Goal: Task Accomplishment & Management: Complete application form

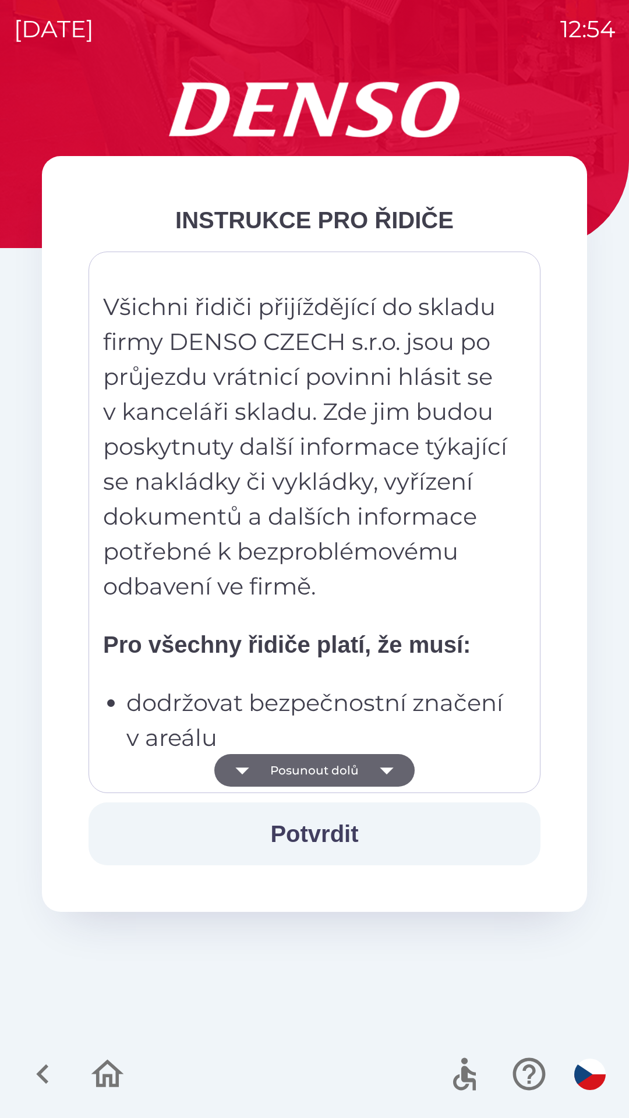
click at [353, 681] on div "Všichni řidiči přijíždějící do skladu firmy DENSO CZECH s.r.o. jsou po průjezdu…" at bounding box center [314, 522] width 423 height 513
click at [358, 588] on p "Všichni řidiči přijíždějící do skladu firmy DENSO CZECH s.r.o. jsou po průjezdu…" at bounding box center [306, 446] width 407 height 315
click at [387, 458] on p "Všichni řidiči přijíždějící do skladu firmy DENSO CZECH s.r.o. jsou po průjezdu…" at bounding box center [306, 446] width 407 height 315
click at [309, 830] on button "Potvrdit" at bounding box center [315, 834] width 452 height 63
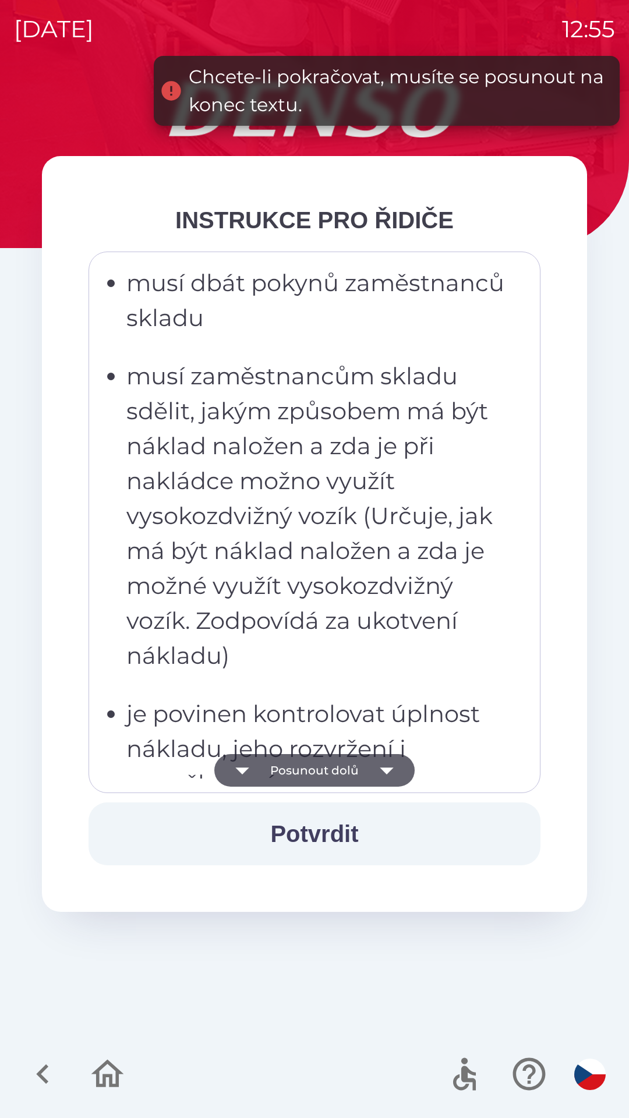
scroll to position [1613, 0]
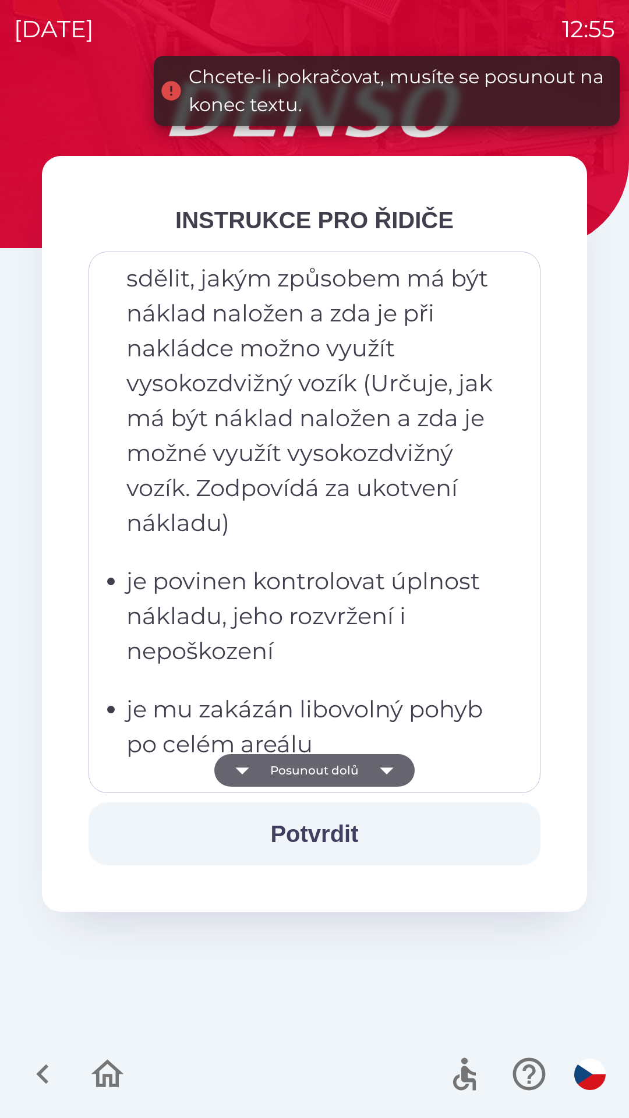
click at [369, 683] on ul "musí dbát pokynů zaměstnanců skladu musí zaměstnancům skladu sdělit, jakým způs…" at bounding box center [306, 610] width 407 height 955
click at [349, 760] on button "Posunout dolů" at bounding box center [314, 770] width 200 height 33
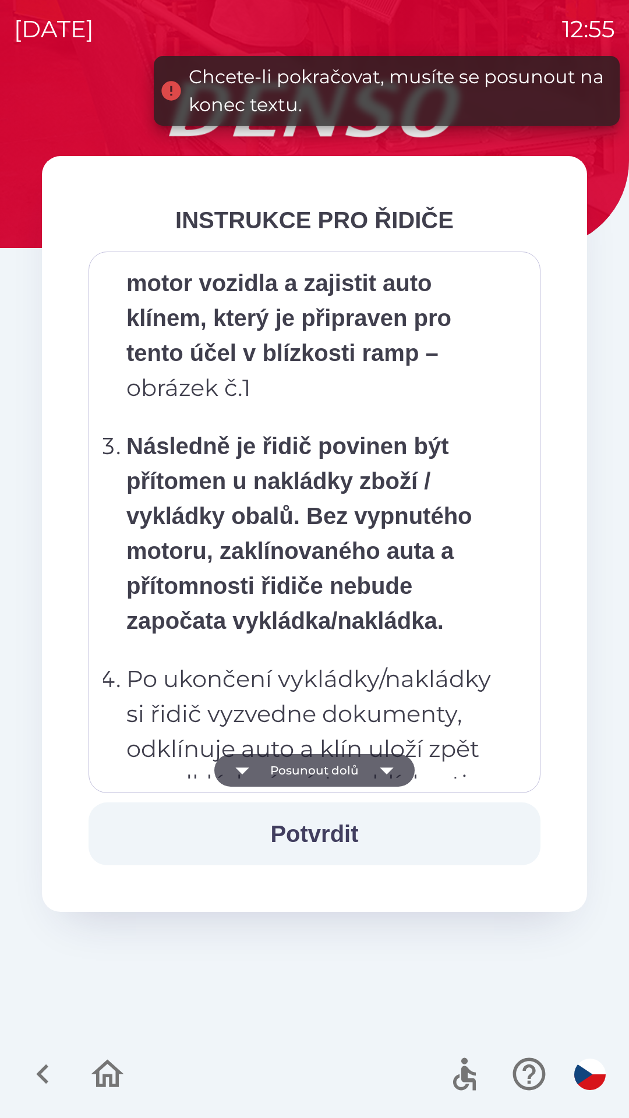
scroll to position [6545, 0]
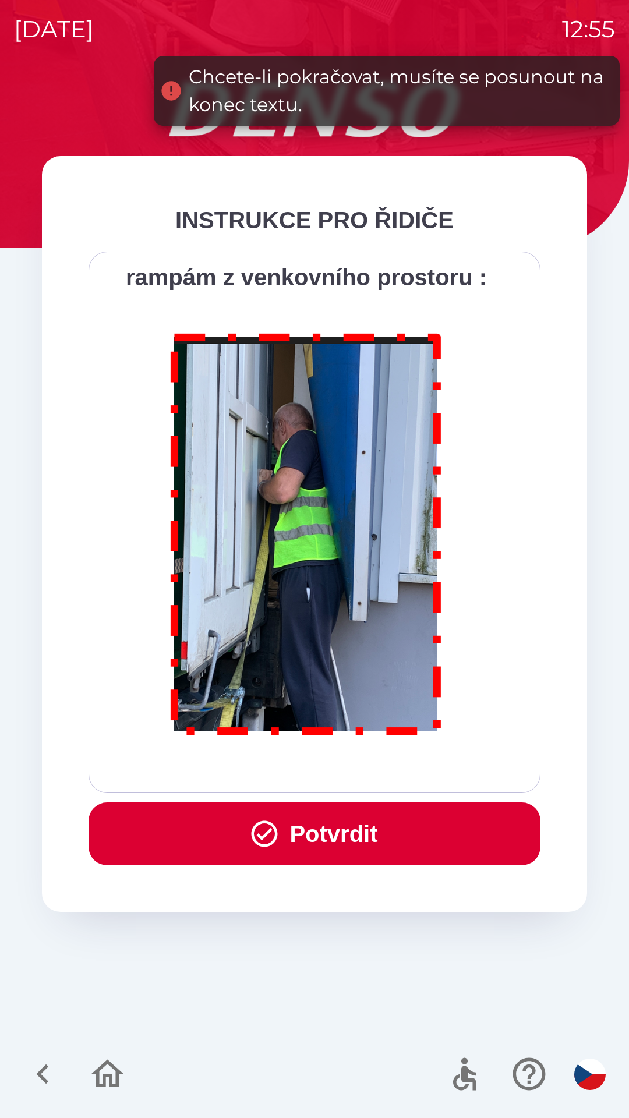
click at [330, 827] on button "Potvrdit" at bounding box center [315, 834] width 452 height 63
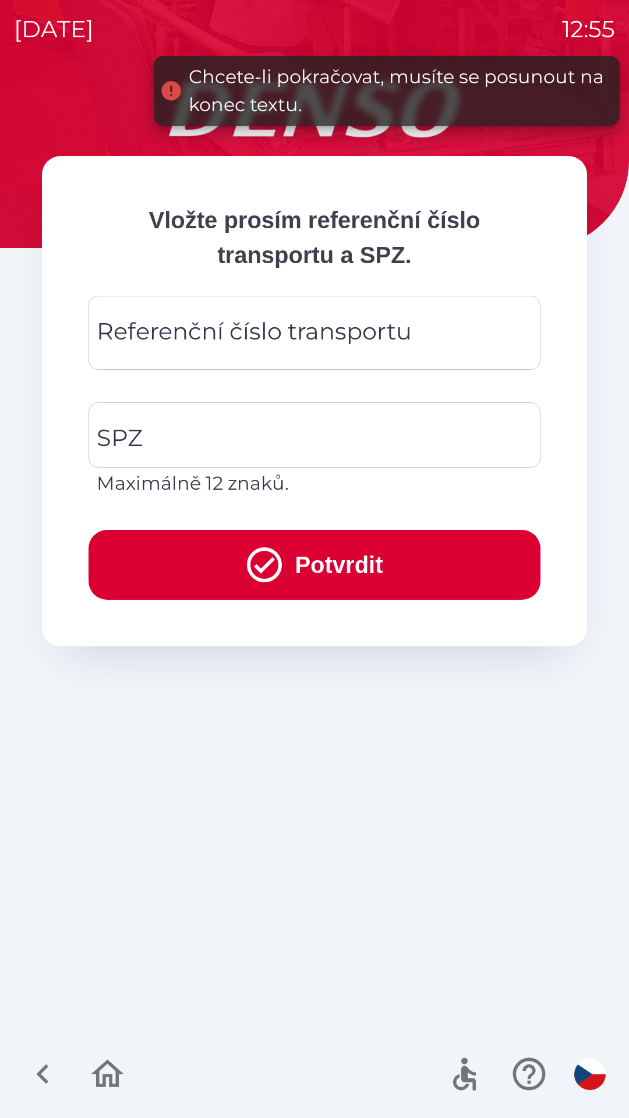
click at [269, 321] on div "Referenční číslo transportu Referenční číslo transportu" at bounding box center [315, 333] width 452 height 74
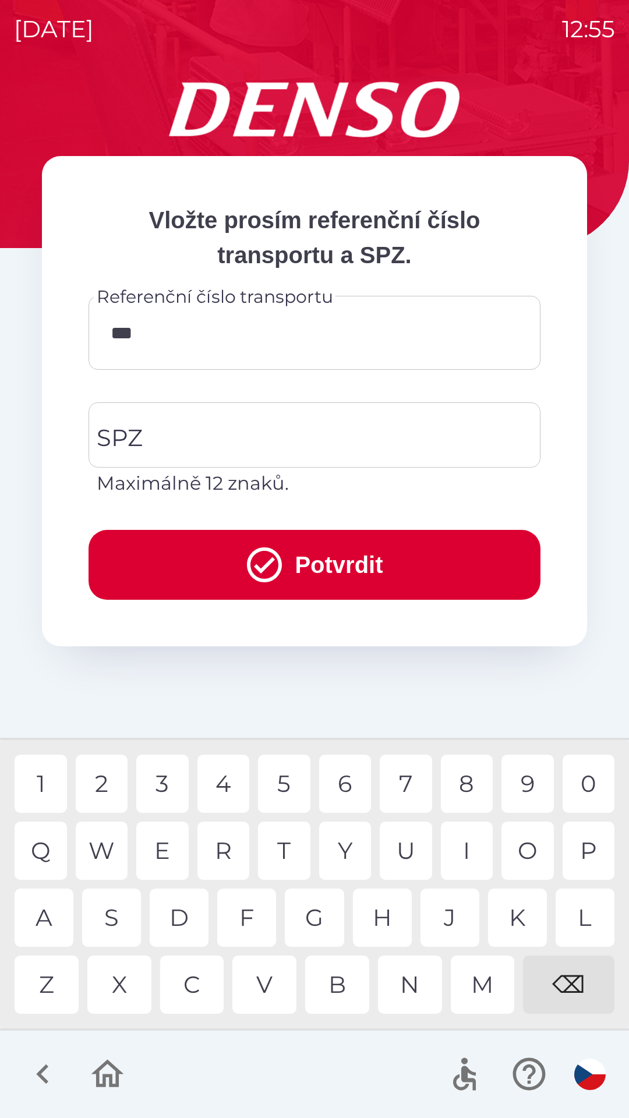
click at [408, 773] on div "7" at bounding box center [406, 784] width 52 height 58
click at [50, 769] on div "1" at bounding box center [41, 784] width 52 height 58
type input "******"
click at [263, 434] on input "SPZ" at bounding box center [306, 435] width 424 height 55
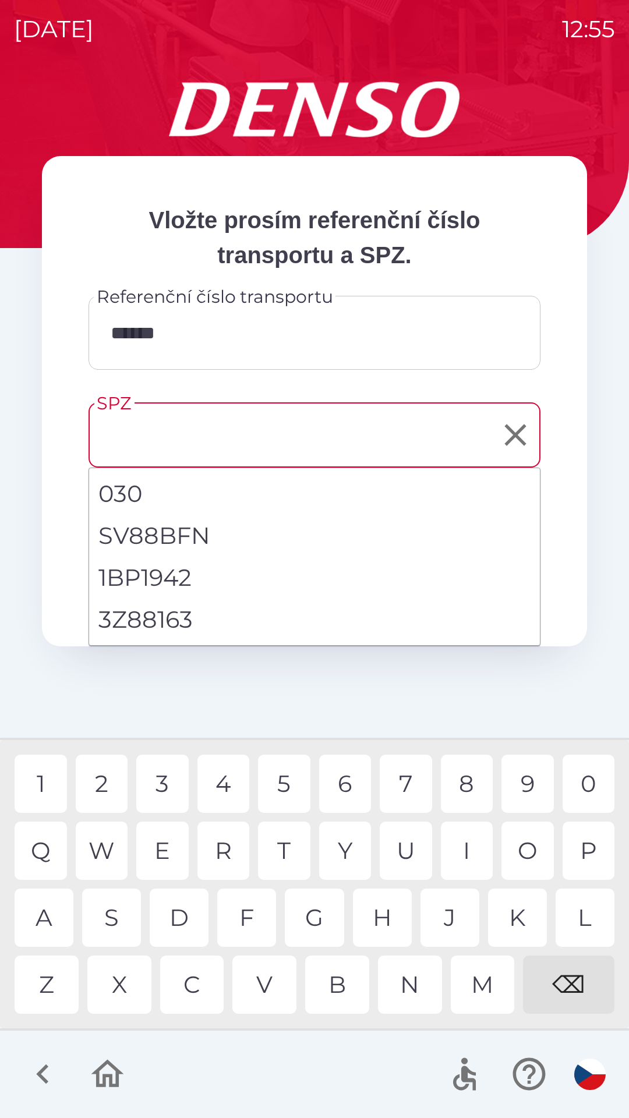
click at [176, 624] on li "3Z88163" at bounding box center [314, 620] width 451 height 42
type input "*******"
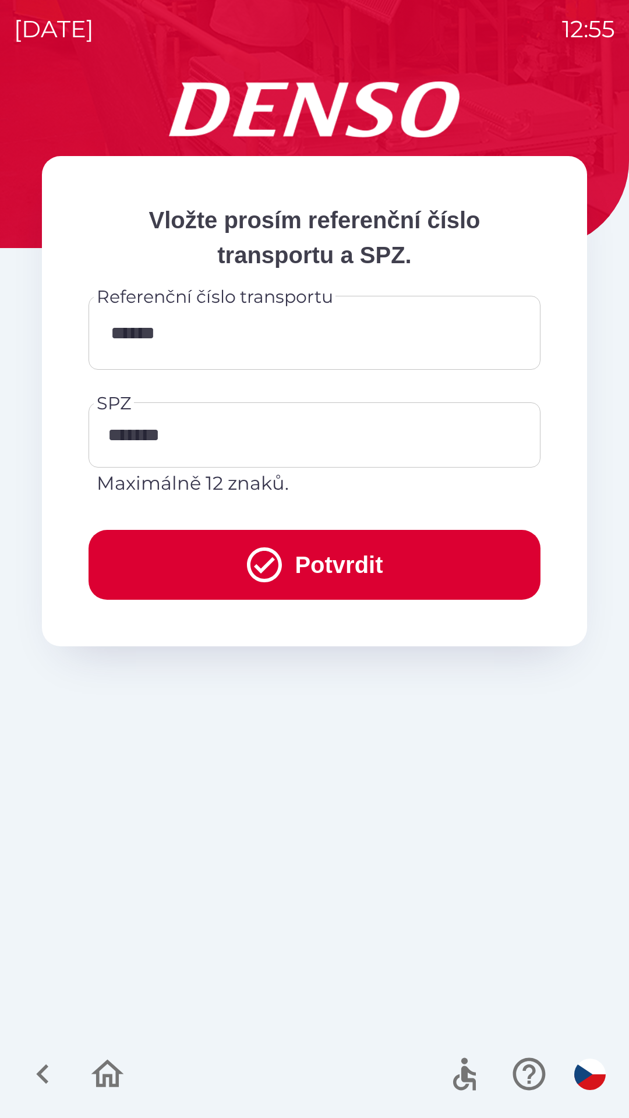
click at [326, 556] on button "Potvrdit" at bounding box center [315, 565] width 452 height 70
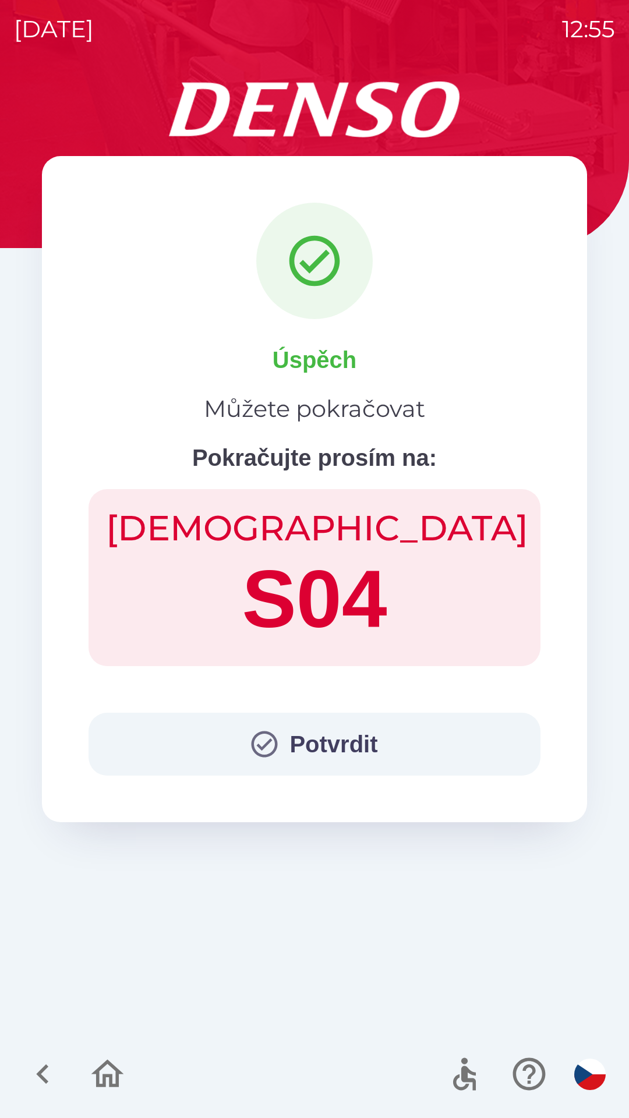
click at [280, 730] on button "Potvrdit" at bounding box center [315, 744] width 452 height 63
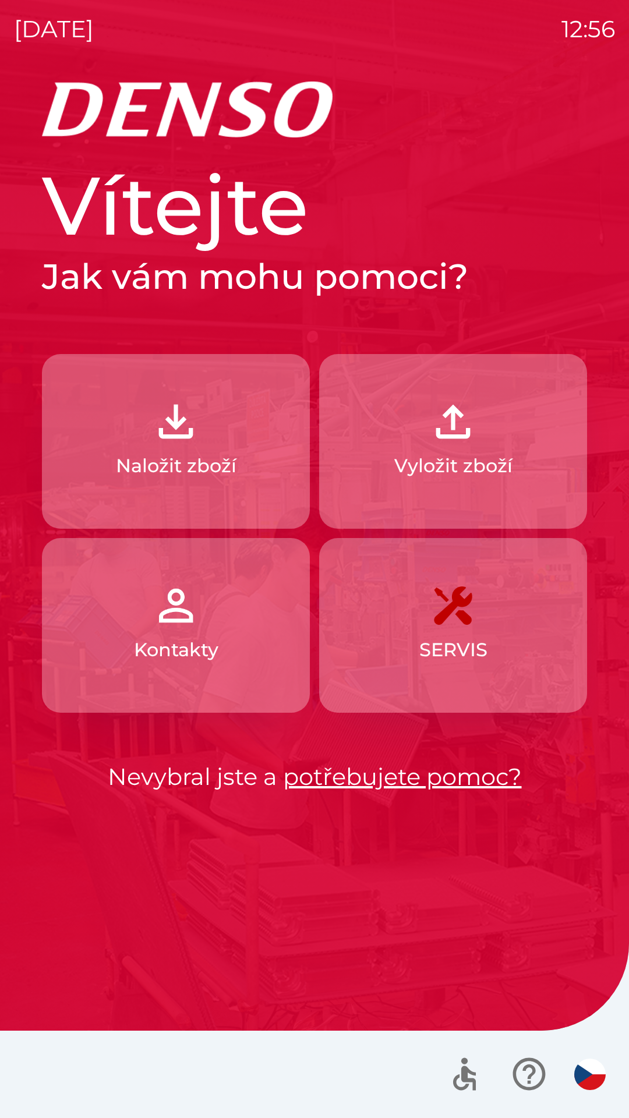
click at [186, 447] on img "button" at bounding box center [175, 421] width 51 height 51
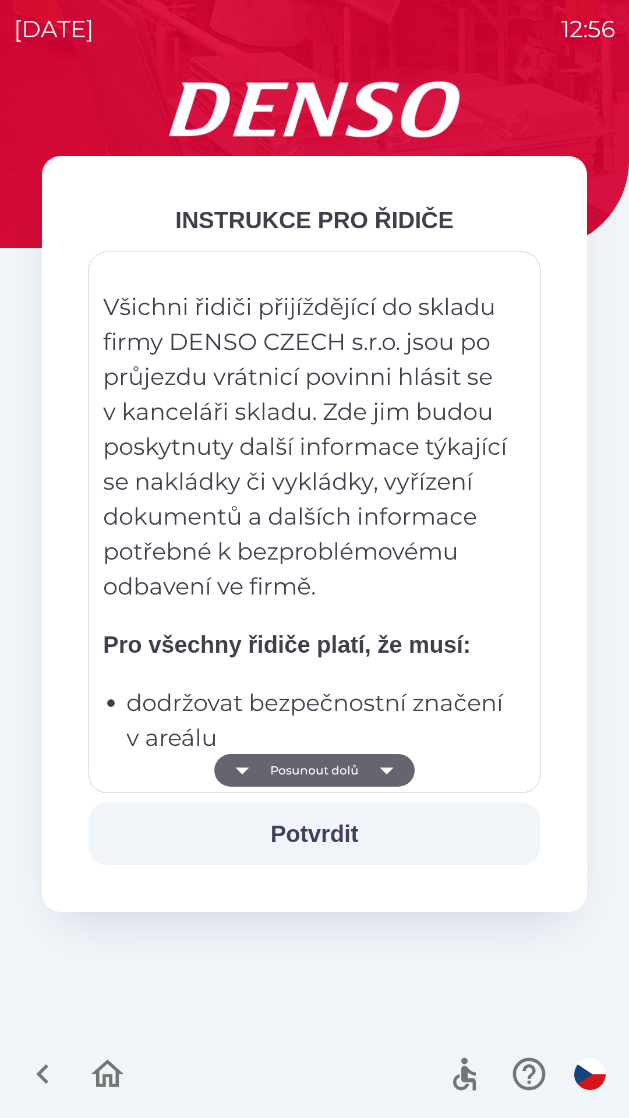
click at [392, 775] on icon "button" at bounding box center [386, 770] width 33 height 33
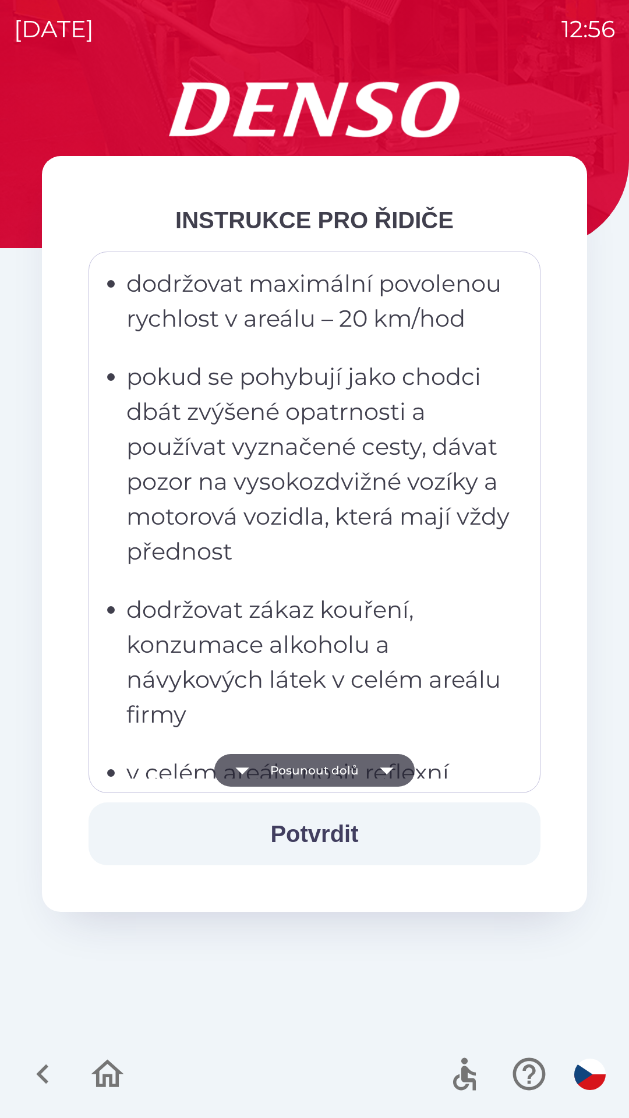
click at [391, 777] on icon "button" at bounding box center [386, 770] width 33 height 33
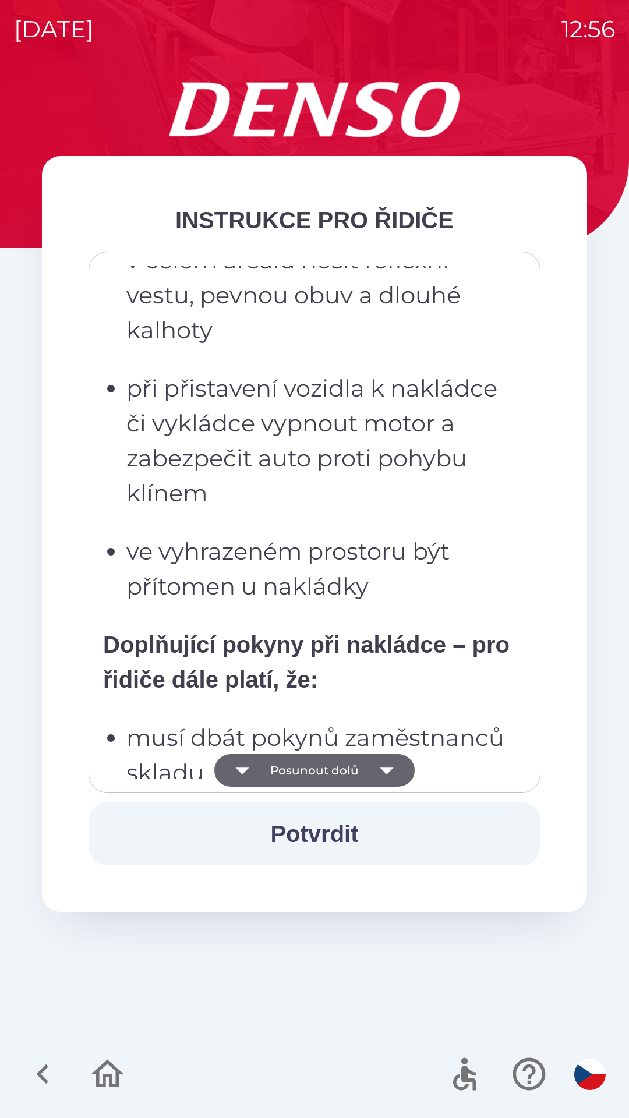
click at [389, 771] on icon "button" at bounding box center [386, 771] width 13 height 7
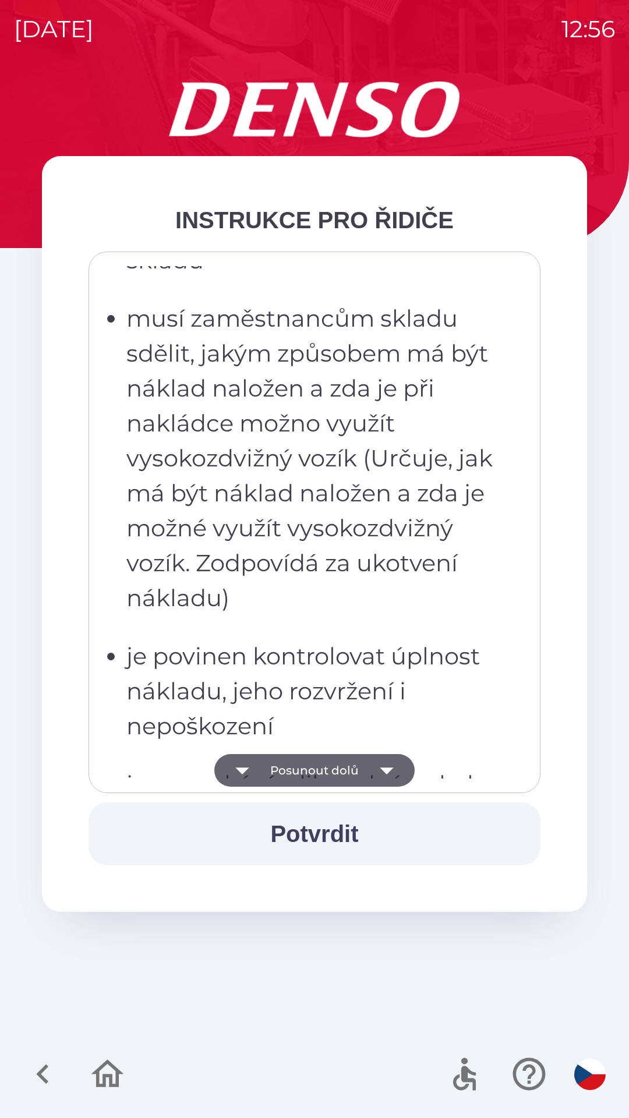
click at [387, 770] on icon "button" at bounding box center [386, 771] width 13 height 7
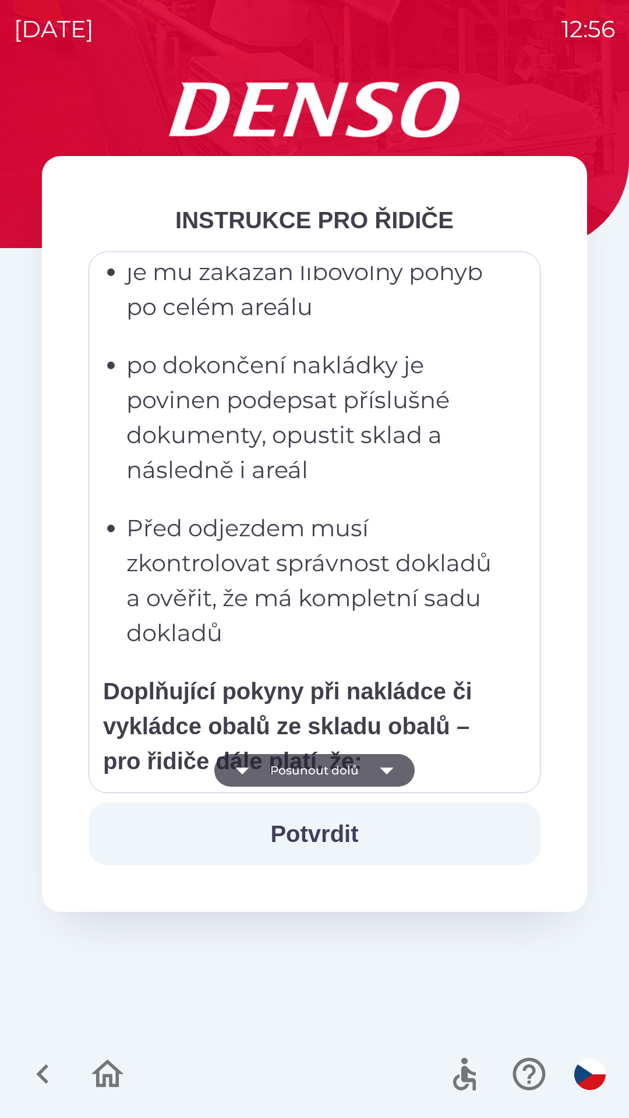
click at [386, 767] on icon "button" at bounding box center [386, 770] width 33 height 33
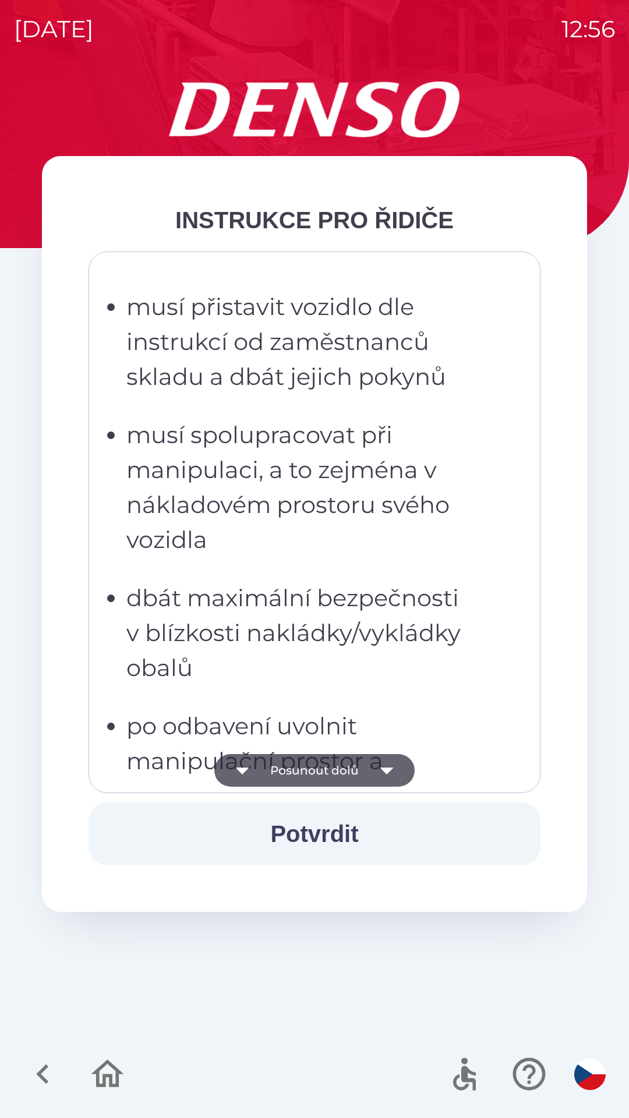
click at [385, 766] on icon "button" at bounding box center [386, 770] width 33 height 33
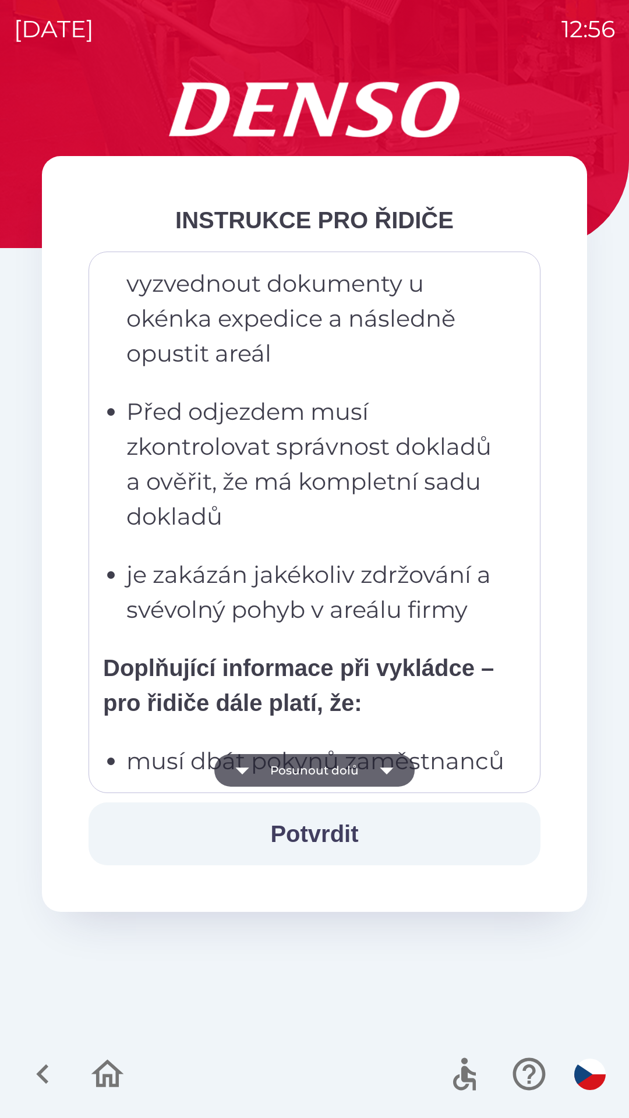
click at [386, 769] on icon "button" at bounding box center [386, 771] width 13 height 7
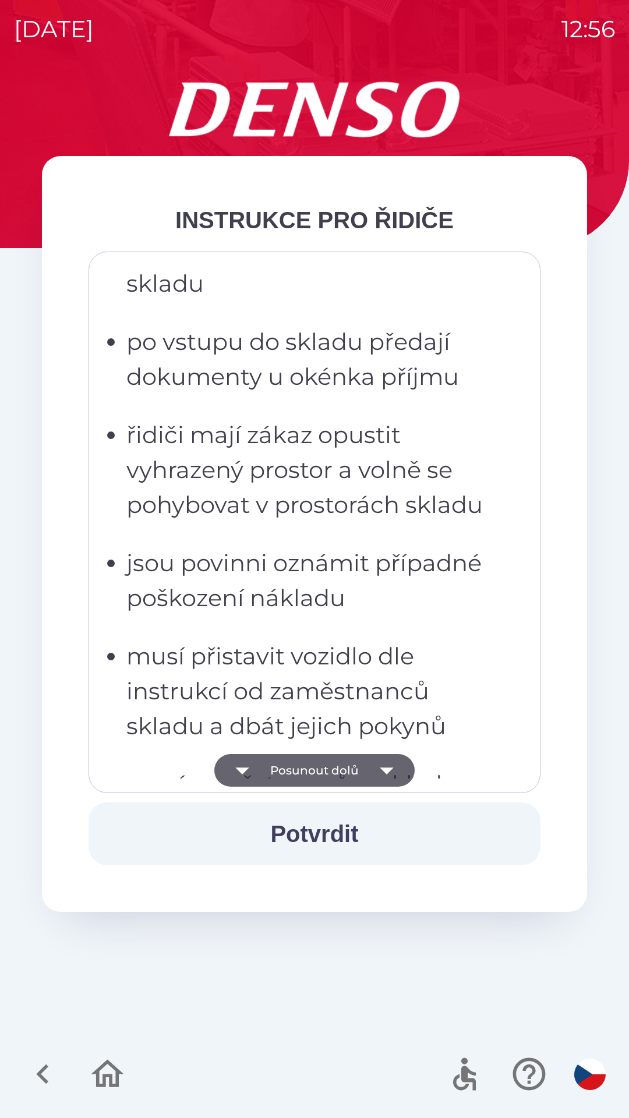
click at [344, 826] on button "Potvrdit" at bounding box center [315, 834] width 452 height 63
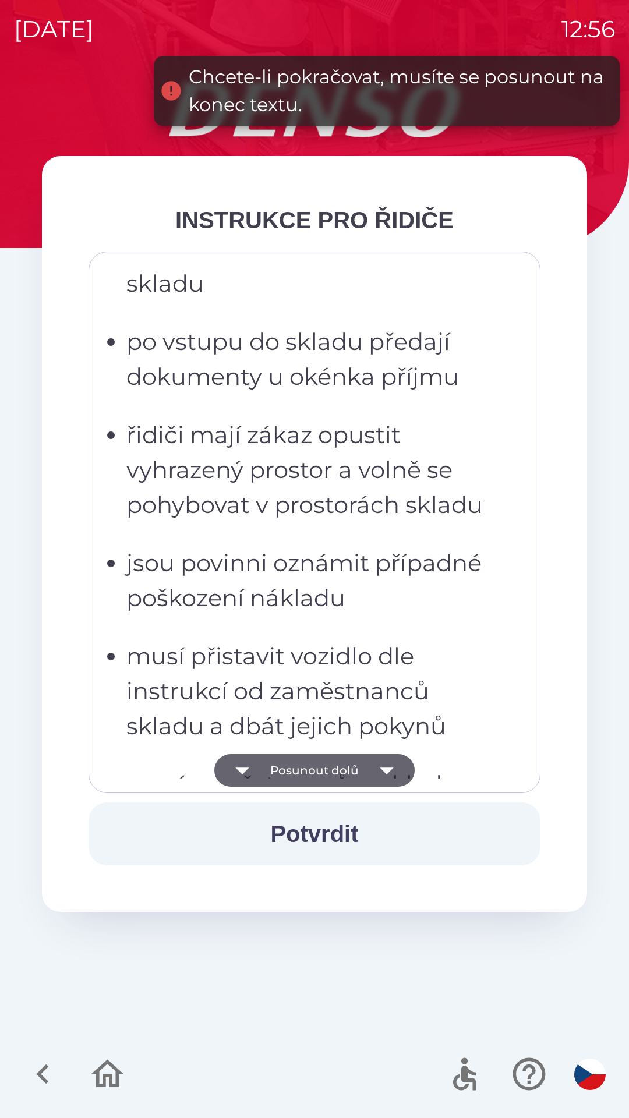
click at [348, 838] on button "Potvrdit" at bounding box center [315, 834] width 452 height 63
click at [389, 778] on icon "button" at bounding box center [386, 770] width 33 height 33
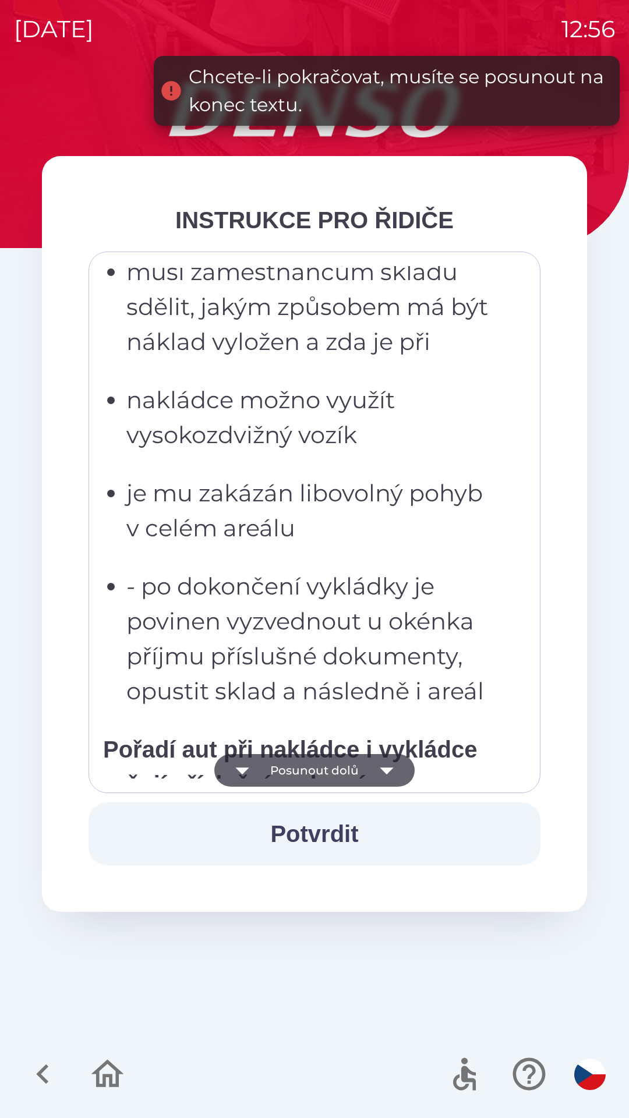
click at [387, 773] on icon "button" at bounding box center [386, 771] width 13 height 7
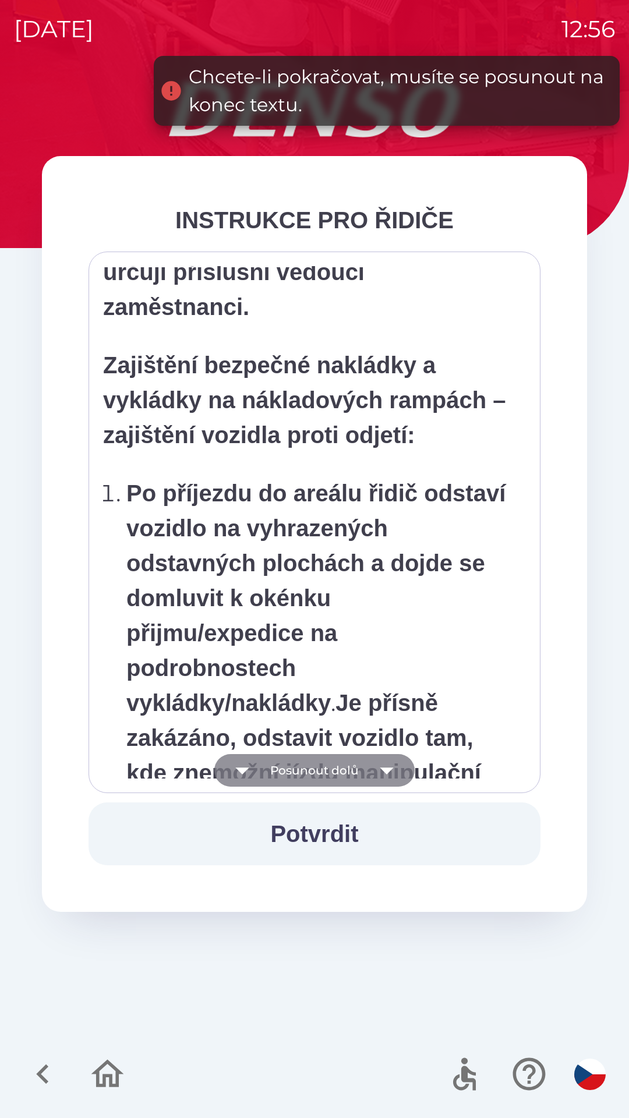
click at [383, 776] on icon "button" at bounding box center [386, 770] width 33 height 33
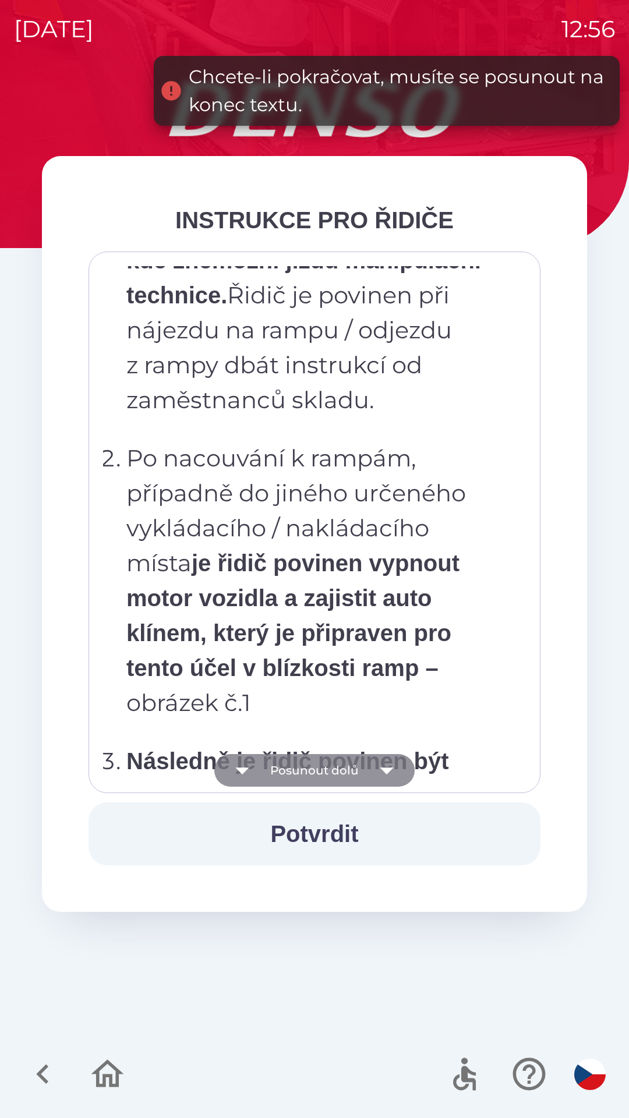
click at [384, 774] on icon "button" at bounding box center [386, 770] width 33 height 33
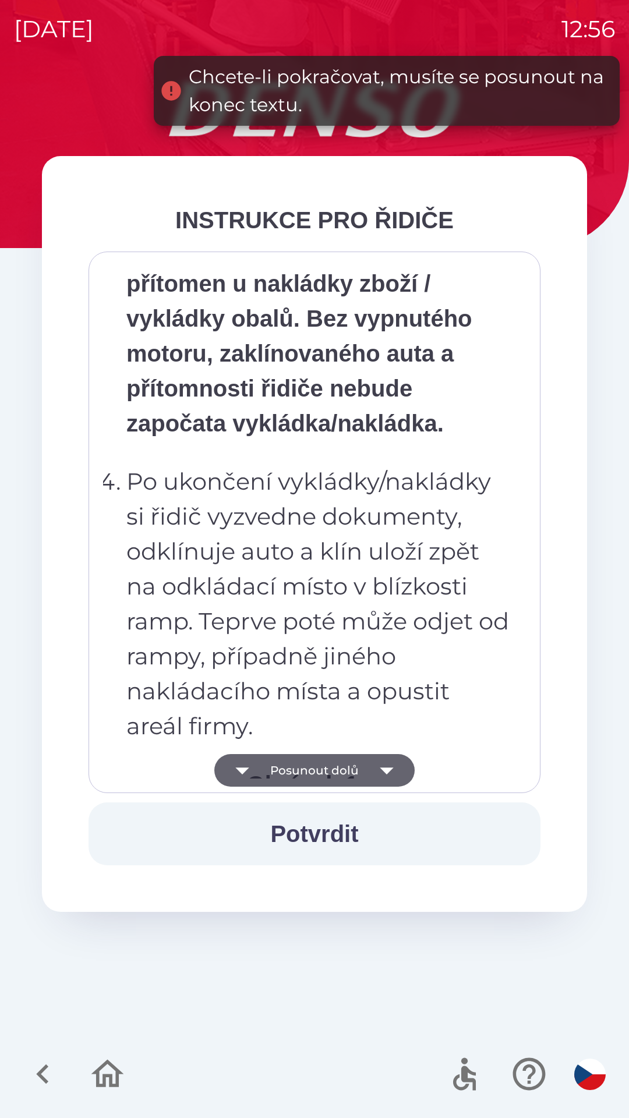
click at [383, 774] on icon "button" at bounding box center [386, 770] width 33 height 33
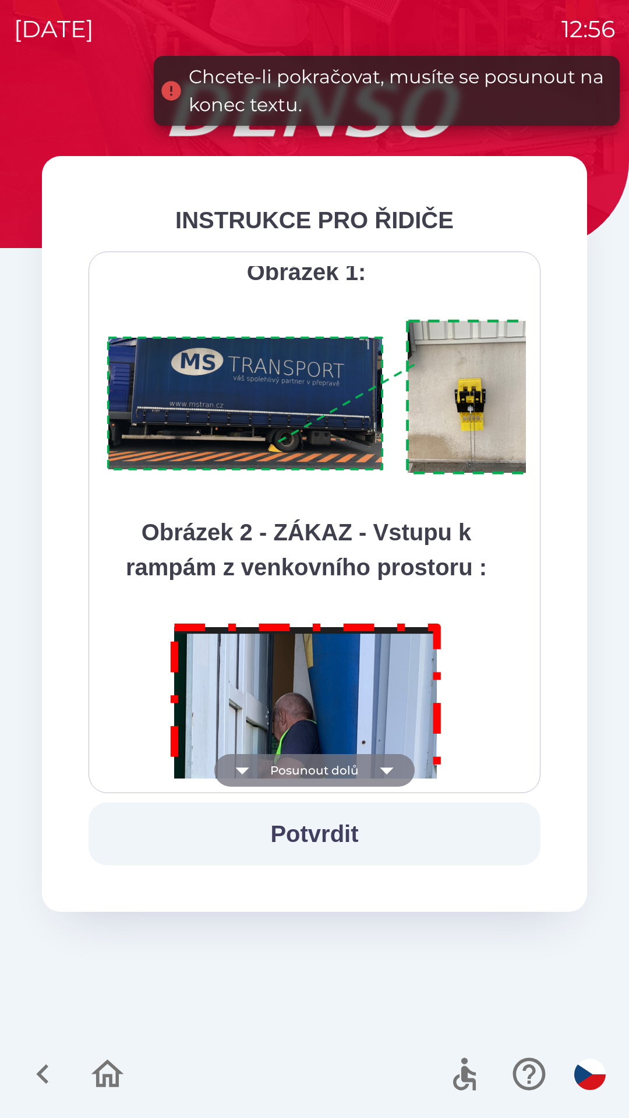
click at [386, 771] on icon "button" at bounding box center [386, 771] width 13 height 7
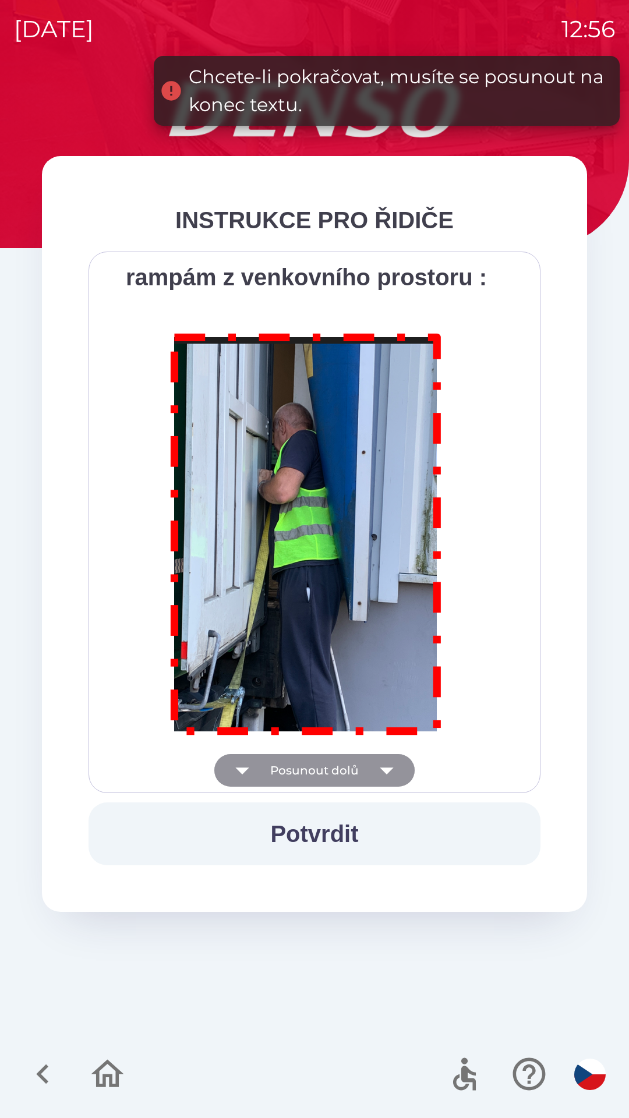
click at [386, 774] on div "Všichni řidiči přijíždějící do skladu firmy DENSO CZECH s.r.o. jsou po průjezdu…" at bounding box center [314, 522] width 423 height 513
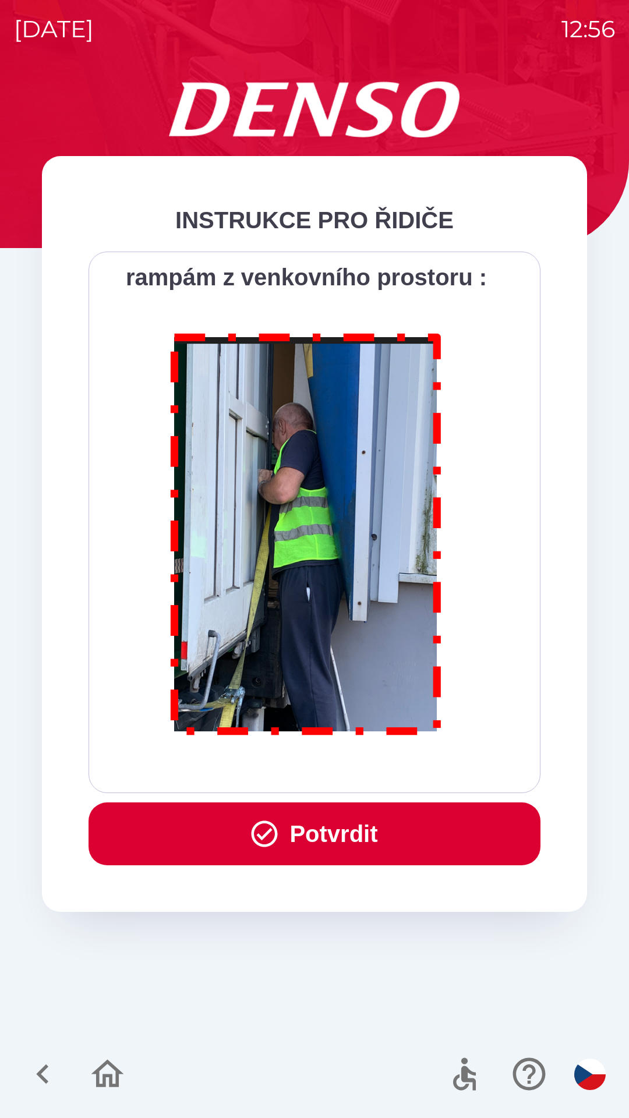
click at [387, 775] on div "Všichni řidiči přijíždějící do skladu firmy DENSO CZECH s.r.o. jsou po průjezdu…" at bounding box center [314, 522] width 423 height 513
click at [387, 773] on div "Všichni řidiči přijíždějící do skladu firmy DENSO CZECH s.r.o. jsou po průjezdu…" at bounding box center [314, 522] width 423 height 513
click at [382, 772] on div "Všichni řidiči přijíždějící do skladu firmy DENSO CZECH s.r.o. jsou po průjezdu…" at bounding box center [314, 522] width 423 height 513
click at [383, 772] on div "Všichni řidiči přijíždějící do skladu firmy DENSO CZECH s.r.o. jsou po průjezdu…" at bounding box center [314, 522] width 423 height 513
click at [385, 777] on div "Všichni řidiči přijíždějící do skladu firmy DENSO CZECH s.r.o. jsou po průjezdu…" at bounding box center [314, 522] width 423 height 513
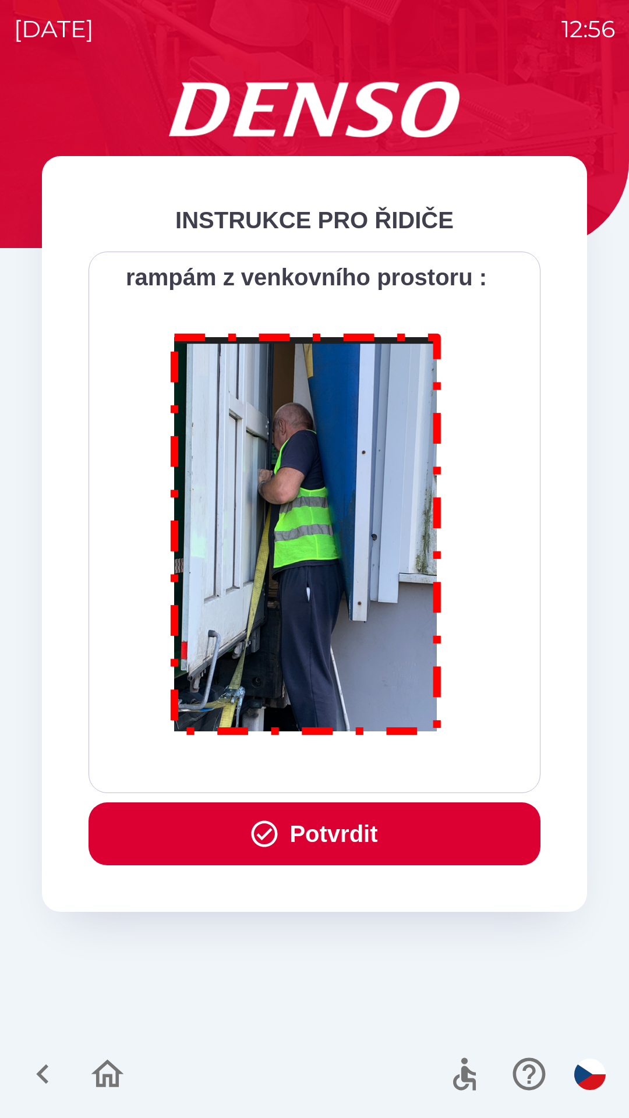
click at [383, 836] on button "Potvrdit" at bounding box center [315, 834] width 452 height 63
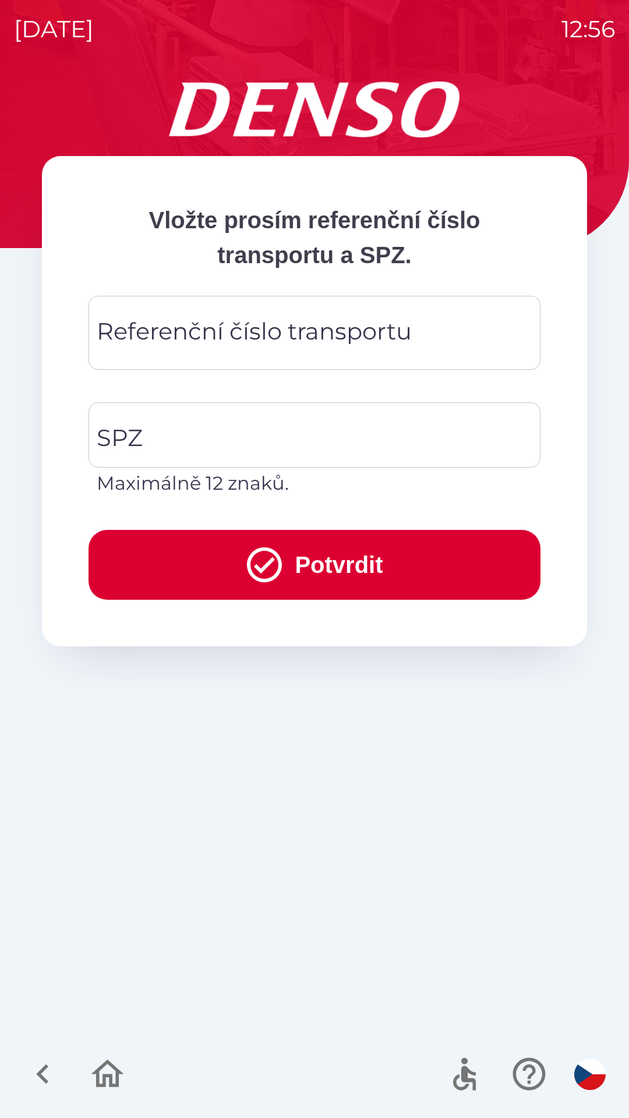
click at [147, 346] on div "Referenční číslo transportu Referenční číslo transportu" at bounding box center [315, 333] width 452 height 74
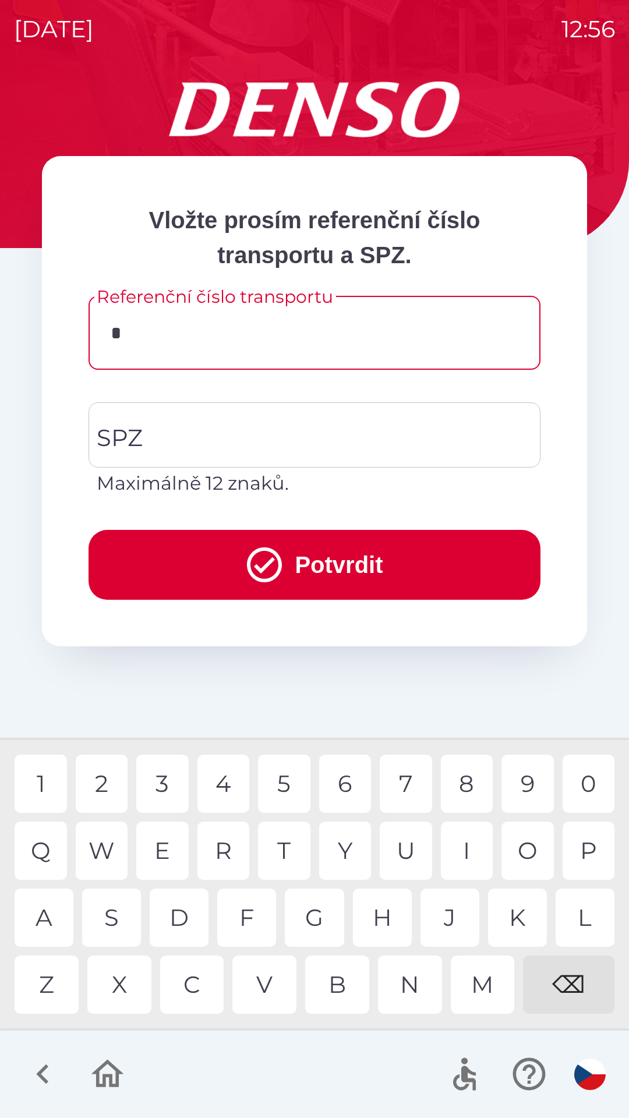
click at [171, 782] on div "3" at bounding box center [162, 784] width 52 height 58
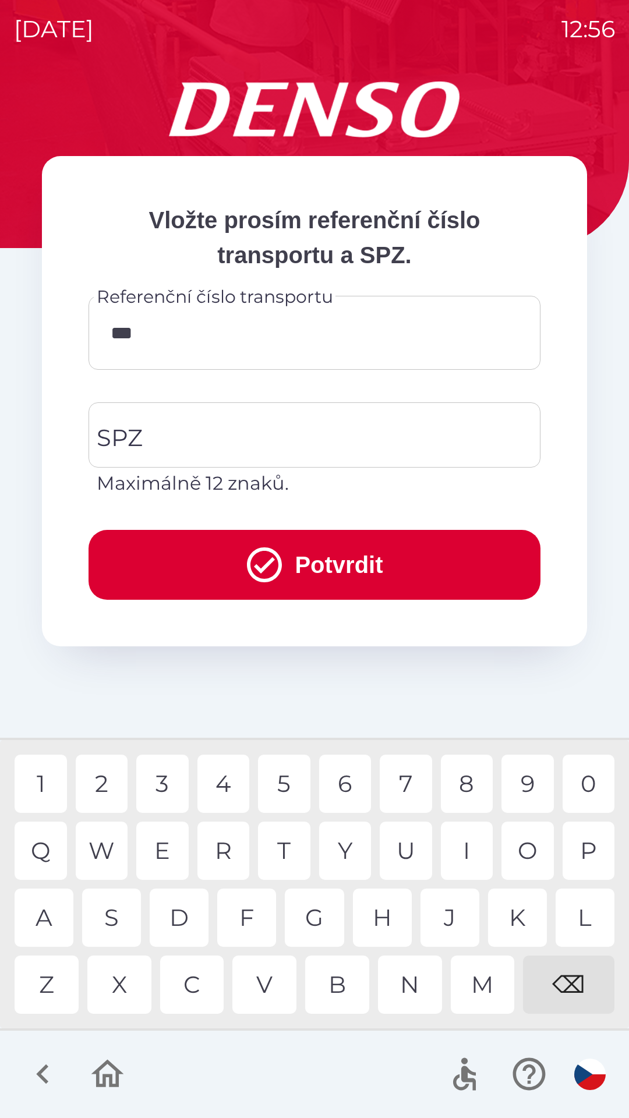
click at [421, 787] on div "7" at bounding box center [406, 784] width 52 height 58
click at [56, 769] on div "1" at bounding box center [41, 784] width 52 height 58
click at [54, 779] on div "1" at bounding box center [41, 784] width 52 height 58
type input "******"
click at [158, 427] on input "SPZ" at bounding box center [306, 435] width 424 height 55
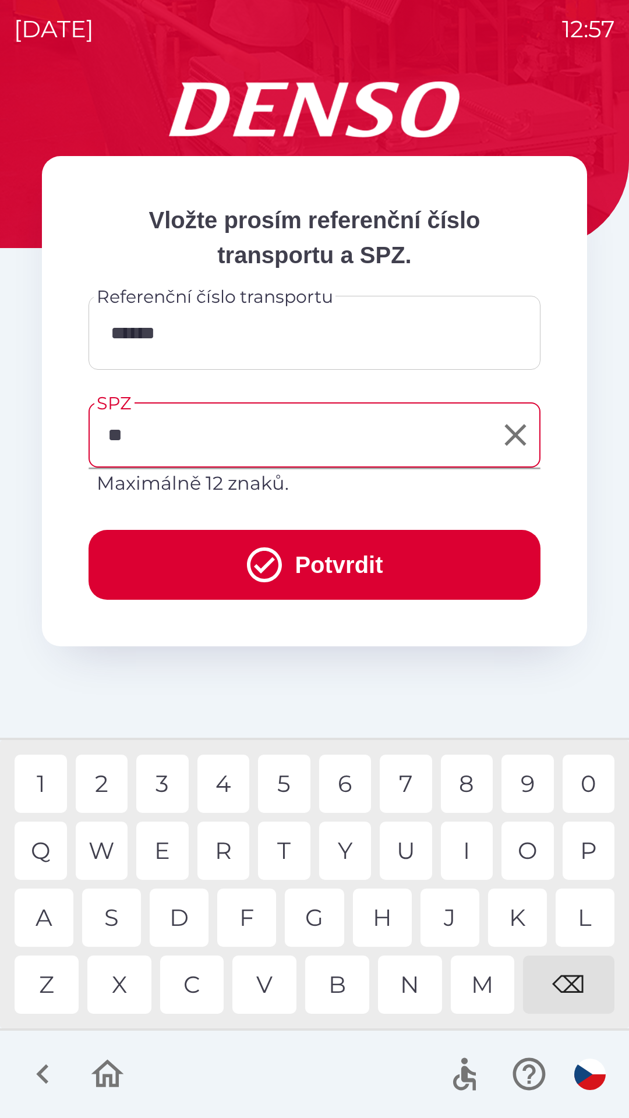
click at [133, 917] on div "S" at bounding box center [111, 918] width 59 height 58
click at [584, 786] on div "0" at bounding box center [589, 784] width 52 height 58
click at [107, 786] on div "2" at bounding box center [102, 784] width 52 height 58
type input "*******"
click at [384, 559] on button "Potvrdit" at bounding box center [315, 565] width 452 height 70
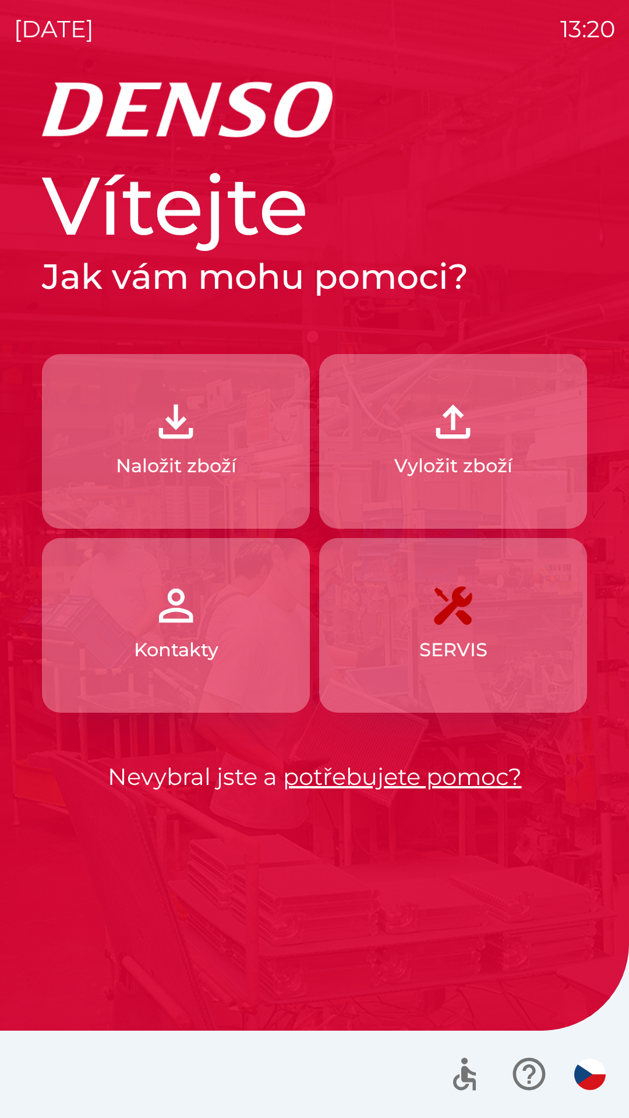
click at [202, 455] on p "Naložit zboží" at bounding box center [176, 466] width 121 height 28
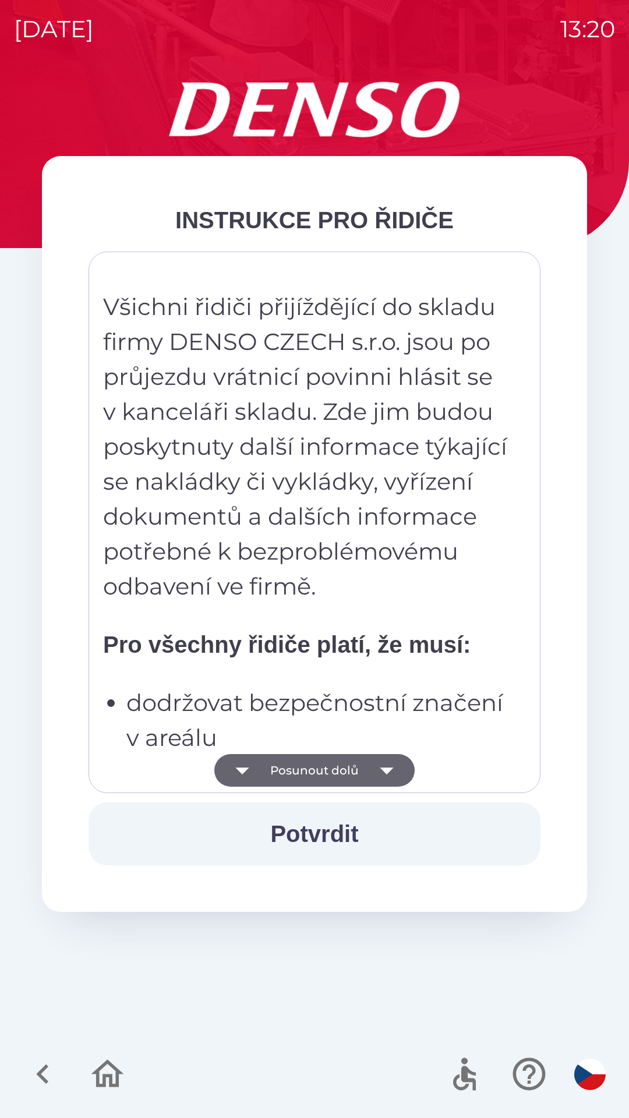
click at [313, 829] on button "Potvrdit" at bounding box center [315, 834] width 452 height 63
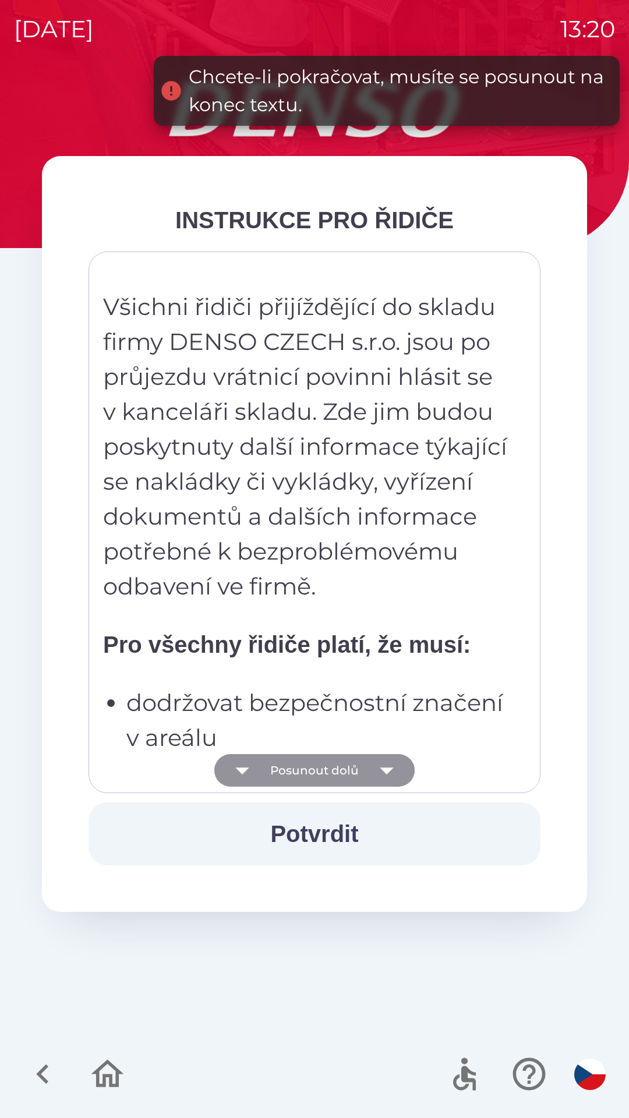
click at [386, 771] on icon "button" at bounding box center [386, 771] width 13 height 7
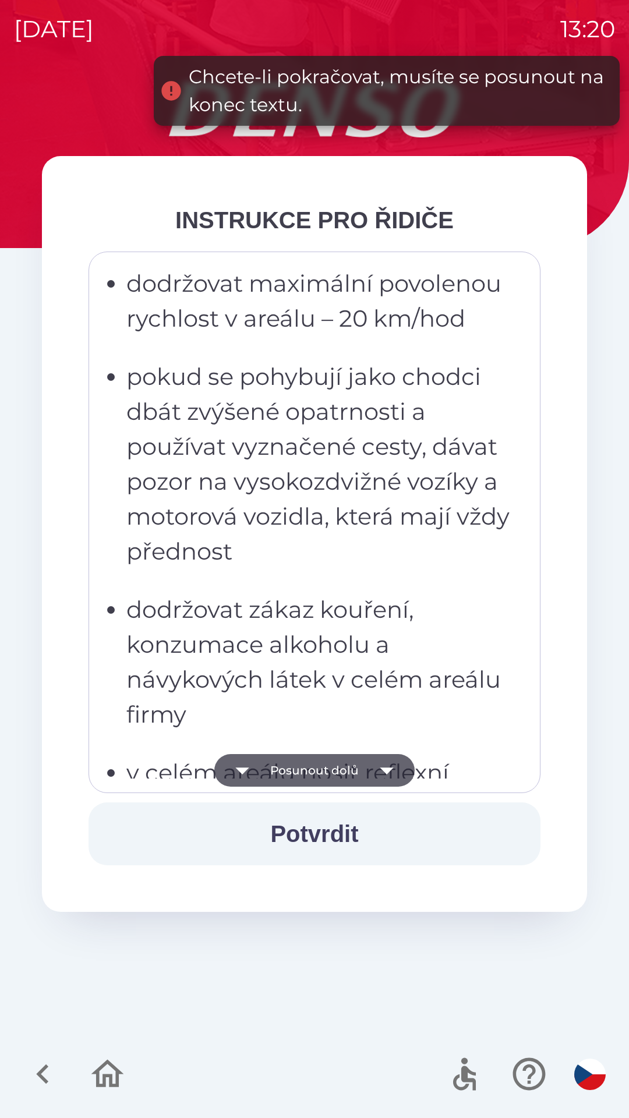
click at [328, 830] on button "Potvrdit" at bounding box center [315, 834] width 452 height 63
click at [387, 766] on icon "button" at bounding box center [386, 770] width 33 height 33
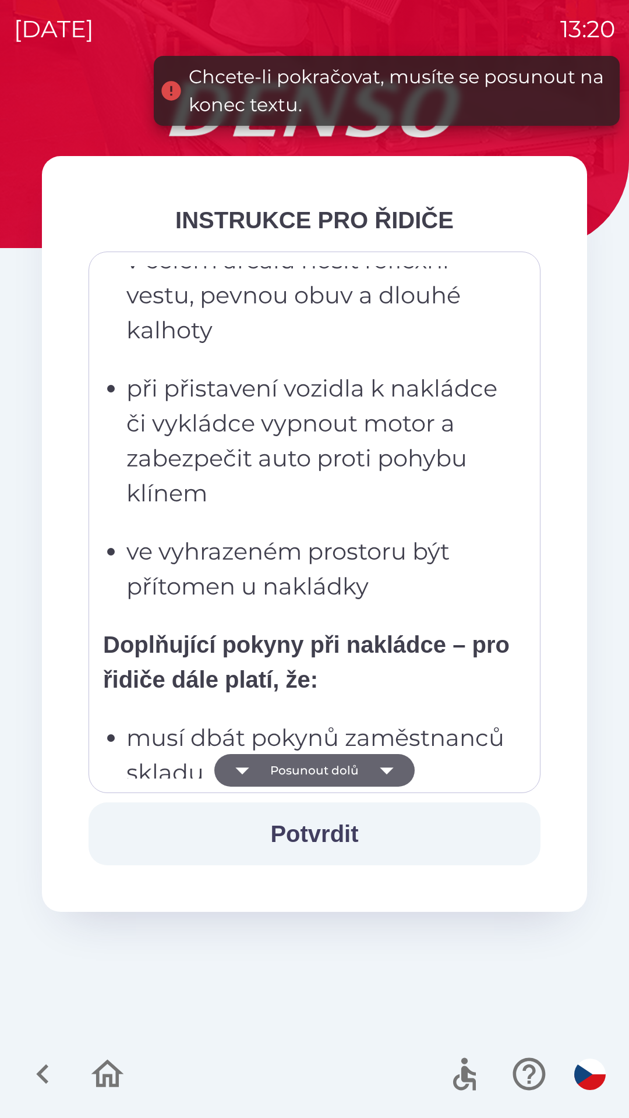
click at [389, 771] on icon "button" at bounding box center [386, 771] width 13 height 7
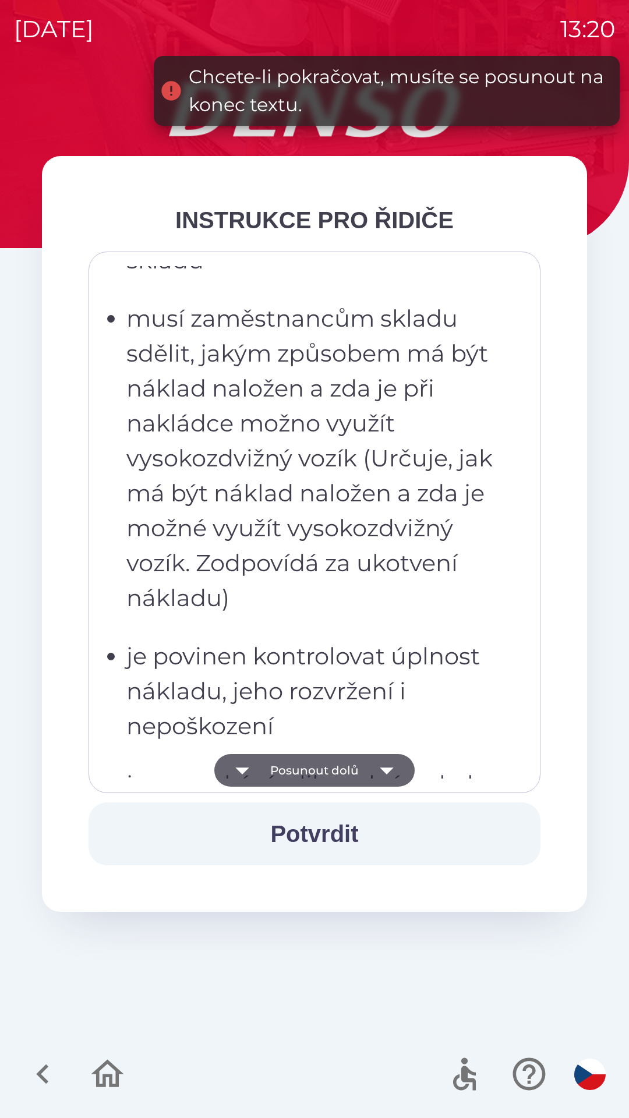
click at [376, 767] on icon "button" at bounding box center [386, 770] width 33 height 33
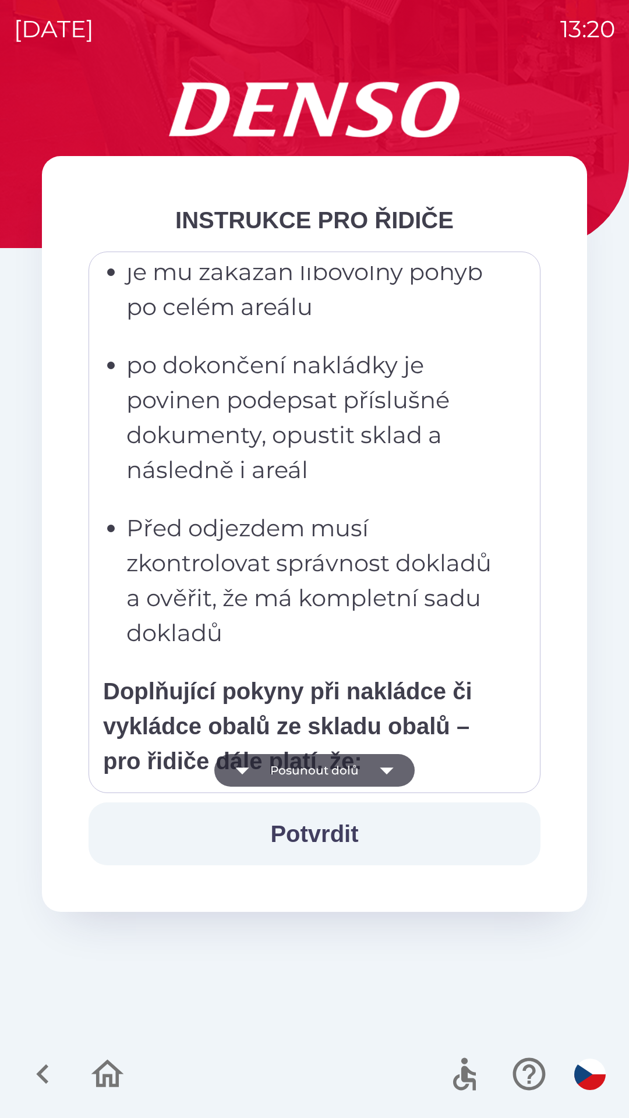
click at [377, 776] on icon "button" at bounding box center [386, 770] width 33 height 33
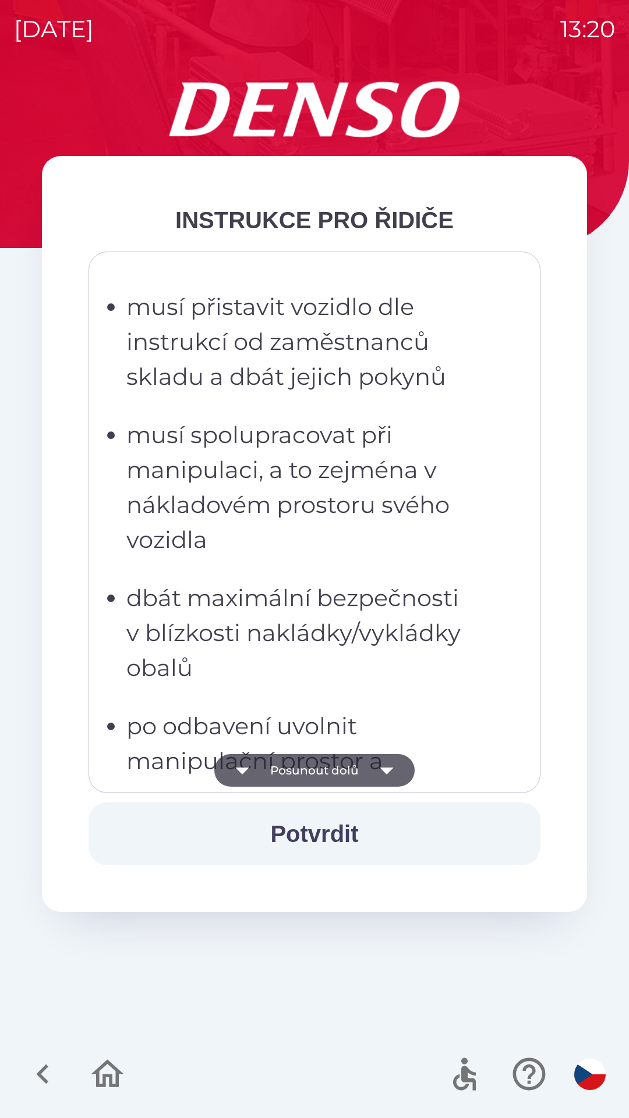
click at [375, 770] on icon "button" at bounding box center [386, 770] width 33 height 33
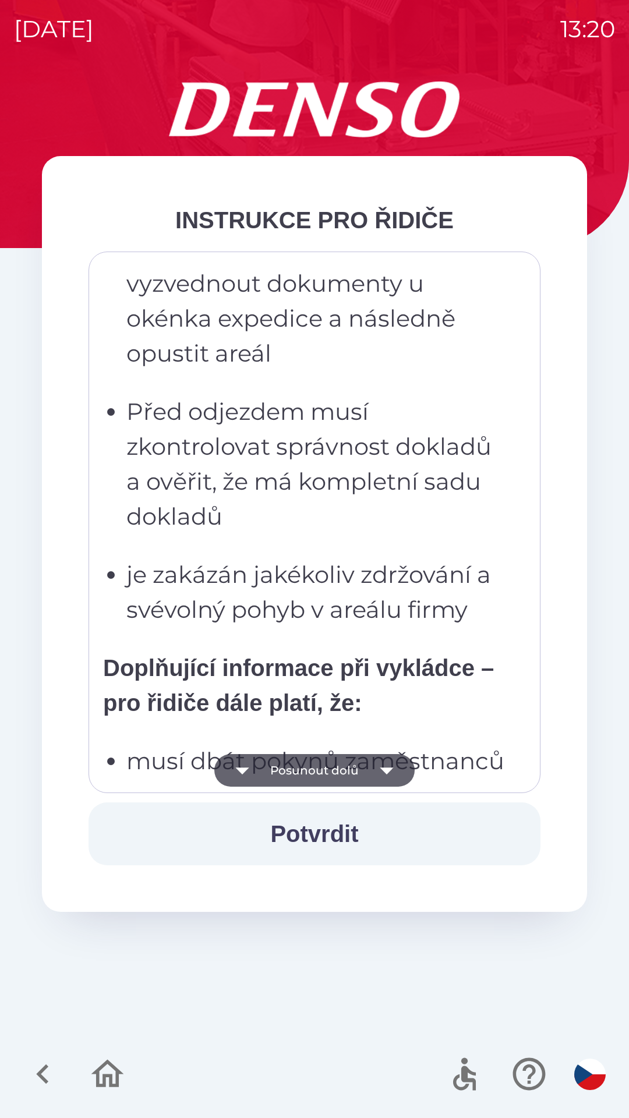
click at [316, 829] on button "Potvrdit" at bounding box center [315, 834] width 452 height 63
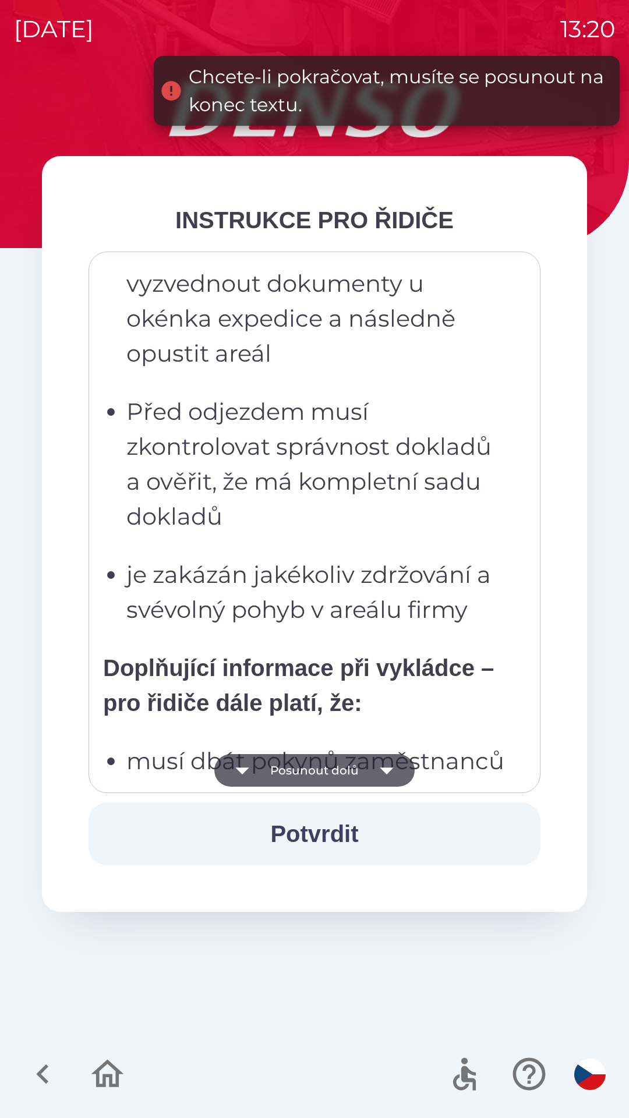
click at [384, 770] on icon "button" at bounding box center [386, 771] width 13 height 7
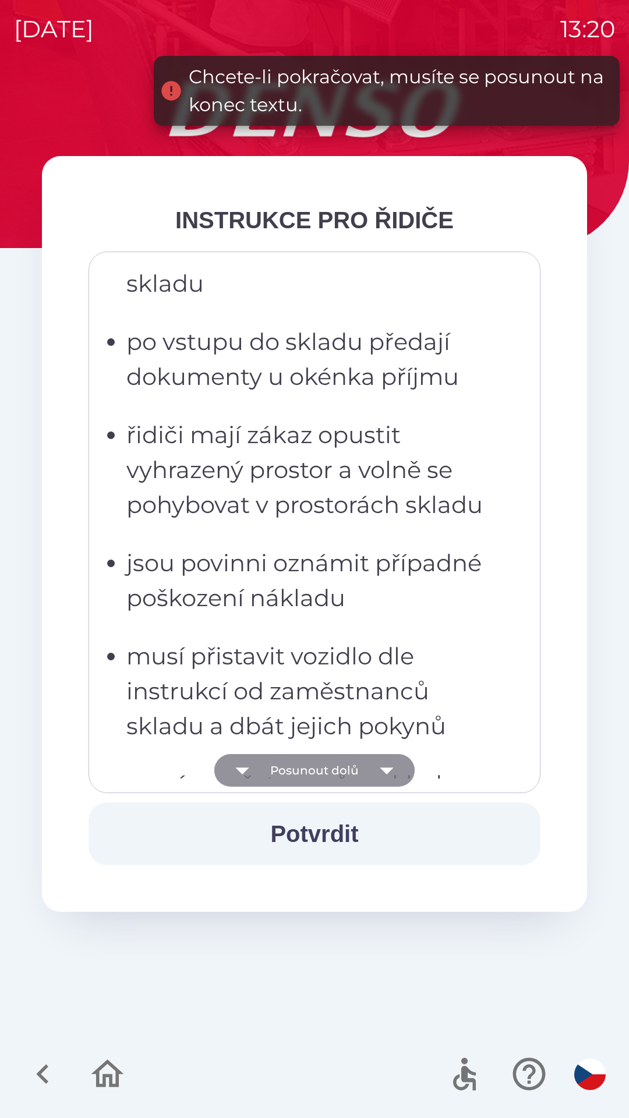
click at [380, 772] on icon "button" at bounding box center [386, 770] width 33 height 33
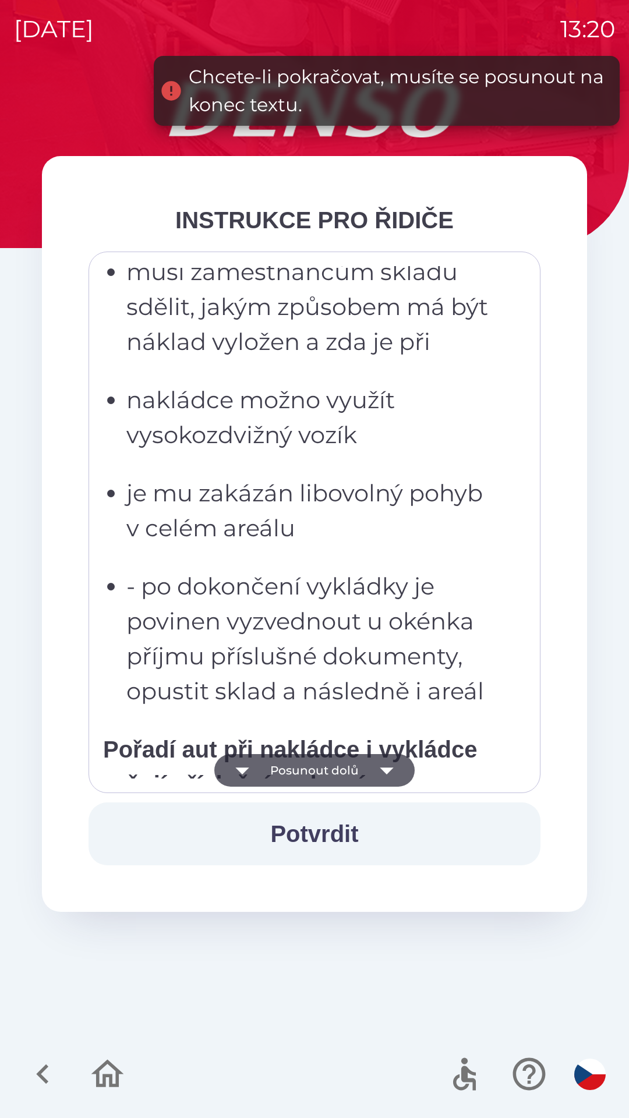
click at [387, 773] on icon "button" at bounding box center [386, 771] width 13 height 7
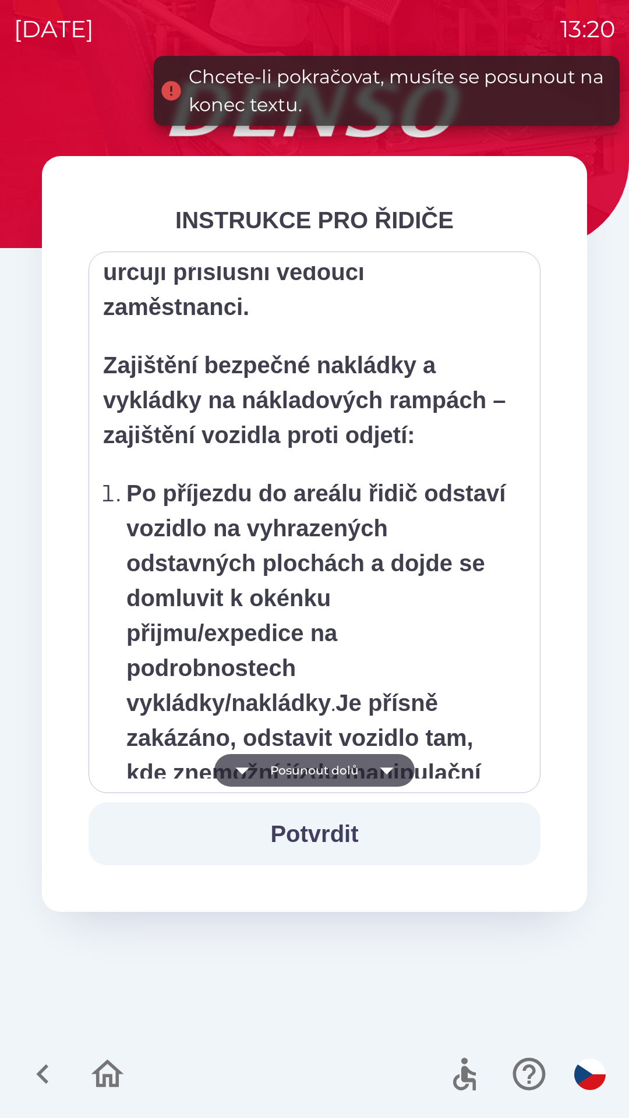
click at [387, 767] on icon "button" at bounding box center [386, 770] width 33 height 33
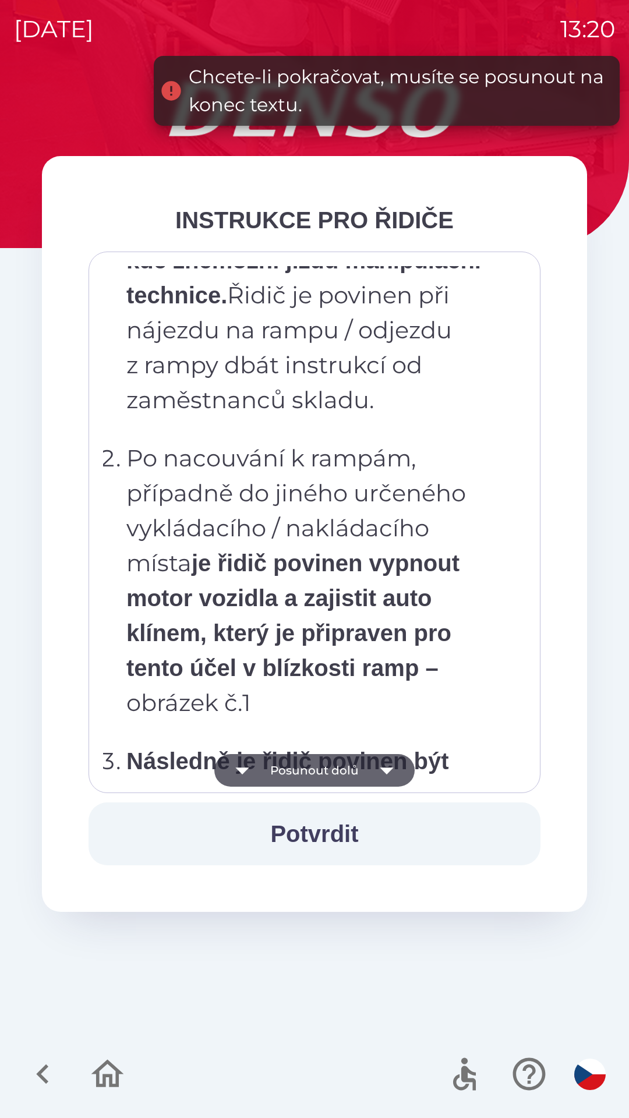
click at [387, 768] on icon "button" at bounding box center [386, 770] width 33 height 33
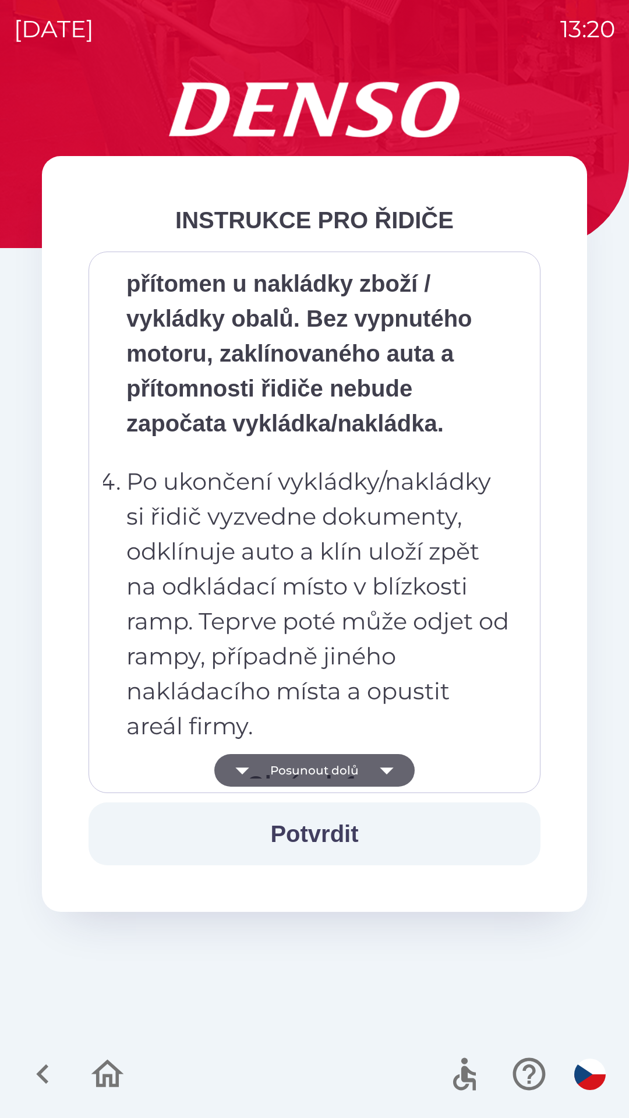
click at [384, 762] on icon "button" at bounding box center [386, 770] width 33 height 33
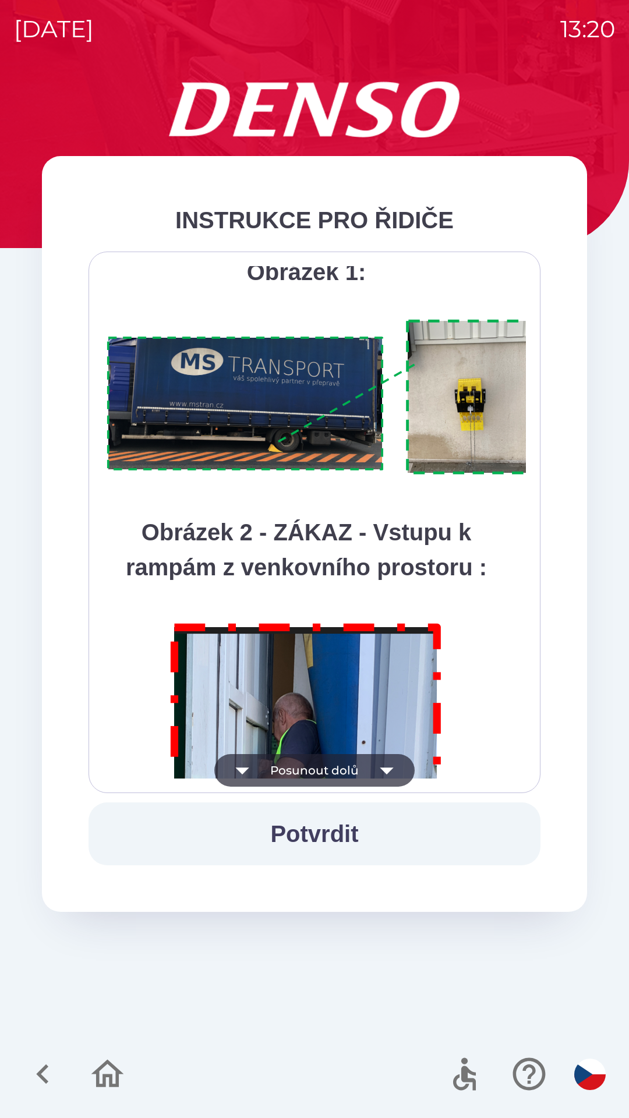
click at [388, 769] on icon "button" at bounding box center [386, 771] width 13 height 7
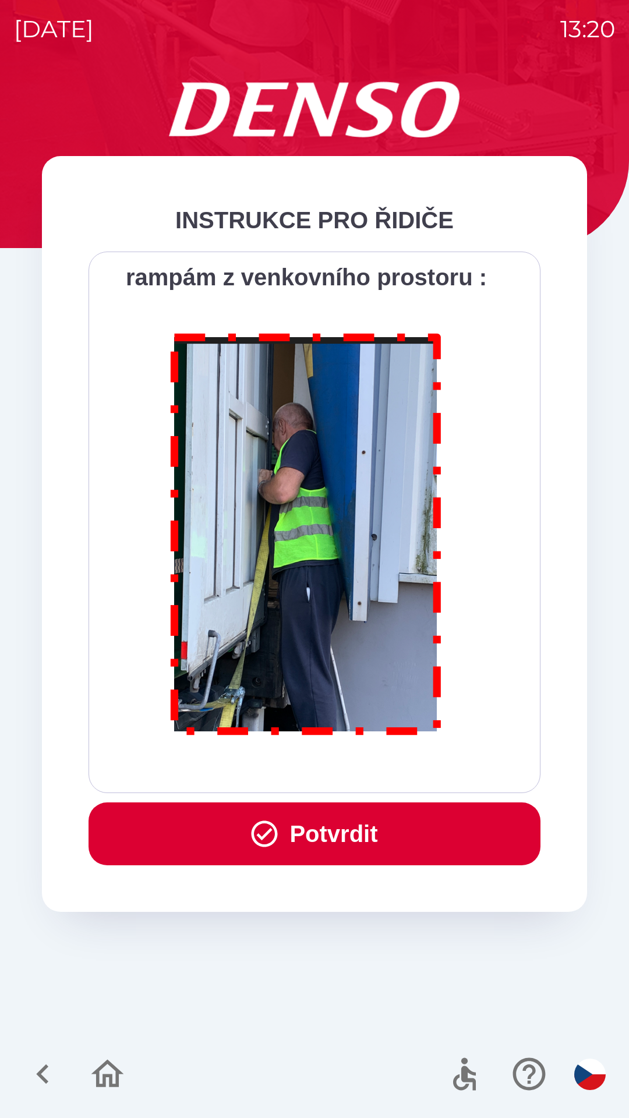
click at [371, 821] on button "Potvrdit" at bounding box center [315, 834] width 452 height 63
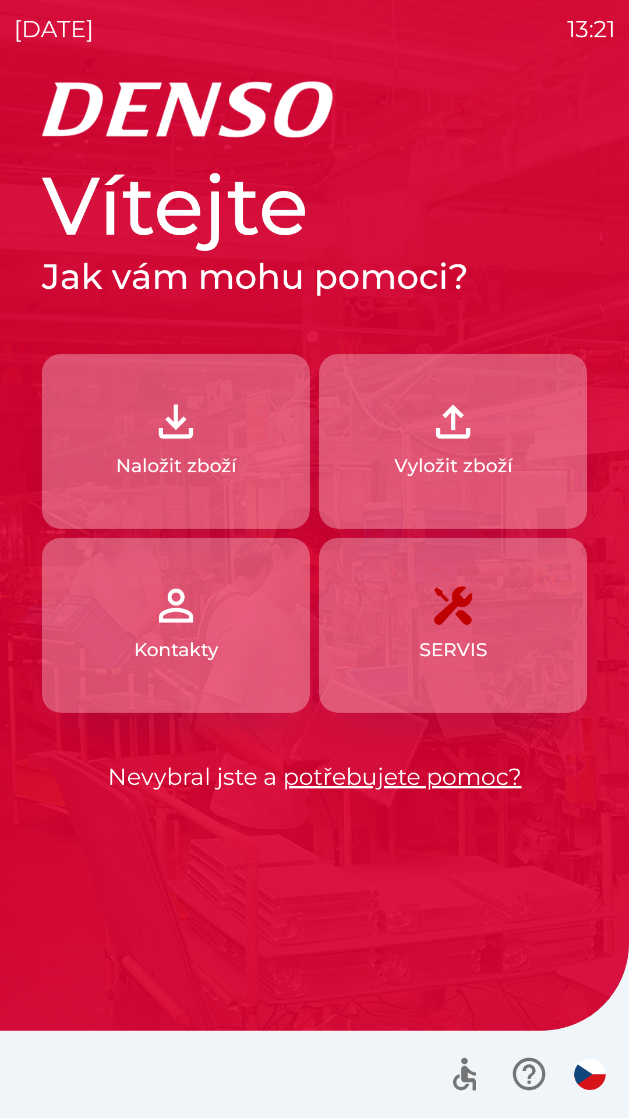
click at [187, 443] on img "button" at bounding box center [175, 421] width 51 height 51
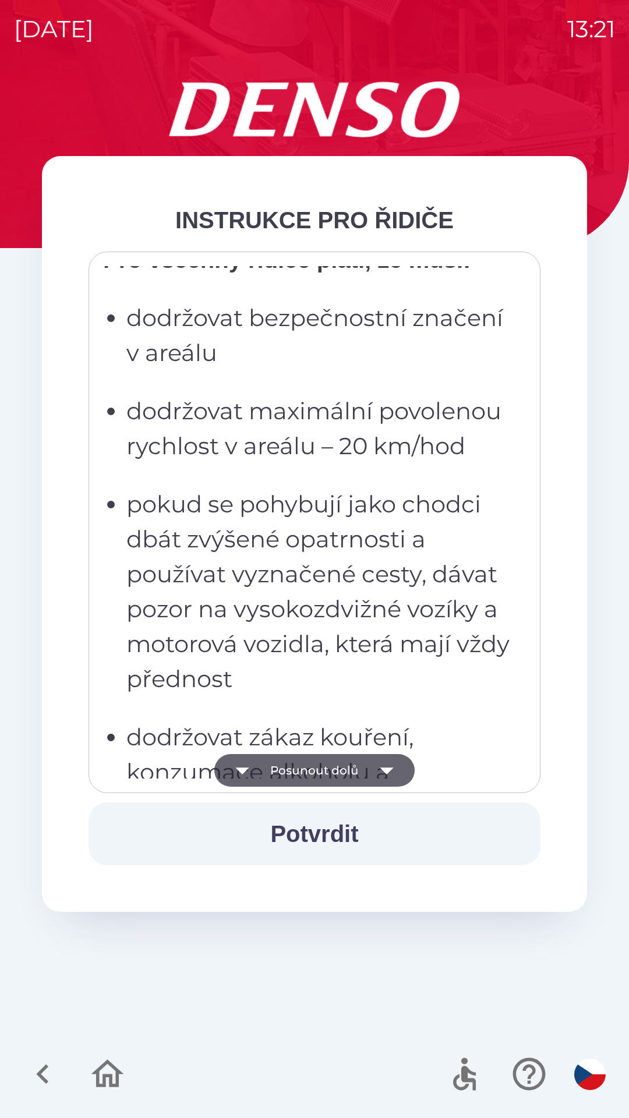
scroll to position [914, 0]
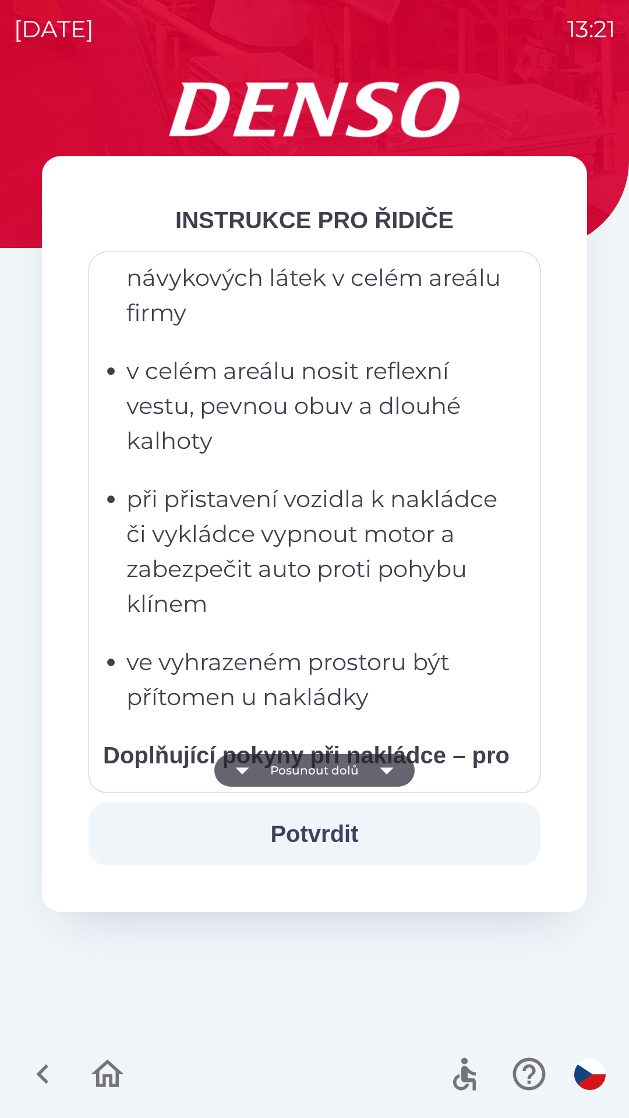
click at [389, 770] on icon "button" at bounding box center [386, 771] width 13 height 7
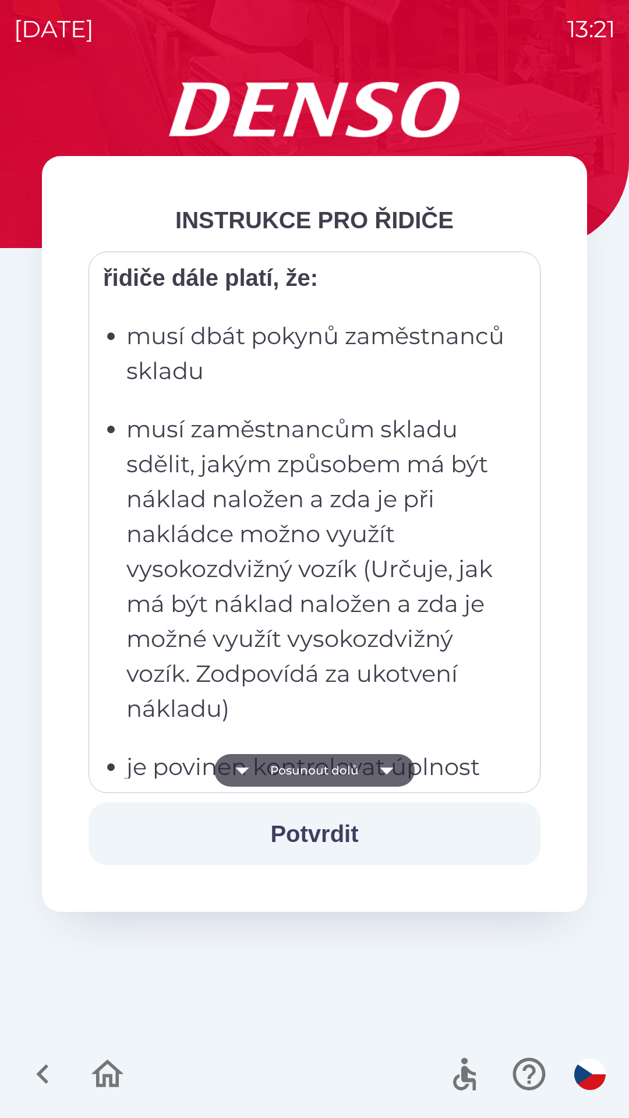
click at [391, 772] on icon "button" at bounding box center [386, 770] width 33 height 33
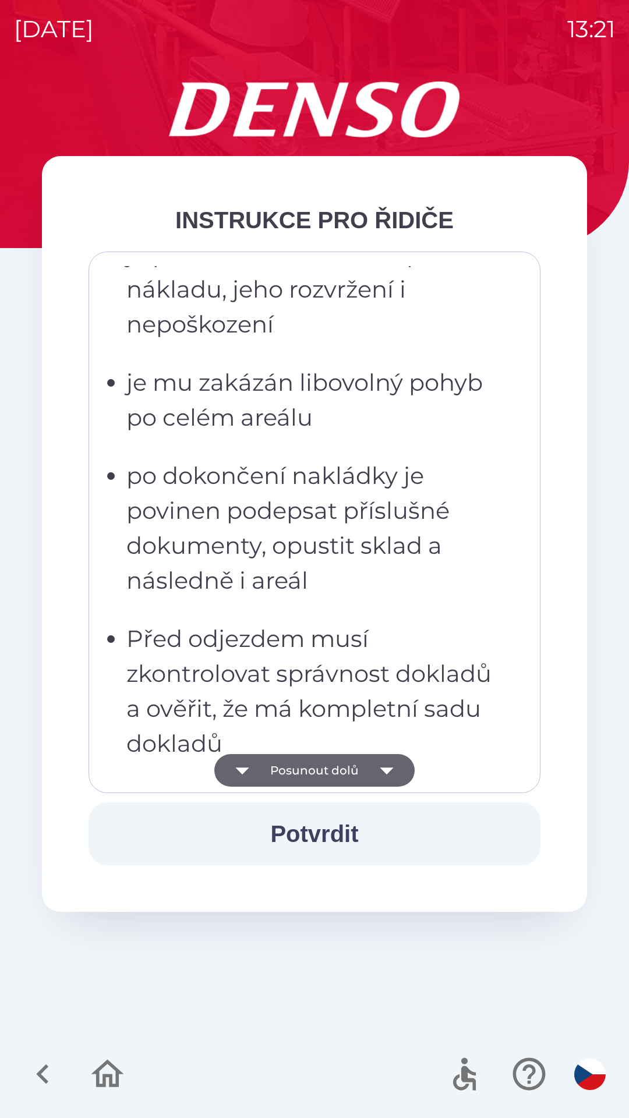
click at [387, 769] on icon "button" at bounding box center [386, 771] width 13 height 7
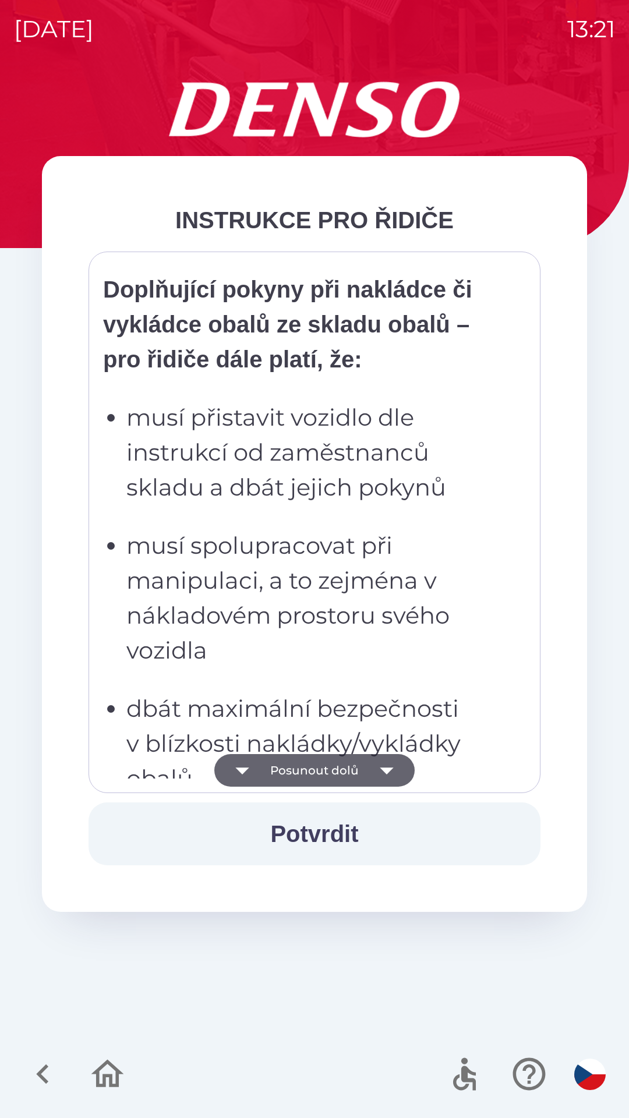
click at [384, 773] on icon "button" at bounding box center [386, 771] width 13 height 7
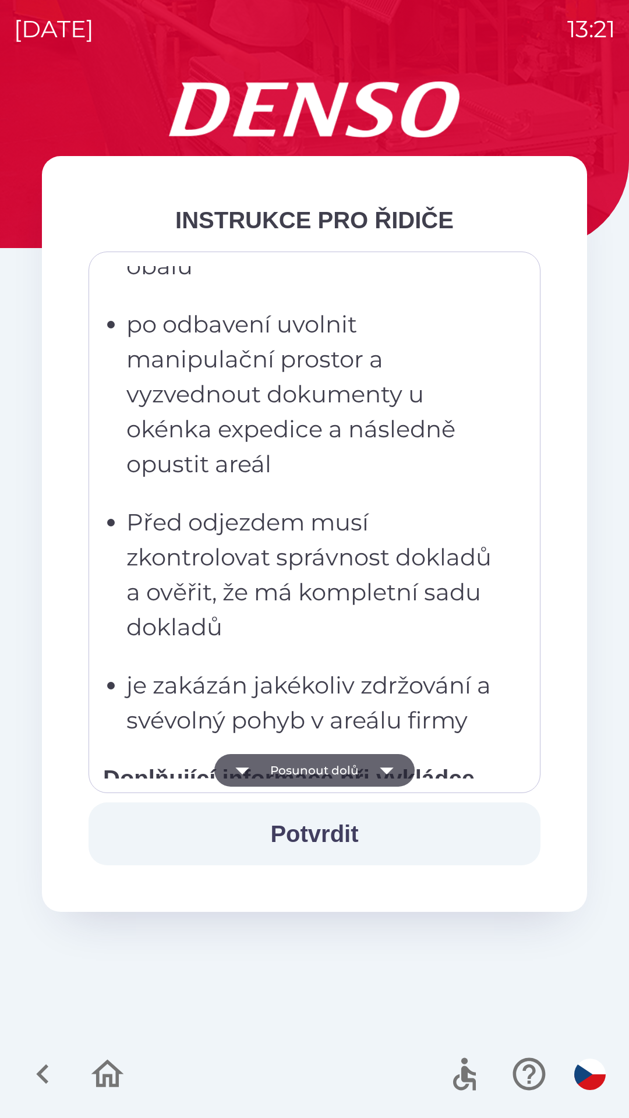
click at [383, 769] on icon "button" at bounding box center [386, 771] width 13 height 7
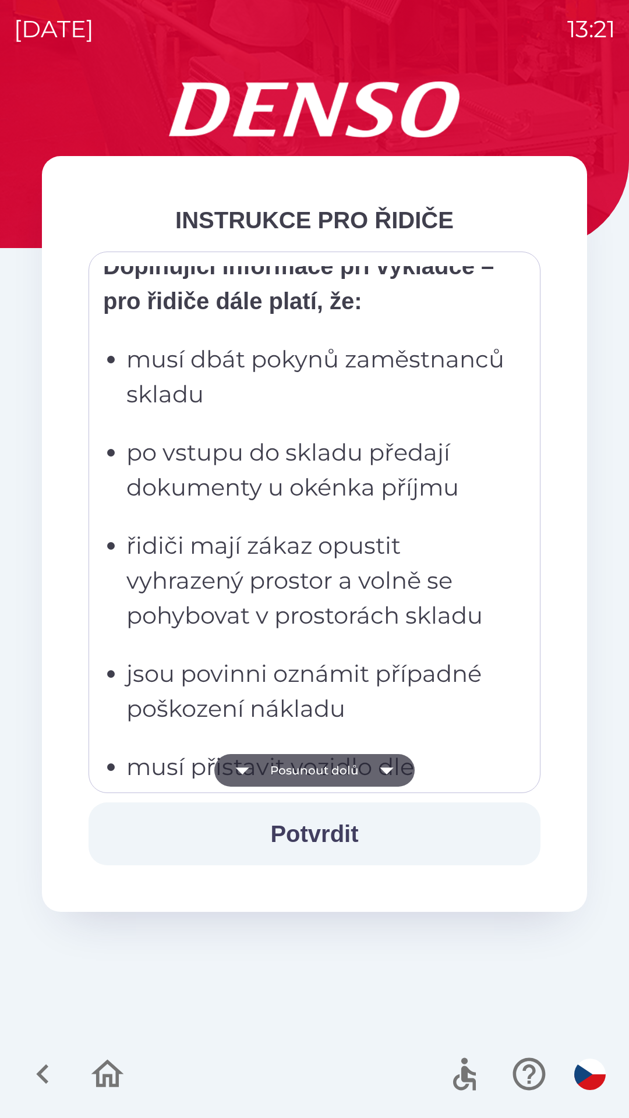
click at [381, 767] on icon "button" at bounding box center [386, 770] width 33 height 33
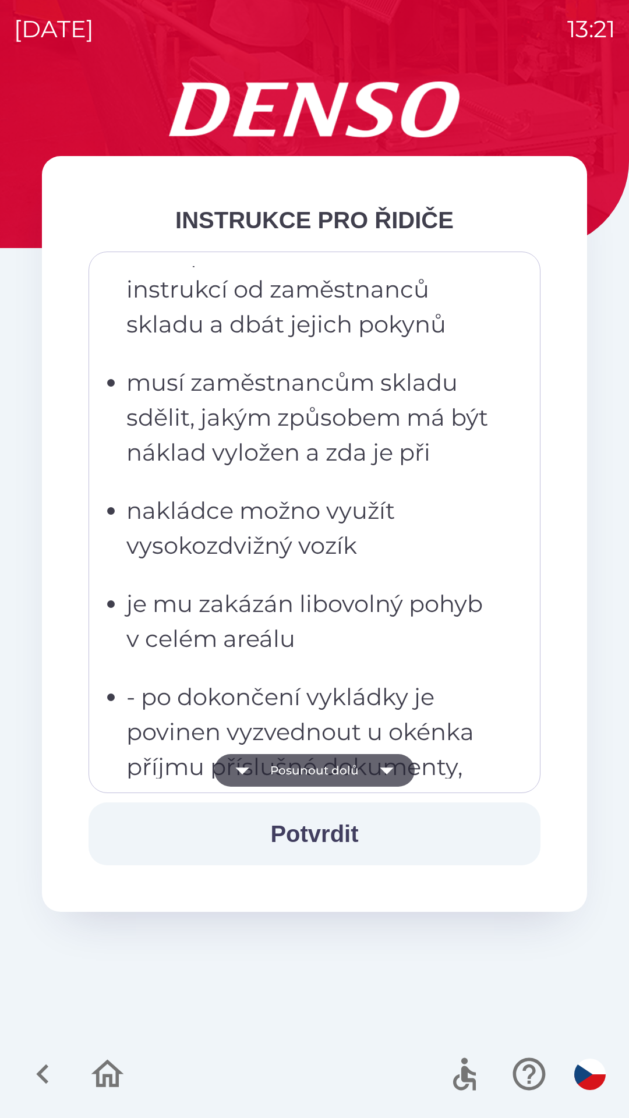
click at [383, 769] on icon "button" at bounding box center [386, 771] width 13 height 7
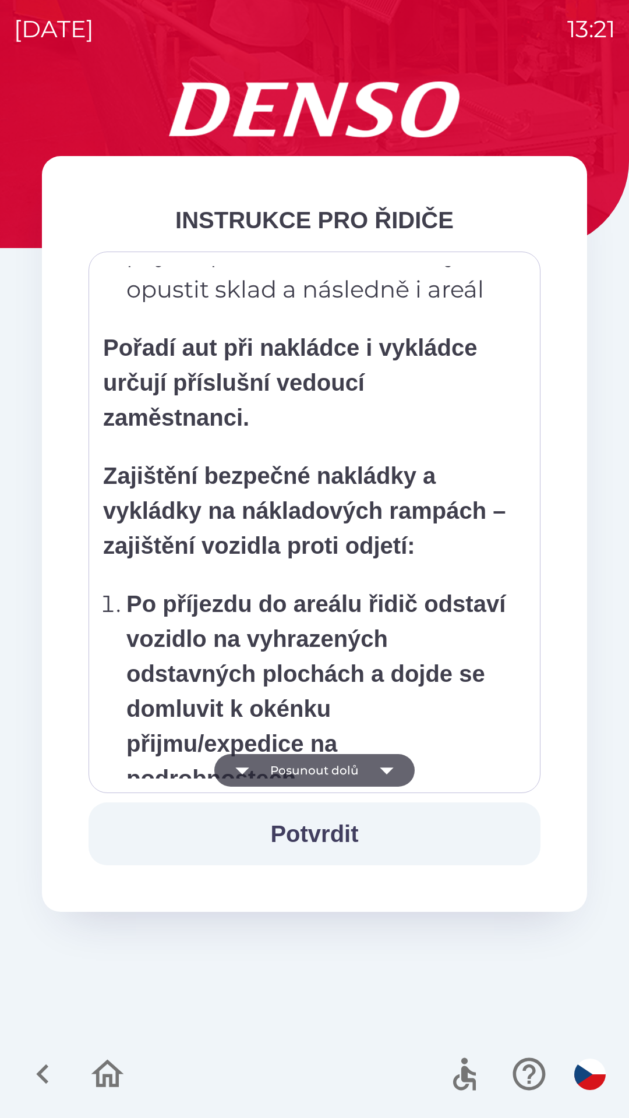
click at [382, 769] on icon "button" at bounding box center [386, 771] width 13 height 7
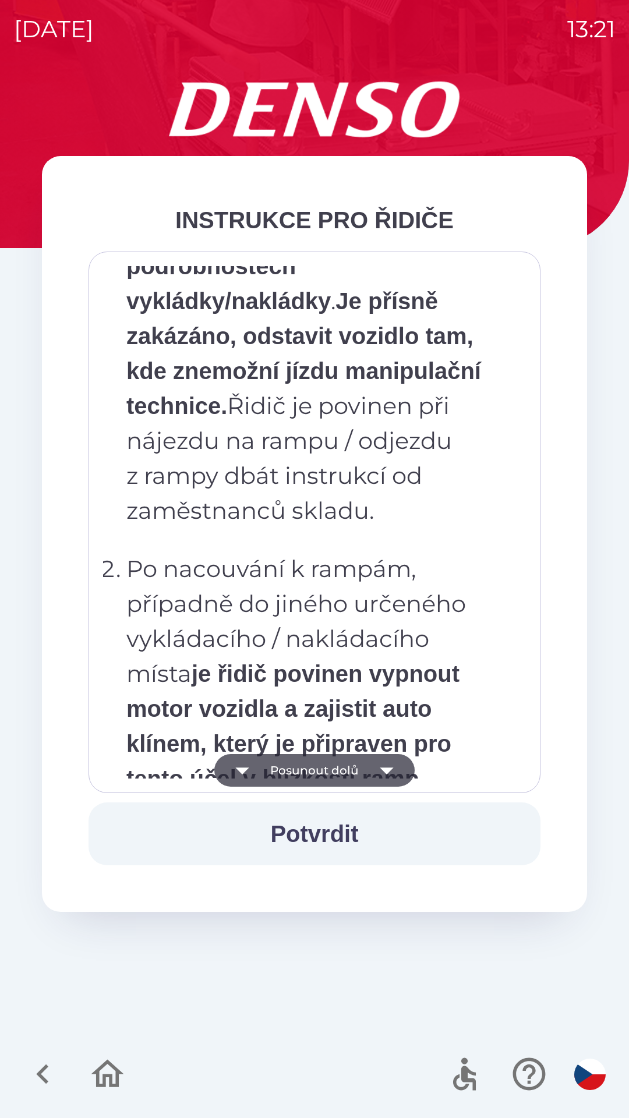
click at [386, 772] on icon "button" at bounding box center [386, 771] width 13 height 7
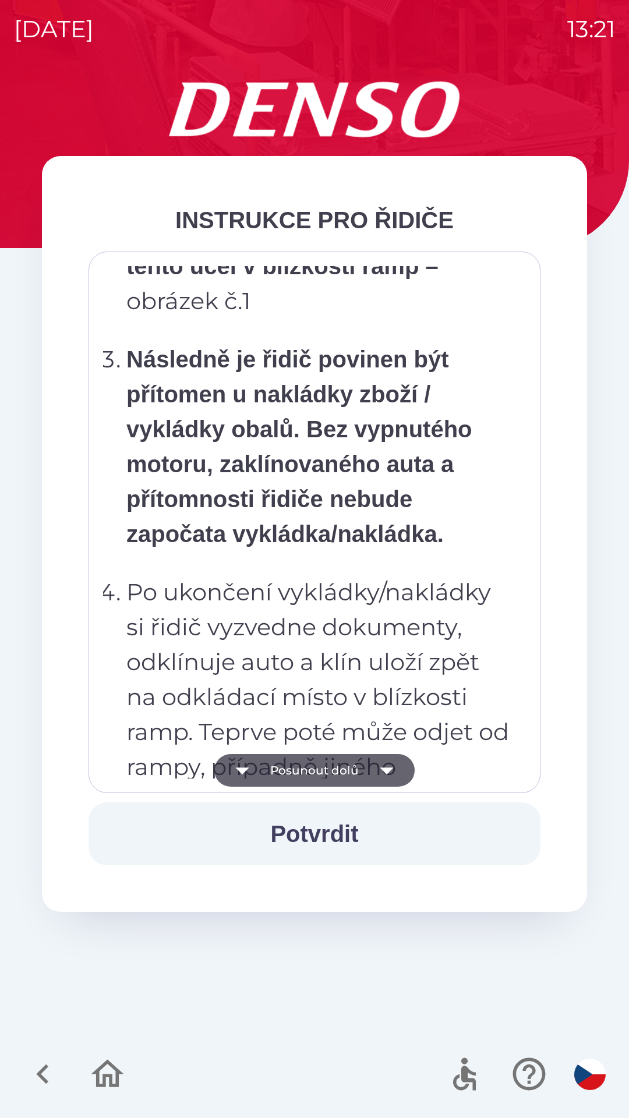
click at [390, 769] on icon "button" at bounding box center [386, 771] width 13 height 7
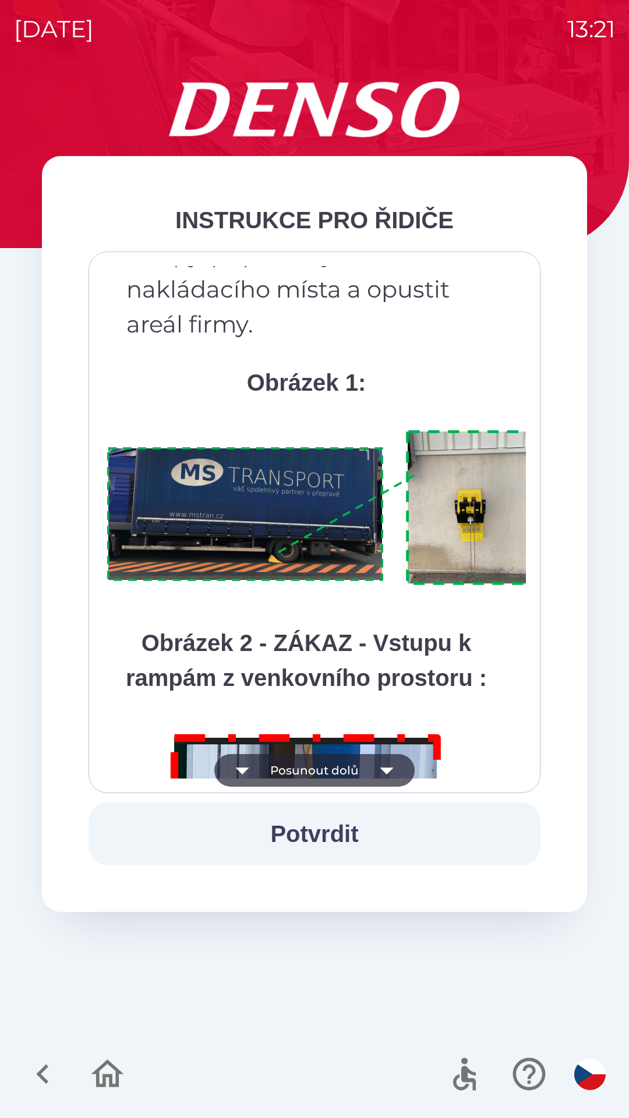
click at [391, 773] on icon "button" at bounding box center [386, 770] width 33 height 33
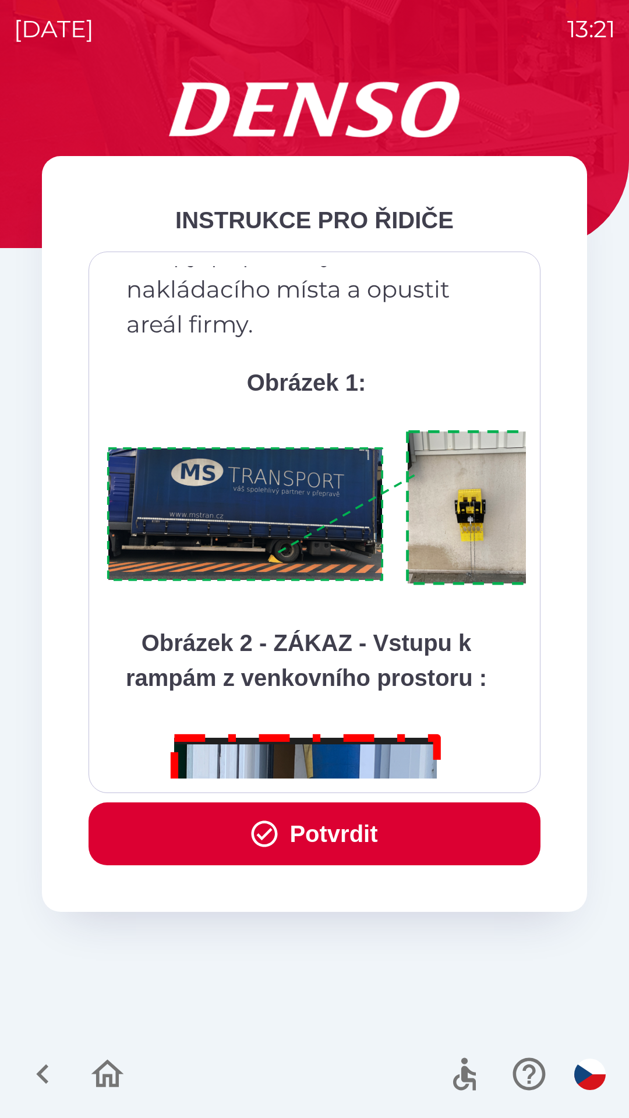
scroll to position [6545, 0]
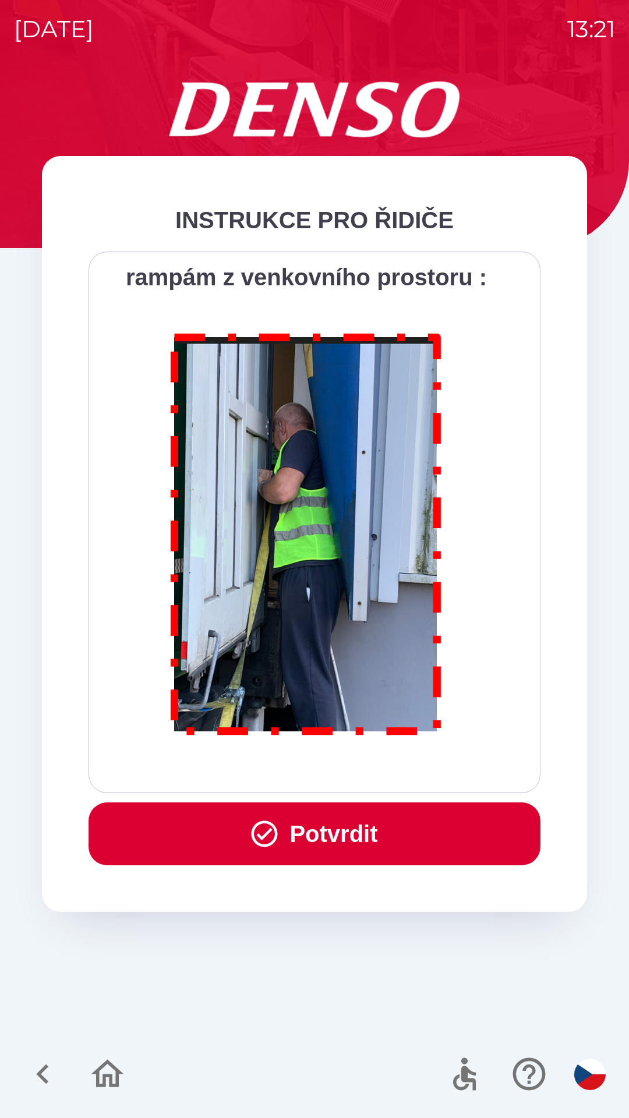
click at [391, 771] on div "Všichni řidiči přijíždějící do skladu firmy DENSO CZECH s.r.o. jsou po průjezdu…" at bounding box center [314, 522] width 423 height 513
click at [372, 839] on button "Potvrdit" at bounding box center [315, 834] width 452 height 63
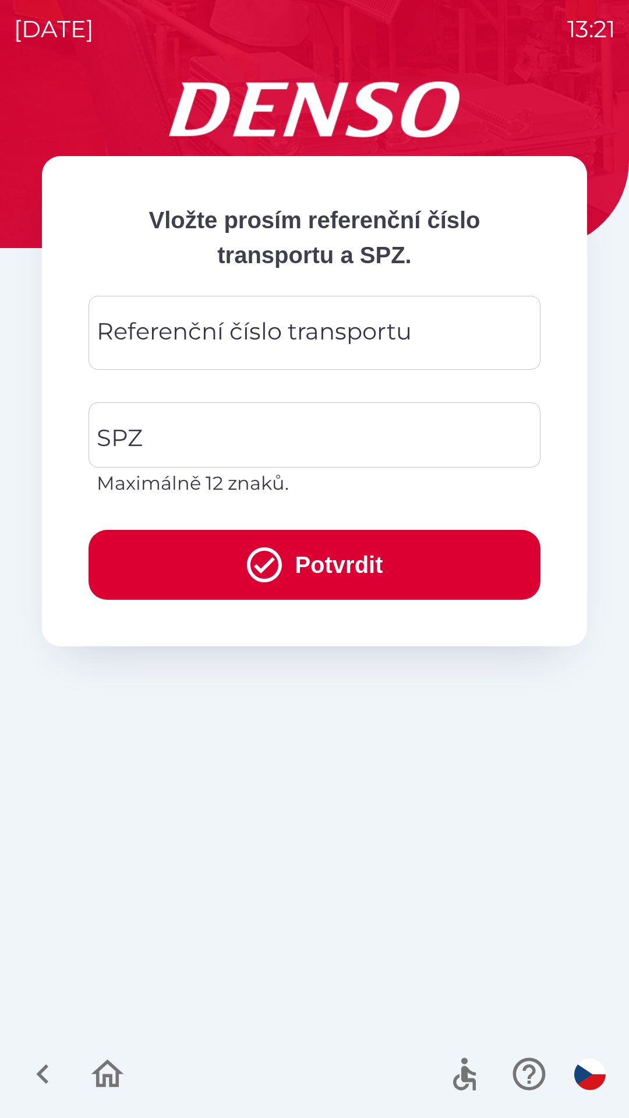
click at [320, 341] on div "Referenční číslo transportu Referenční číslo transportu" at bounding box center [315, 333] width 452 height 74
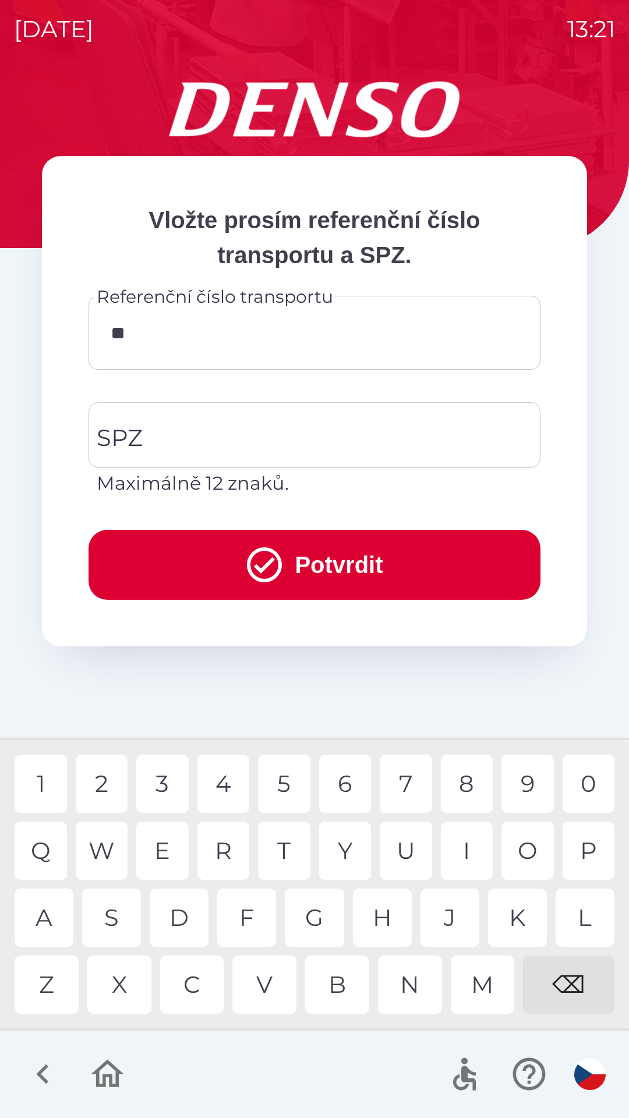
click at [342, 782] on div "6" at bounding box center [345, 784] width 52 height 58
click at [575, 981] on div "⌫" at bounding box center [568, 985] width 91 height 58
click at [572, 985] on div "⌫" at bounding box center [568, 985] width 91 height 58
click at [227, 781] on div "4" at bounding box center [223, 784] width 52 height 58
click at [348, 785] on div "6" at bounding box center [345, 784] width 52 height 58
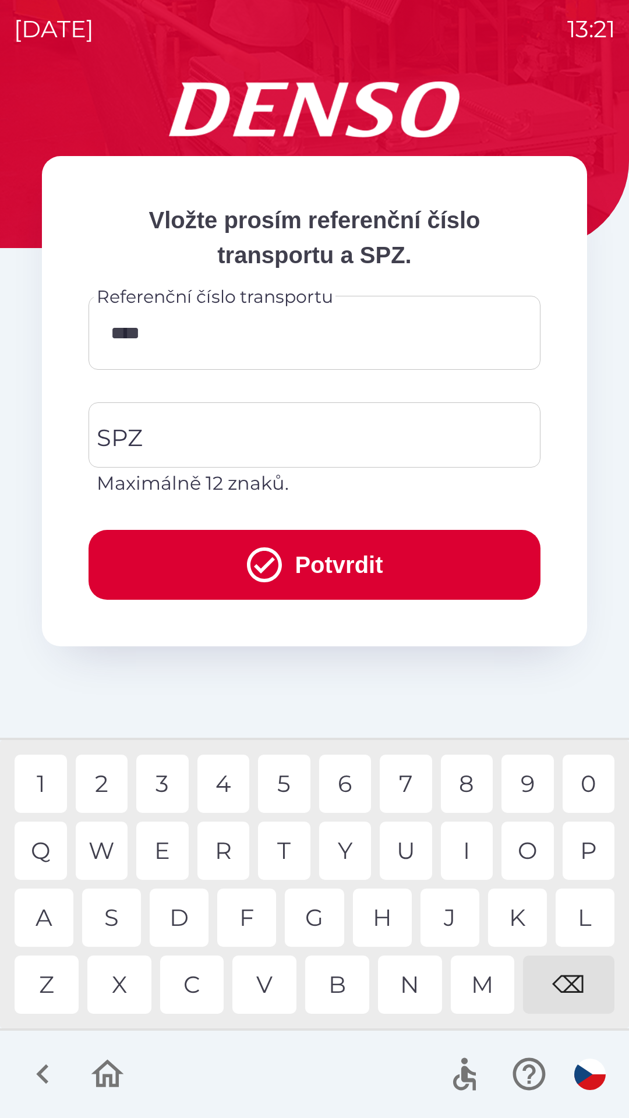
click at [529, 784] on div "9" at bounding box center [527, 784] width 52 height 58
click at [224, 779] on div "4" at bounding box center [223, 784] width 52 height 58
type input "******"
click at [268, 432] on input "SPZ" at bounding box center [306, 435] width 424 height 55
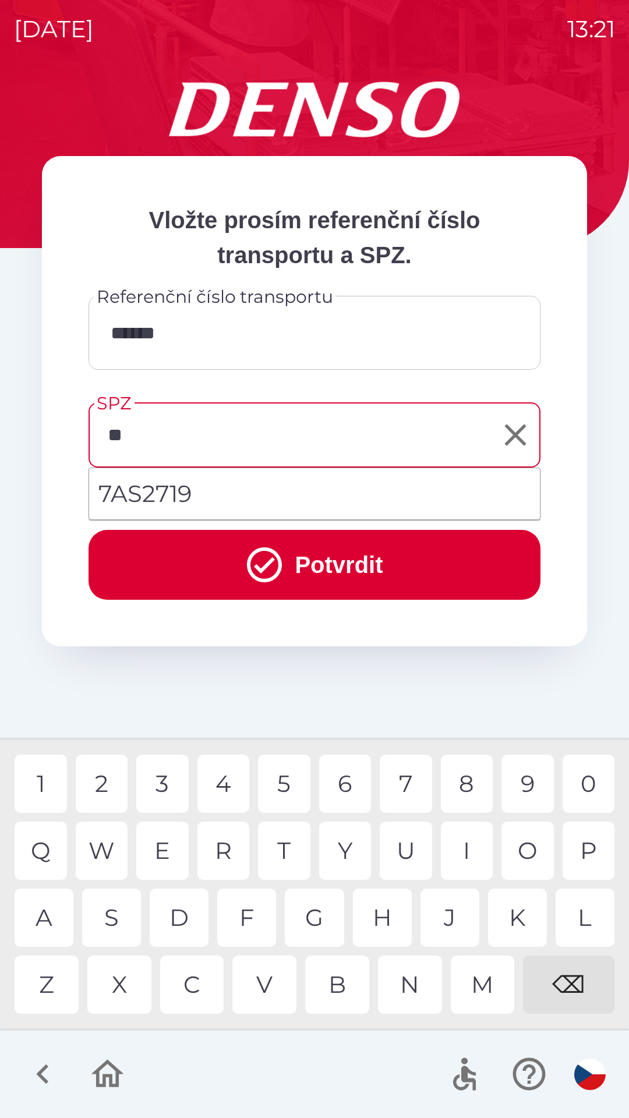
click at [50, 917] on div "A" at bounding box center [44, 918] width 59 height 58
click at [111, 911] on div "S" at bounding box center [111, 918] width 59 height 58
click at [213, 490] on li "7AS2719" at bounding box center [314, 494] width 451 height 42
type input "*******"
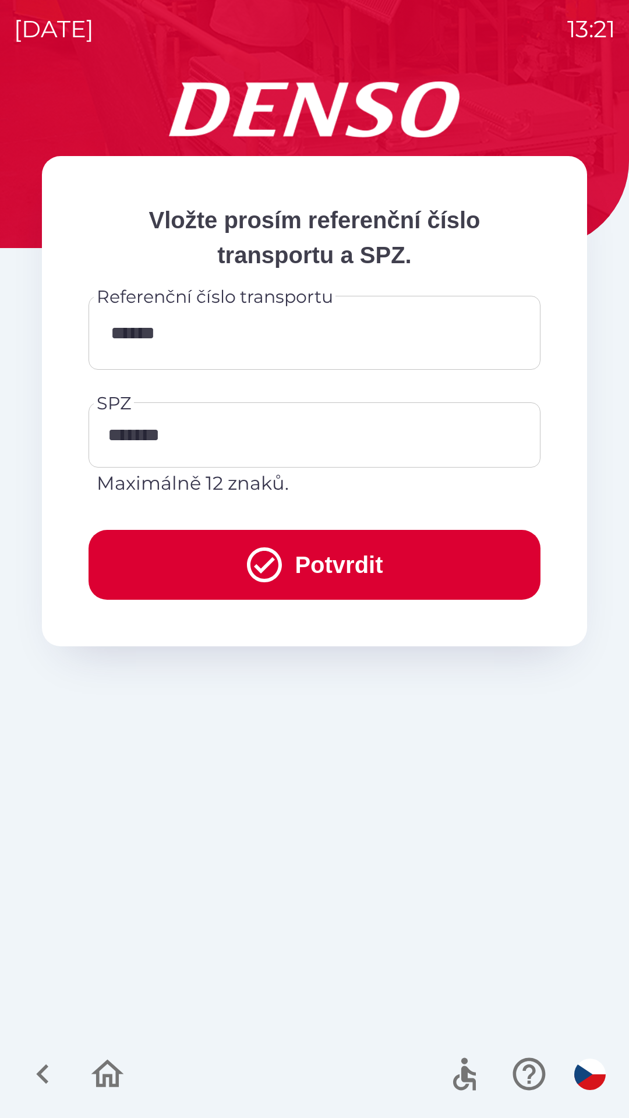
click at [292, 564] on button "Potvrdit" at bounding box center [315, 565] width 452 height 70
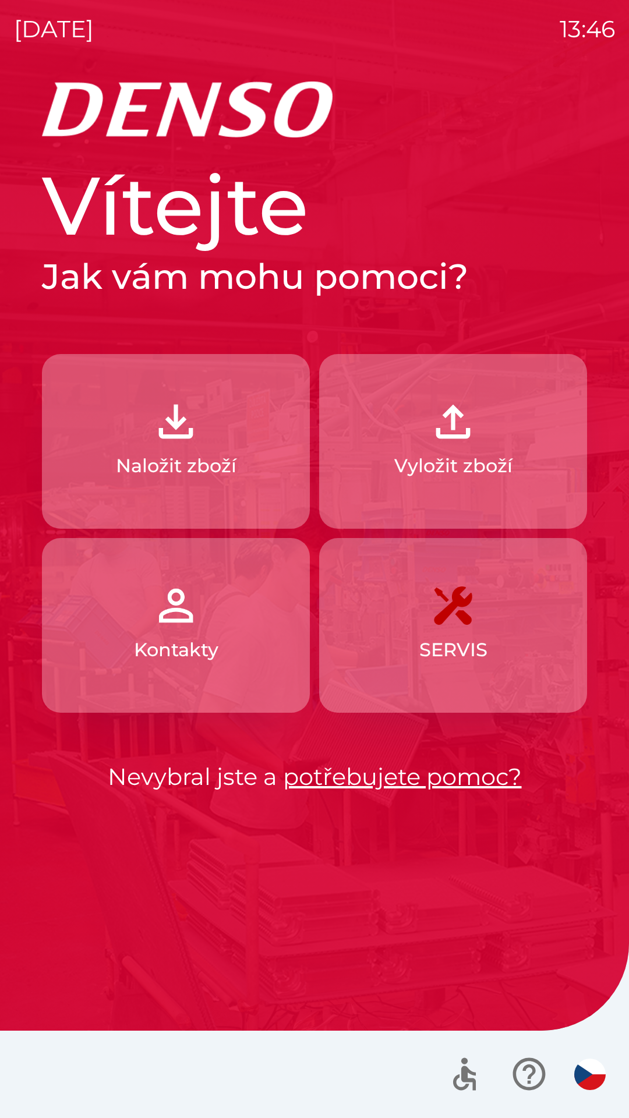
click at [222, 446] on button "Naložit zboží" at bounding box center [176, 441] width 268 height 175
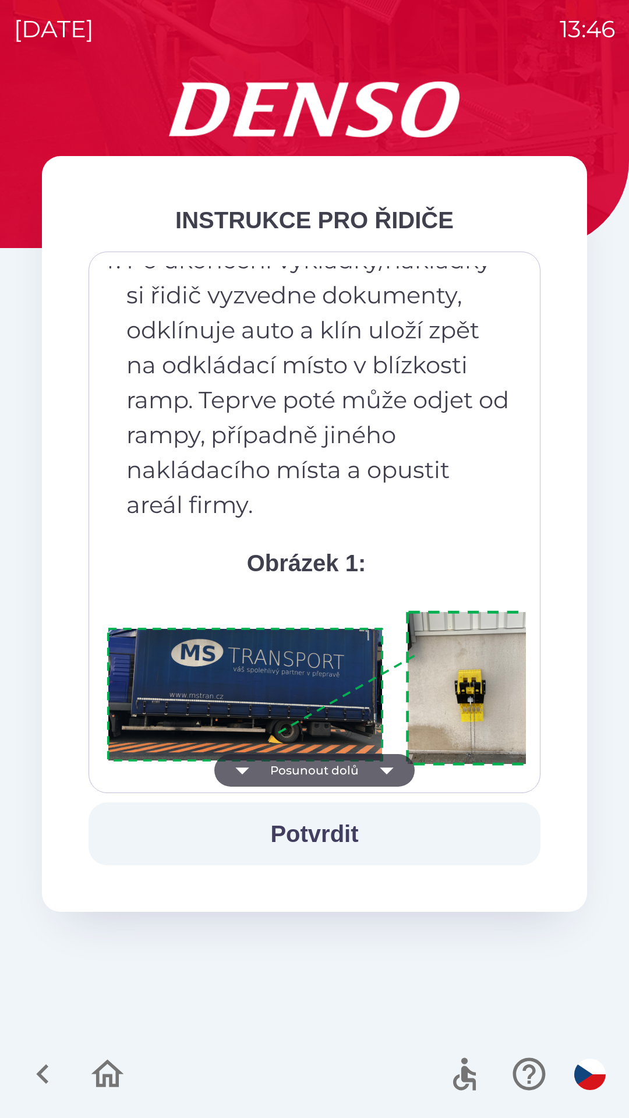
scroll to position [6545, 0]
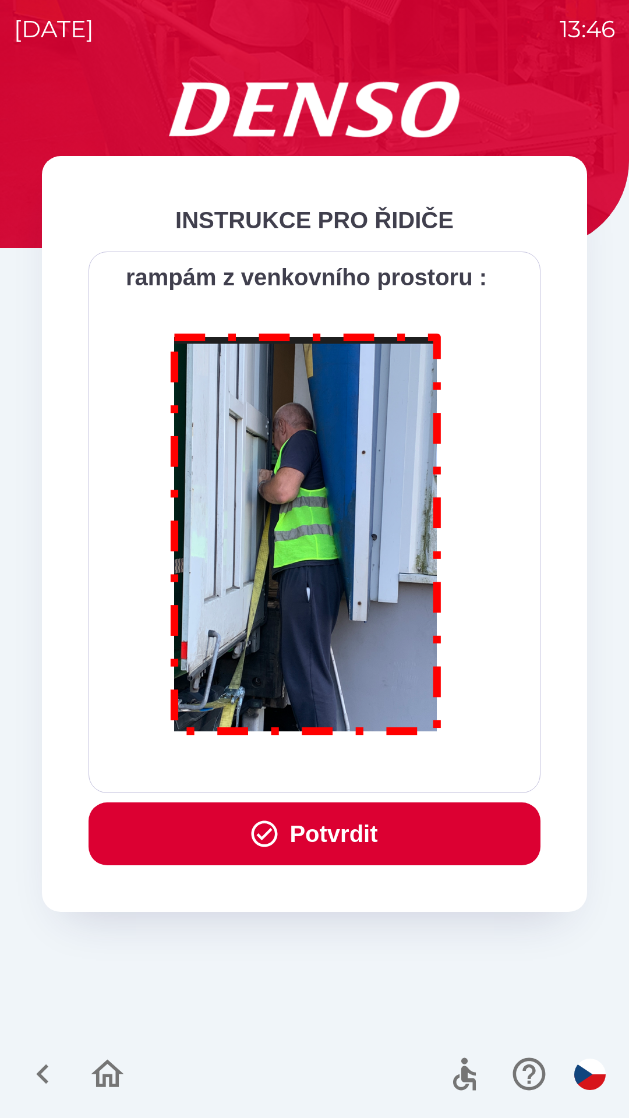
click at [376, 835] on button "Potvrdit" at bounding box center [315, 834] width 452 height 63
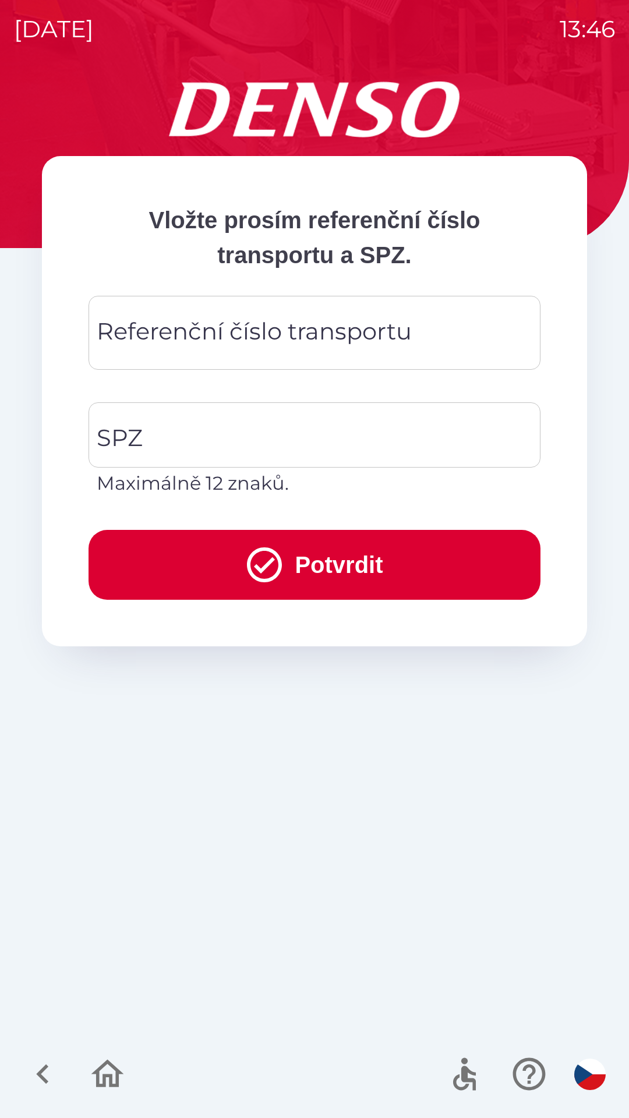
click at [336, 331] on div "Referenční číslo transportu Referenční číslo transportu" at bounding box center [315, 333] width 452 height 74
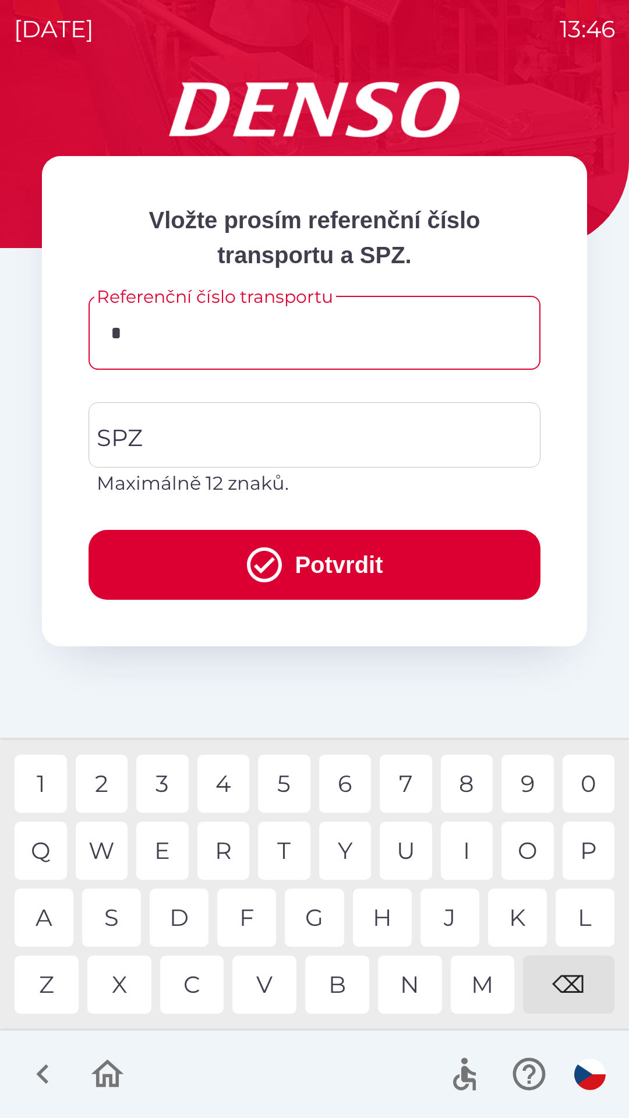
click at [162, 790] on div "3" at bounding box center [162, 784] width 52 height 58
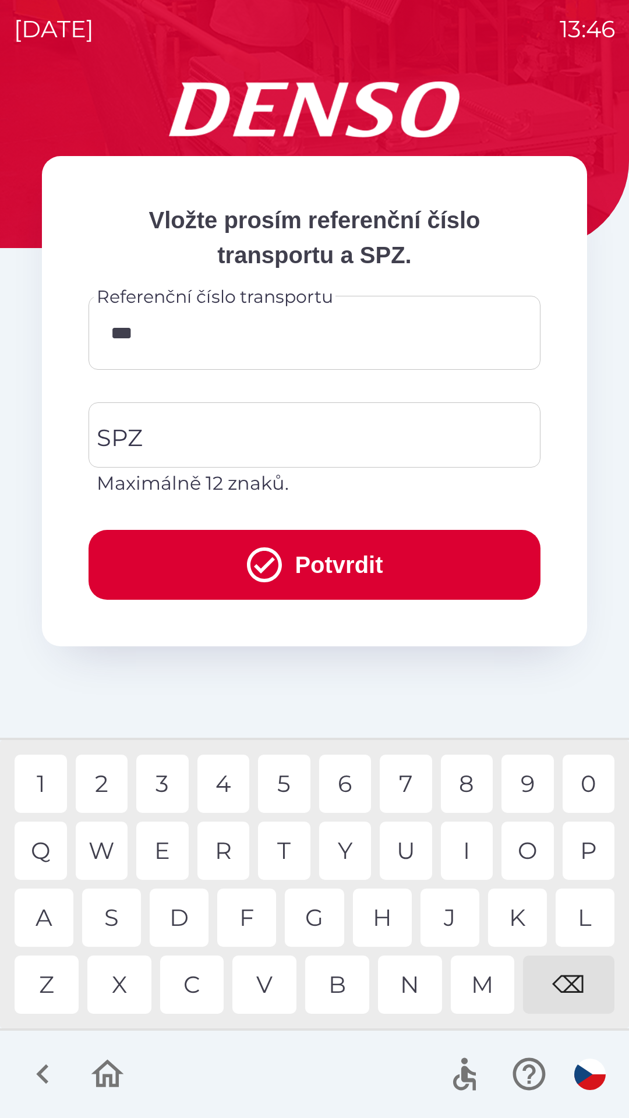
click at [409, 783] on div "7" at bounding box center [406, 784] width 52 height 58
type input "******"
click at [222, 783] on div "4" at bounding box center [223, 784] width 52 height 58
click at [253, 441] on input "SPZ" at bounding box center [306, 435] width 424 height 55
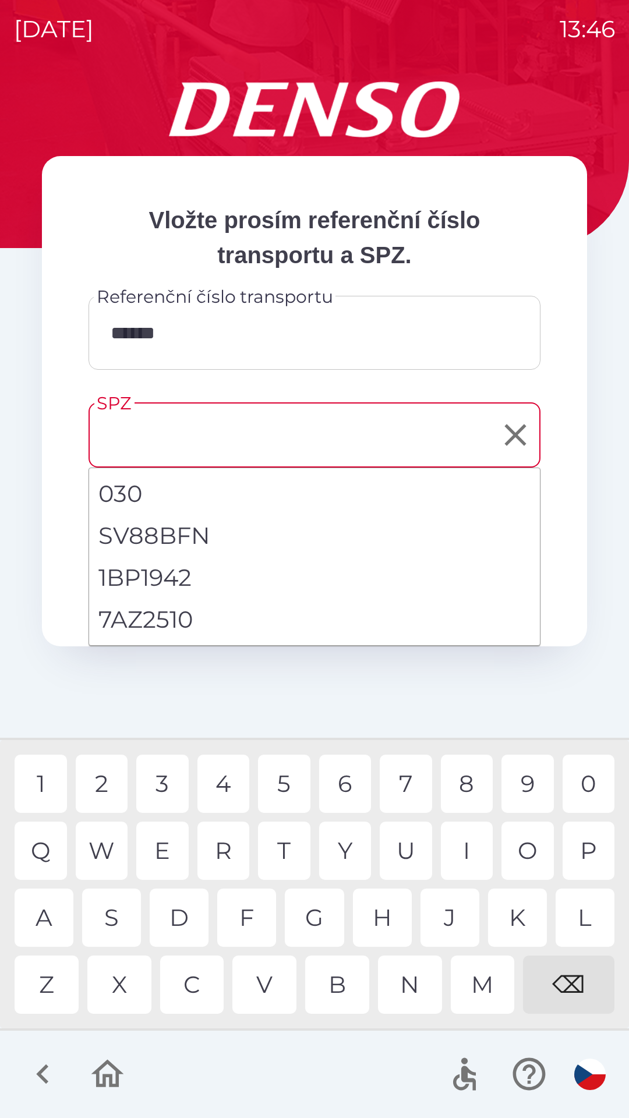
click at [182, 621] on li "7AZ2510" at bounding box center [314, 620] width 451 height 42
type input "*******"
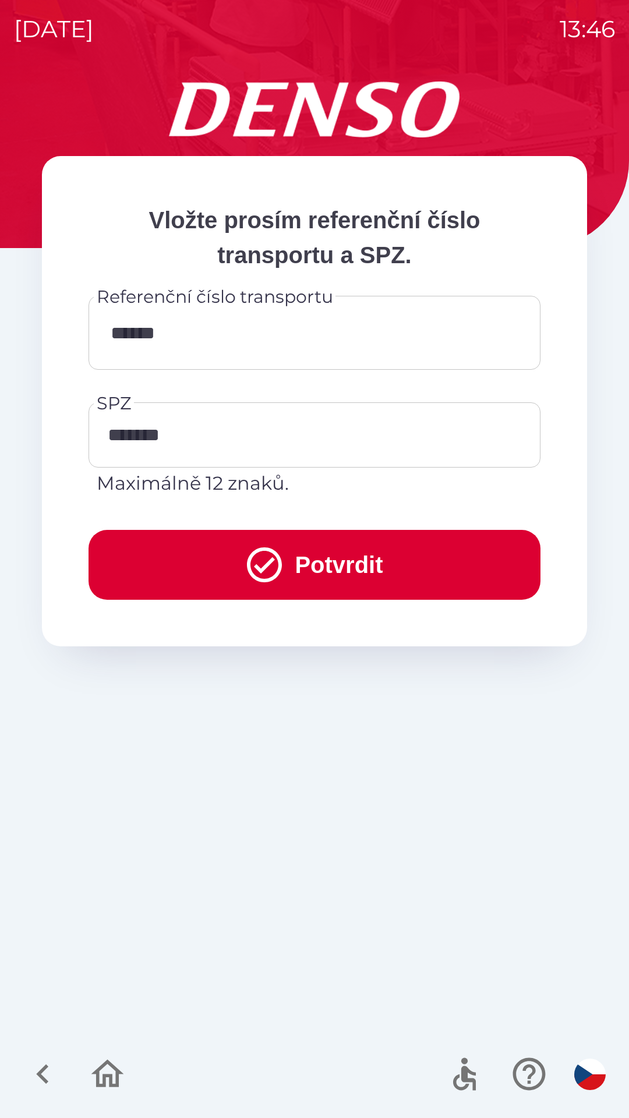
click at [331, 564] on button "Potvrdit" at bounding box center [315, 565] width 452 height 70
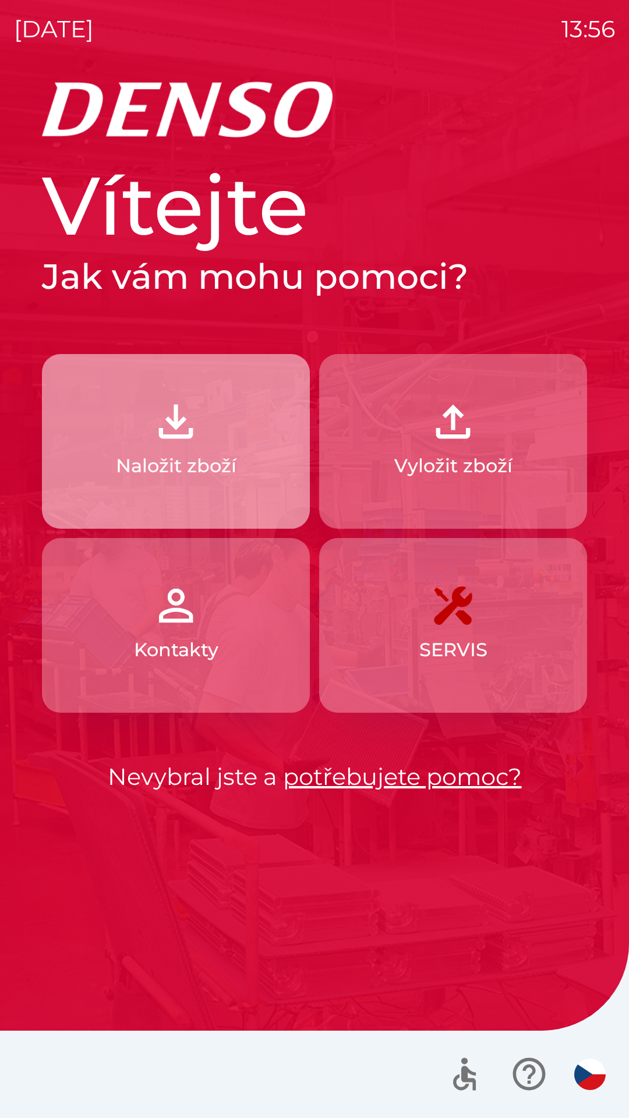
click at [186, 450] on button "Naložit zboží" at bounding box center [176, 441] width 268 height 175
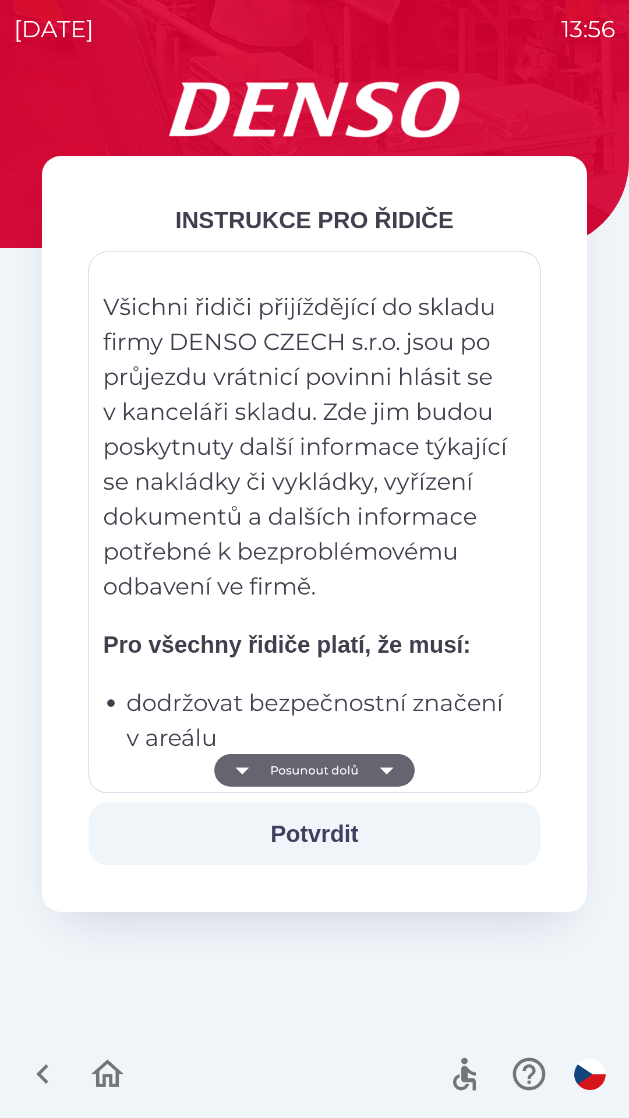
click at [316, 782] on button "Posunout dolů" at bounding box center [314, 770] width 200 height 33
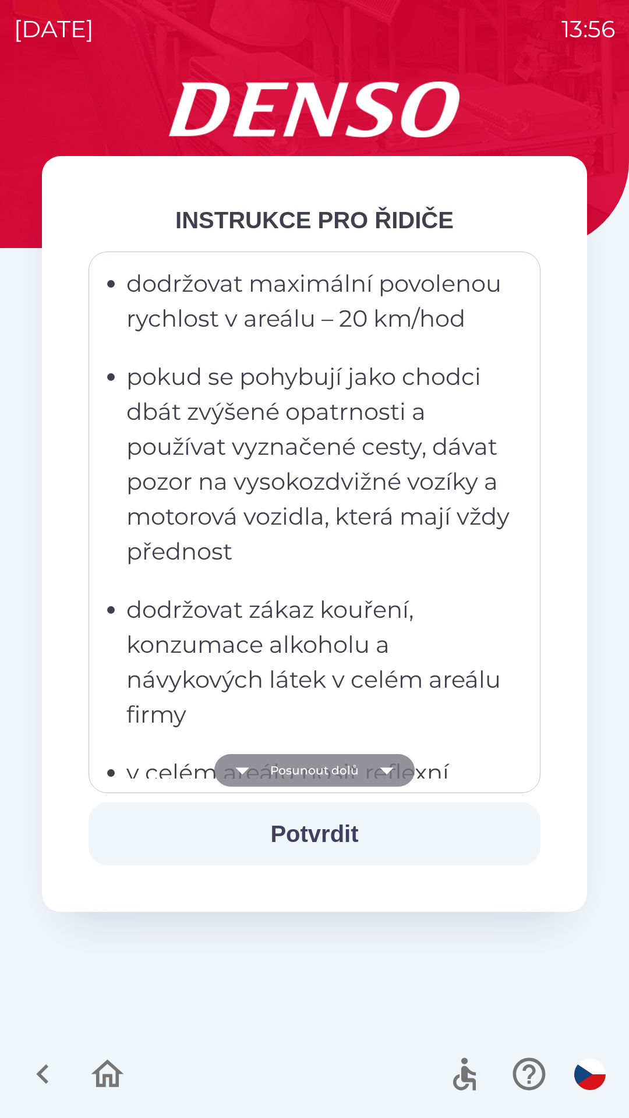
click at [317, 773] on button "Posunout dolů" at bounding box center [314, 770] width 200 height 33
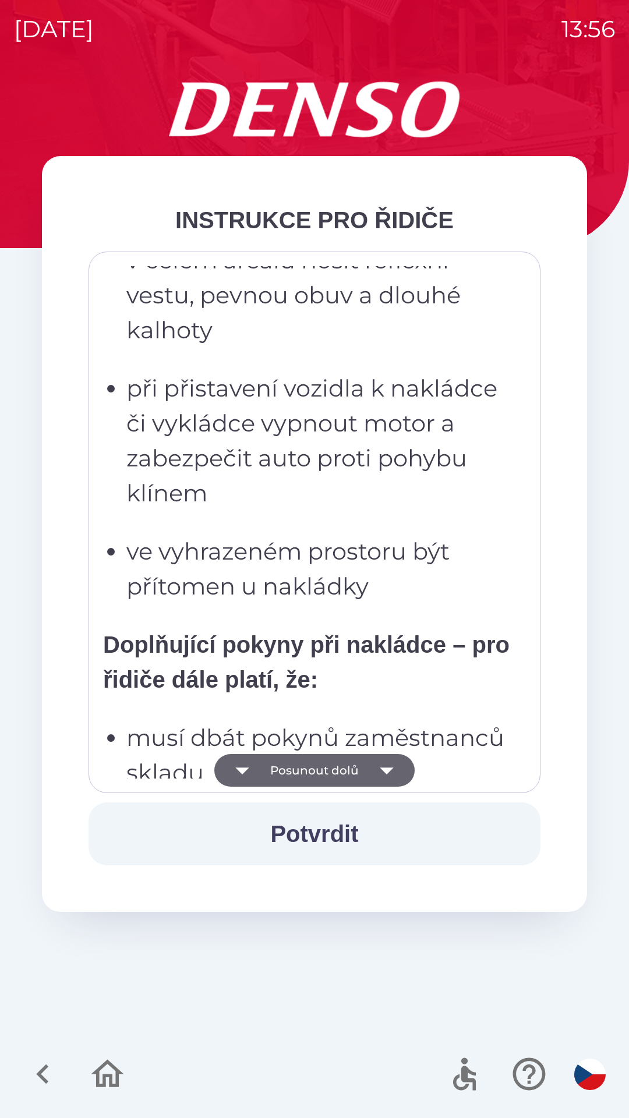
click at [319, 767] on button "Posunout dolů" at bounding box center [314, 770] width 200 height 33
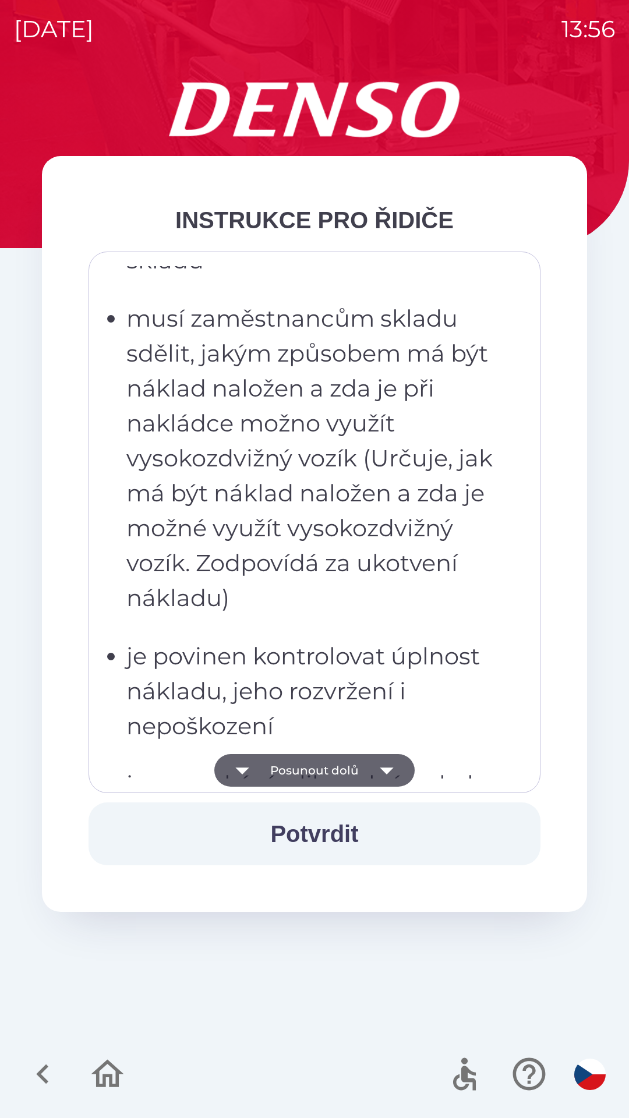
click at [325, 764] on button "Posunout dolů" at bounding box center [314, 770] width 200 height 33
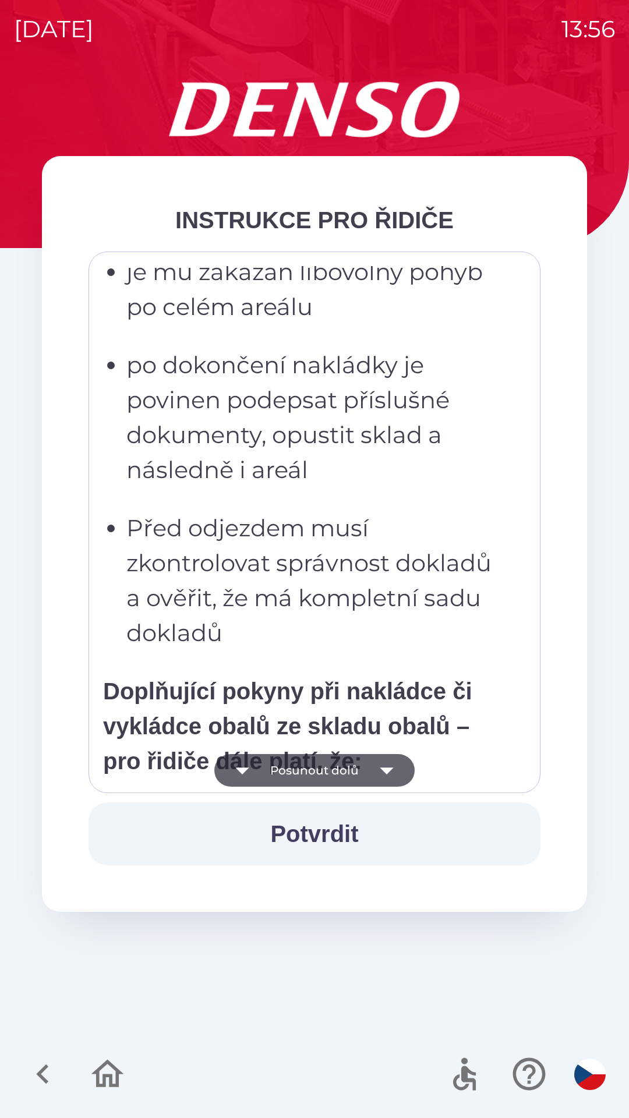
click at [323, 768] on button "Posunout dolů" at bounding box center [314, 770] width 200 height 33
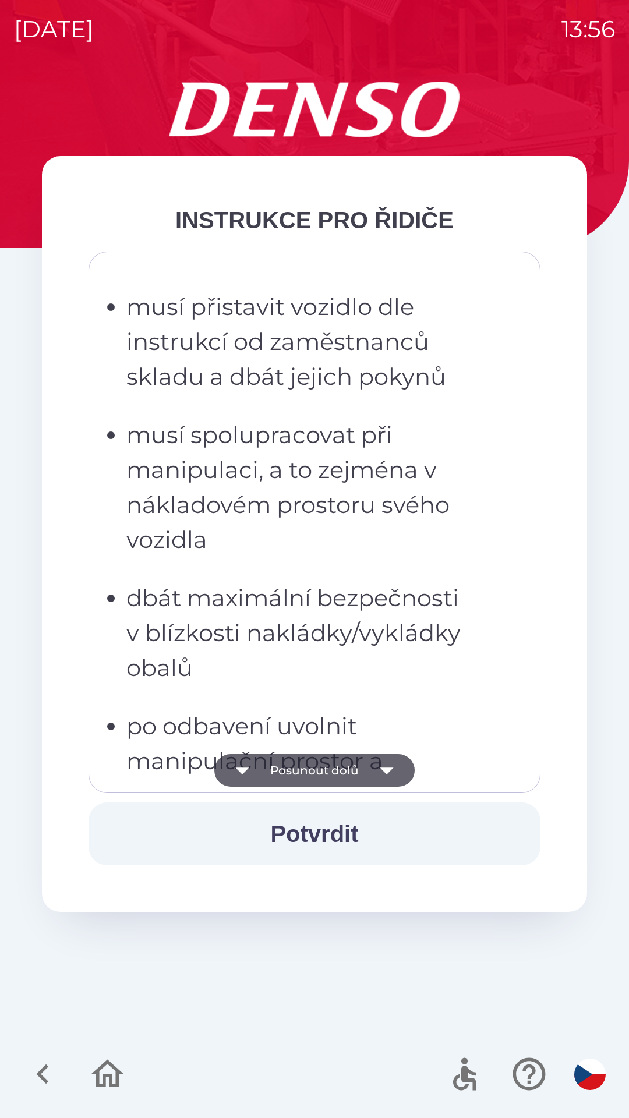
click at [330, 769] on button "Posunout dolů" at bounding box center [314, 770] width 200 height 33
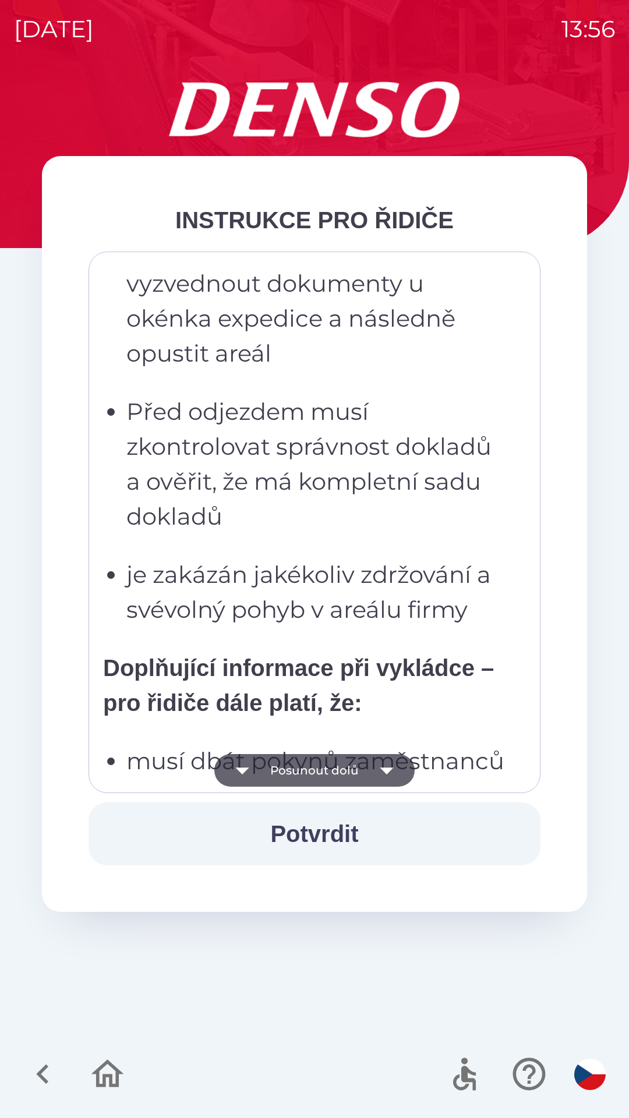
click at [329, 761] on button "Posunout dolů" at bounding box center [314, 770] width 200 height 33
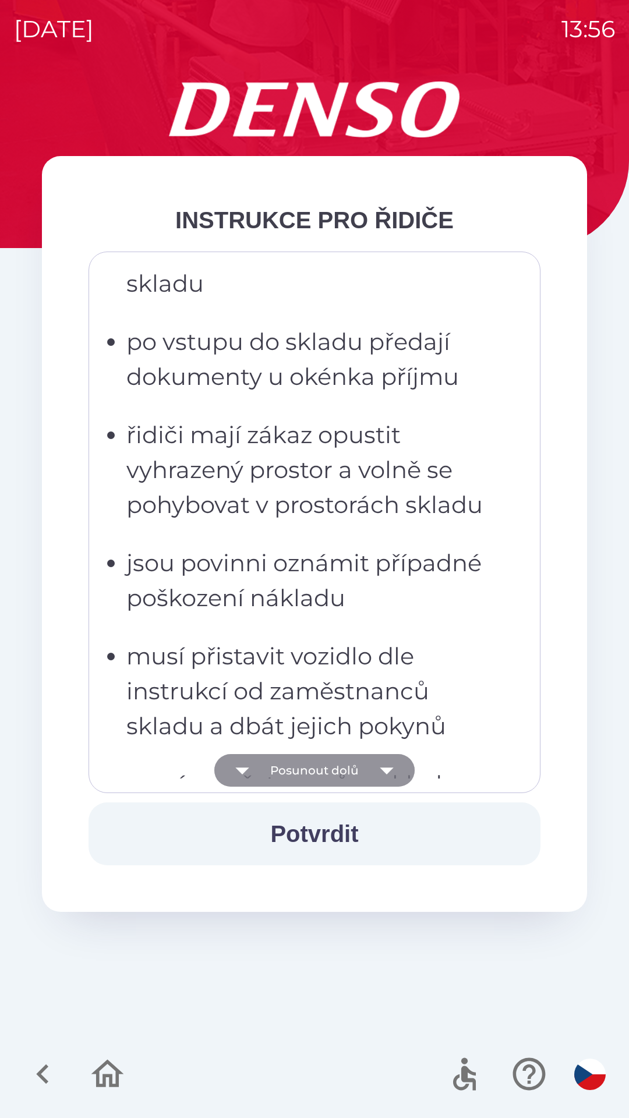
click at [335, 768] on button "Posunout dolů" at bounding box center [314, 770] width 200 height 33
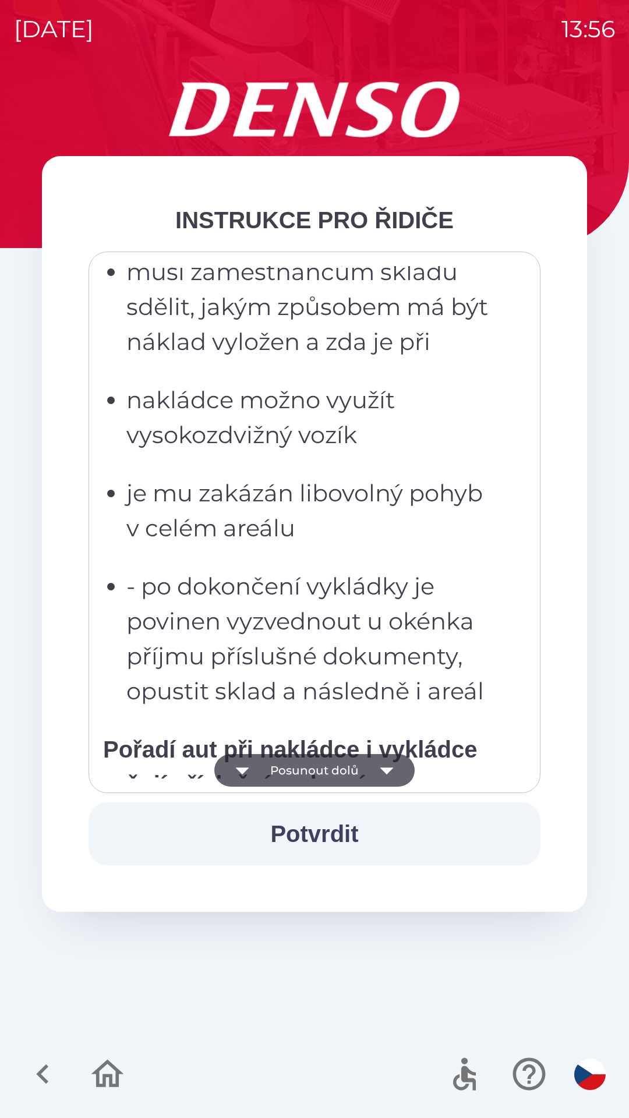
click at [337, 769] on button "Posunout dolů" at bounding box center [314, 770] width 200 height 33
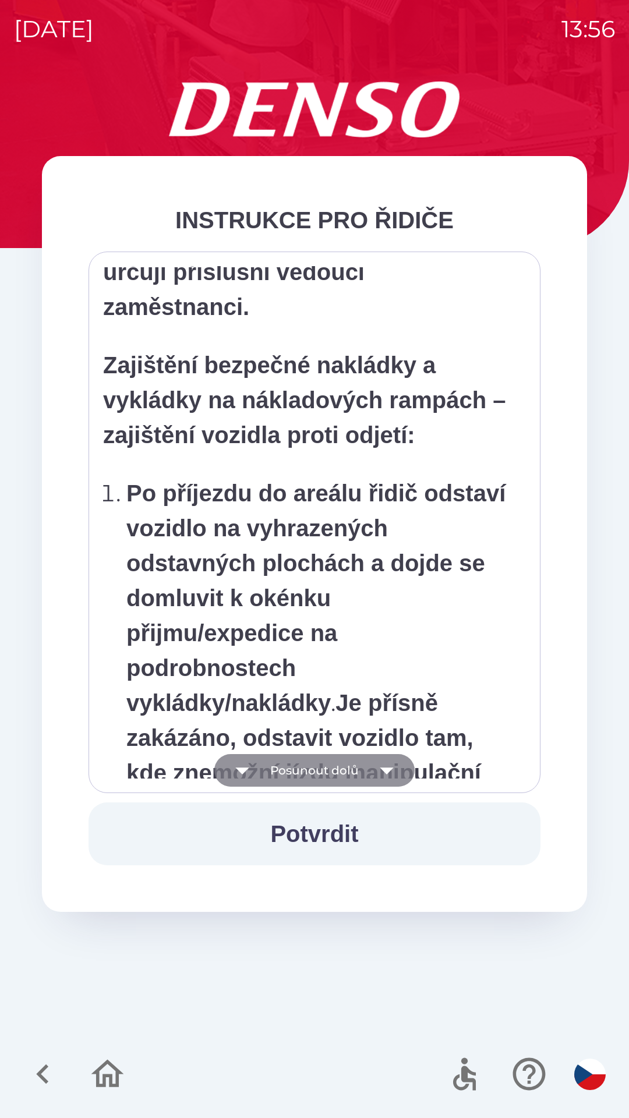
click at [338, 764] on button "Posunout dolů" at bounding box center [314, 770] width 200 height 33
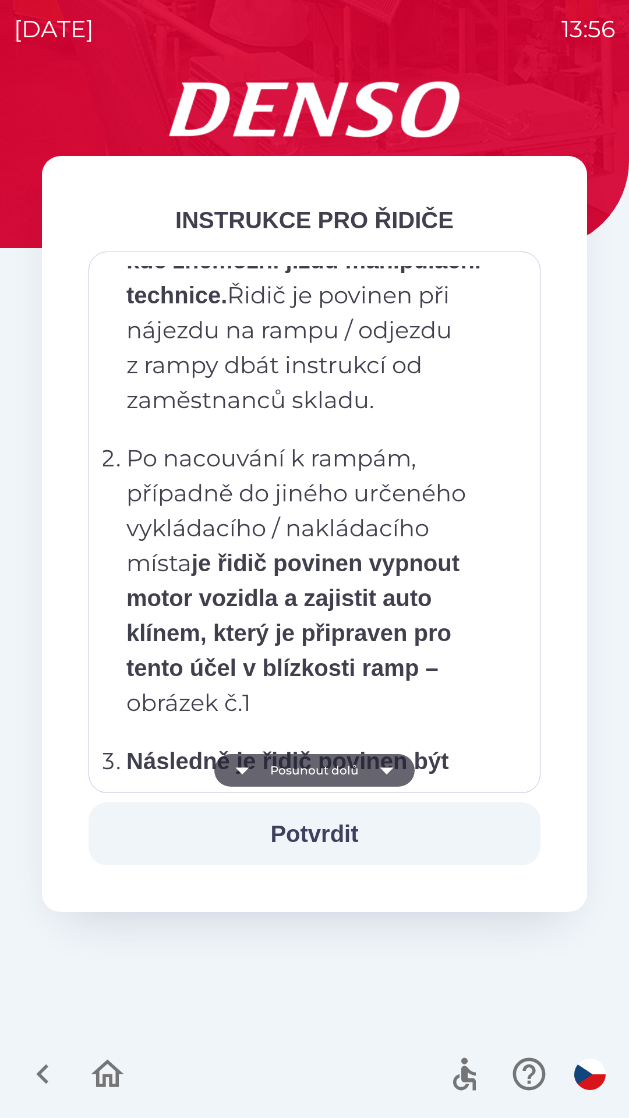
click at [342, 763] on button "Posunout dolů" at bounding box center [314, 770] width 200 height 33
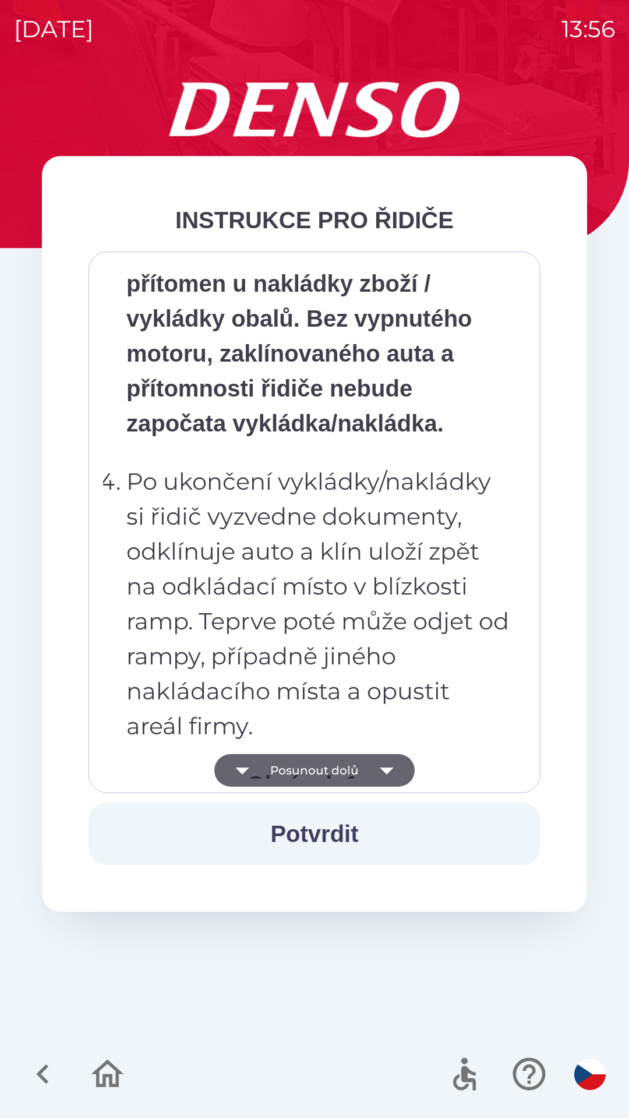
click at [340, 766] on button "Posunout dolů" at bounding box center [314, 770] width 200 height 33
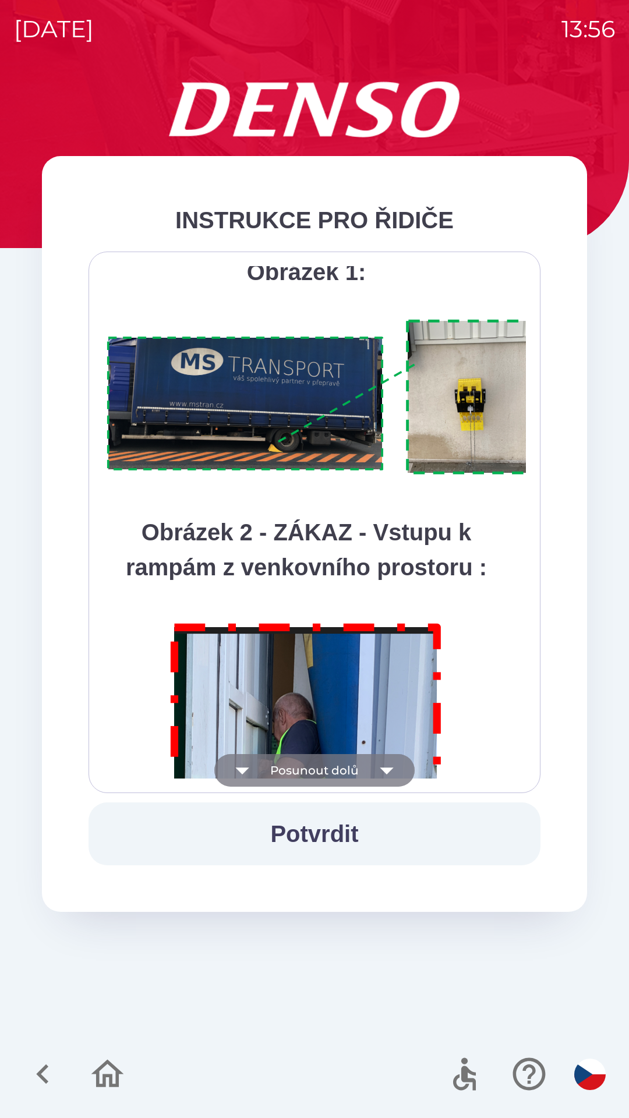
click at [342, 769] on button "Posunout dolů" at bounding box center [314, 770] width 200 height 33
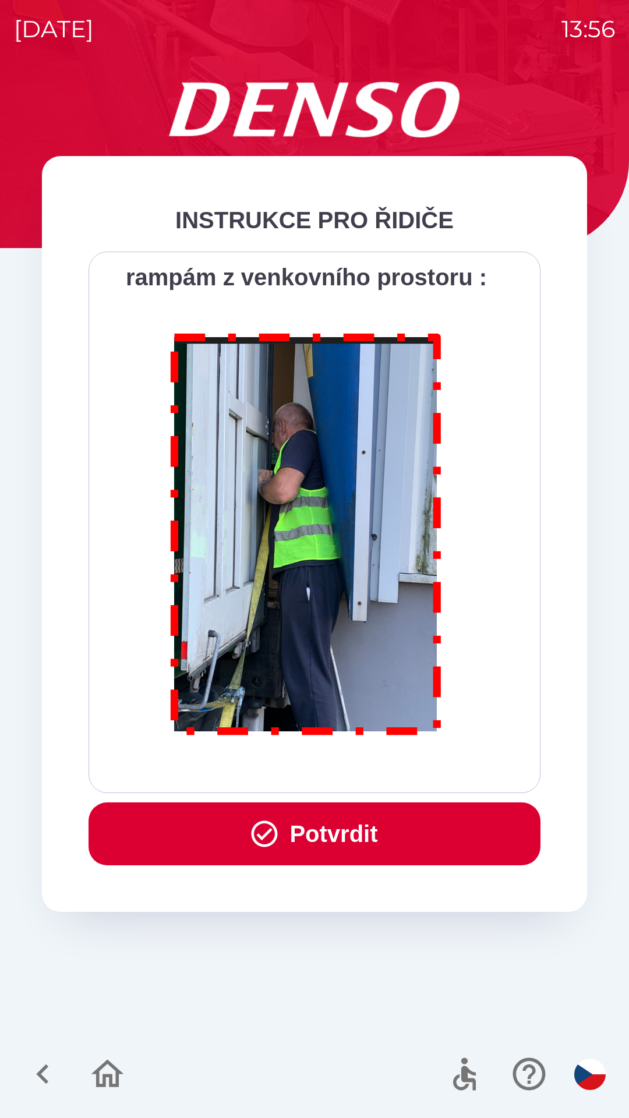
click at [335, 835] on button "Potvrdit" at bounding box center [315, 834] width 452 height 63
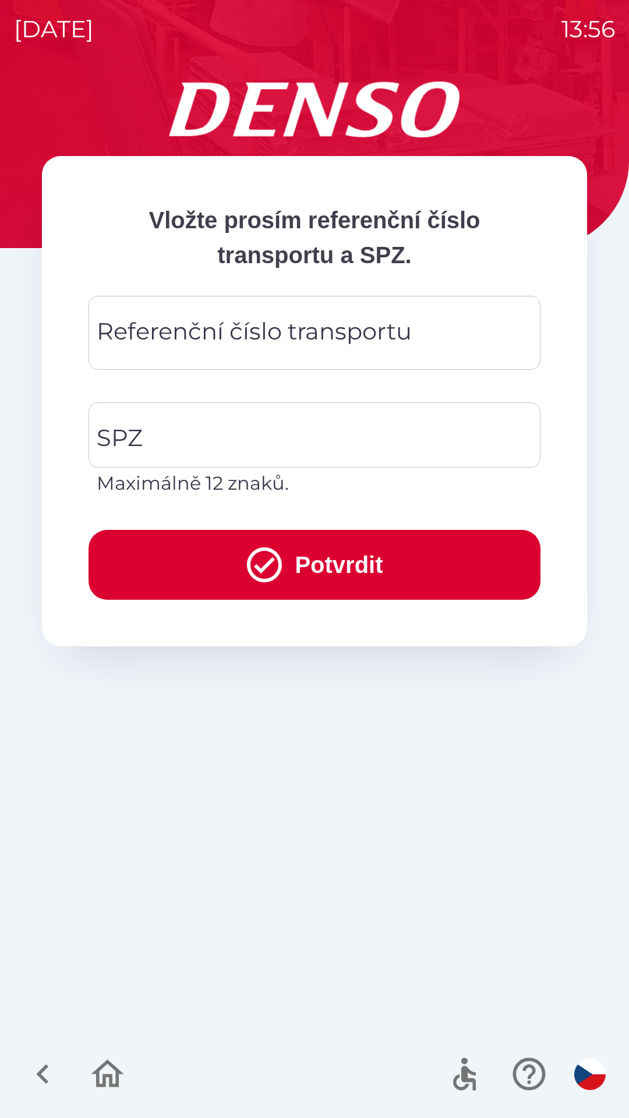
click at [467, 344] on input "Referenční číslo transportu" at bounding box center [315, 333] width 424 height 46
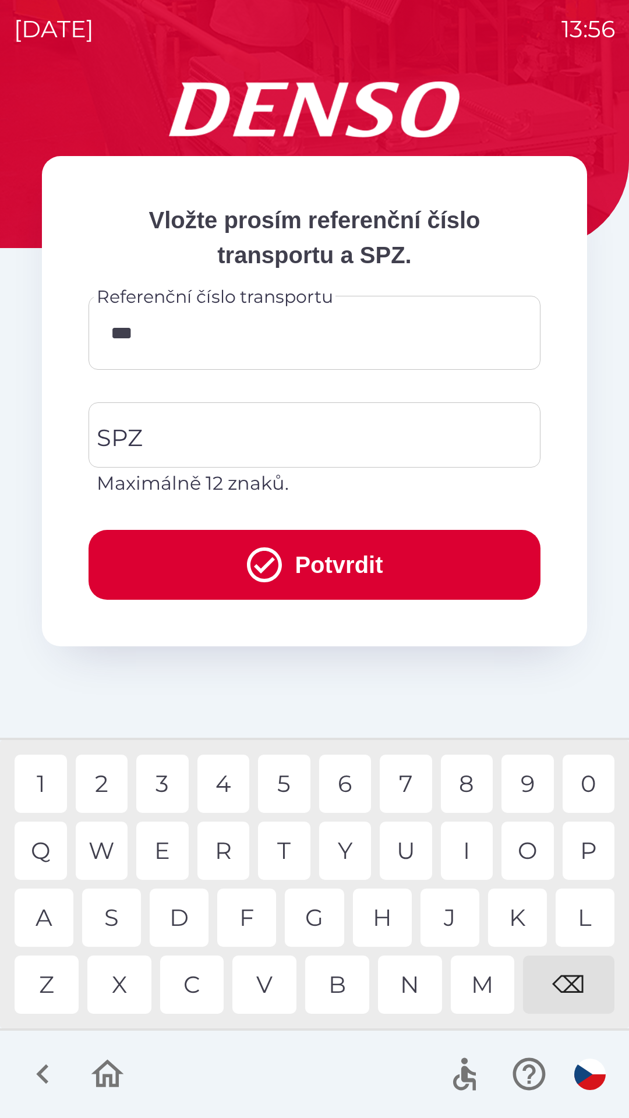
click at [400, 782] on div "7" at bounding box center [406, 784] width 52 height 58
click at [582, 785] on div "0" at bounding box center [589, 784] width 52 height 58
type input "******"
click at [412, 785] on div "7" at bounding box center [406, 784] width 52 height 58
click at [271, 438] on input "SPZ" at bounding box center [306, 435] width 424 height 55
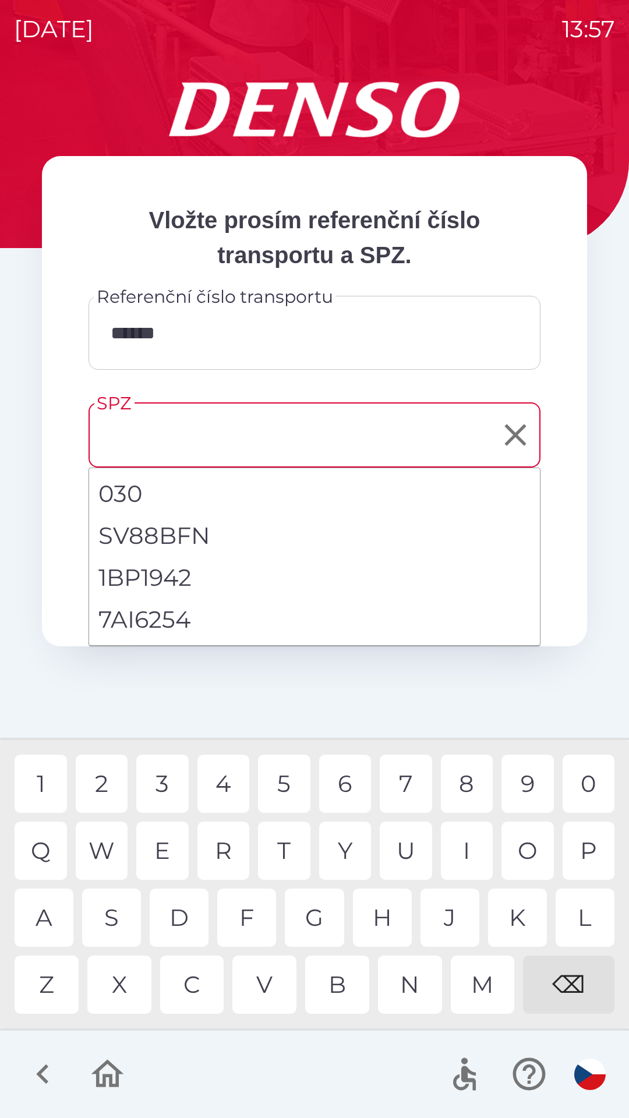
click at [251, 611] on li "7AI6254" at bounding box center [314, 620] width 451 height 42
type input "*******"
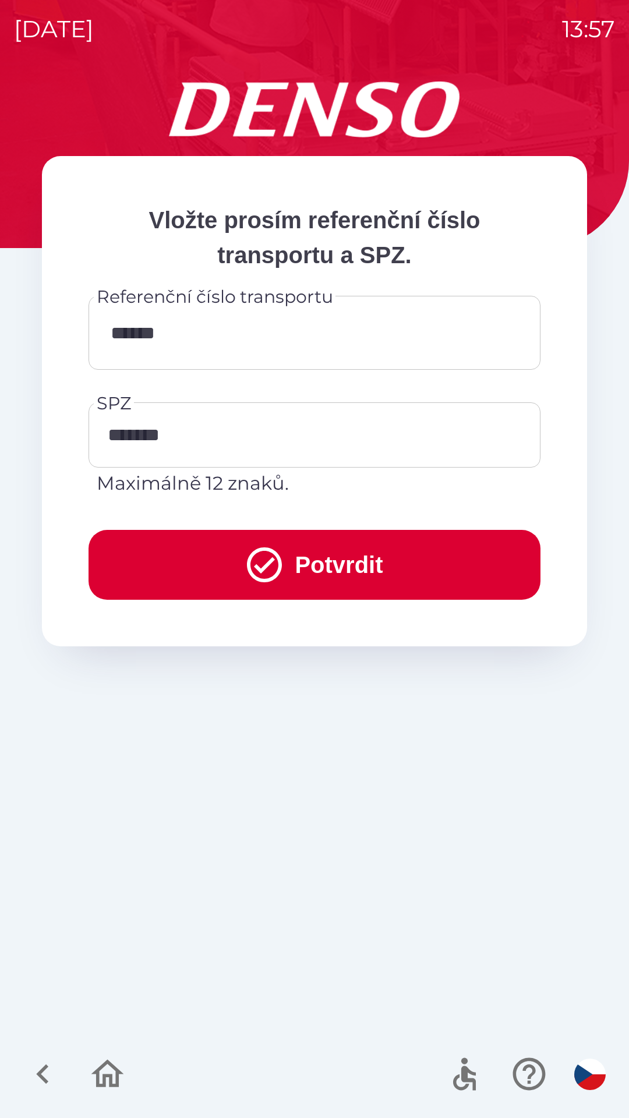
click at [359, 561] on button "Potvrdit" at bounding box center [315, 565] width 452 height 70
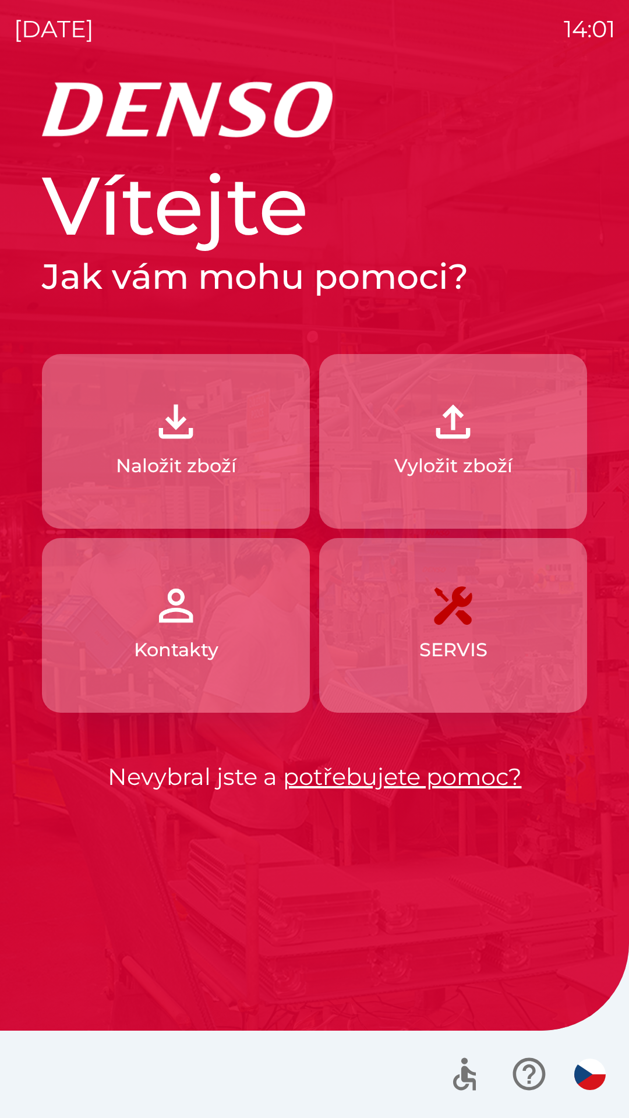
click at [220, 472] on p "Naložit zboží" at bounding box center [176, 466] width 121 height 28
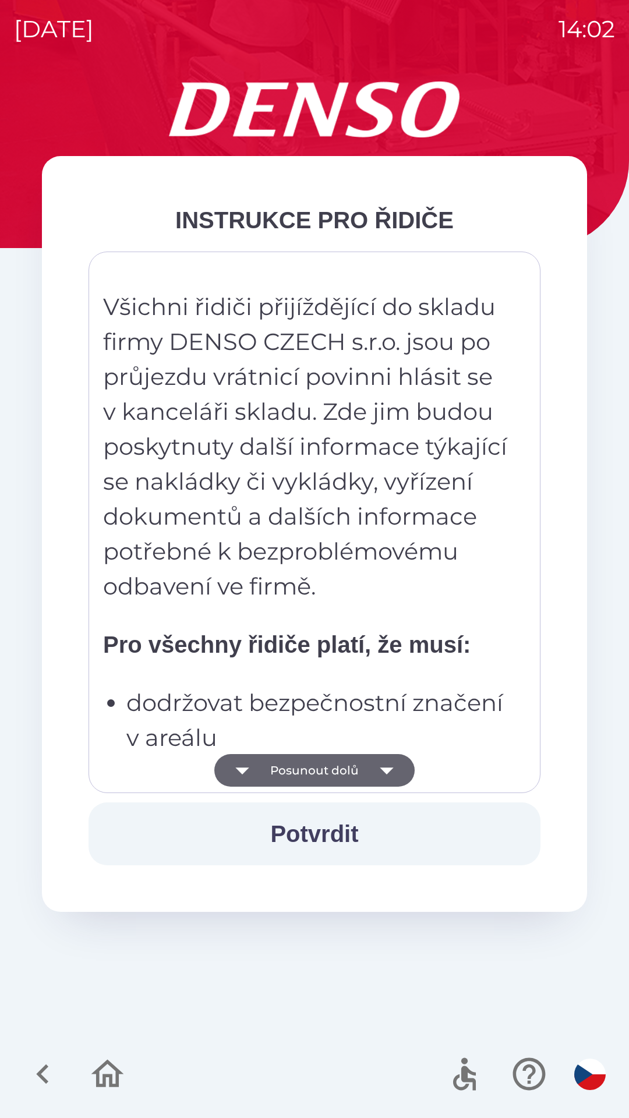
click at [321, 831] on button "Potvrdit" at bounding box center [315, 834] width 452 height 63
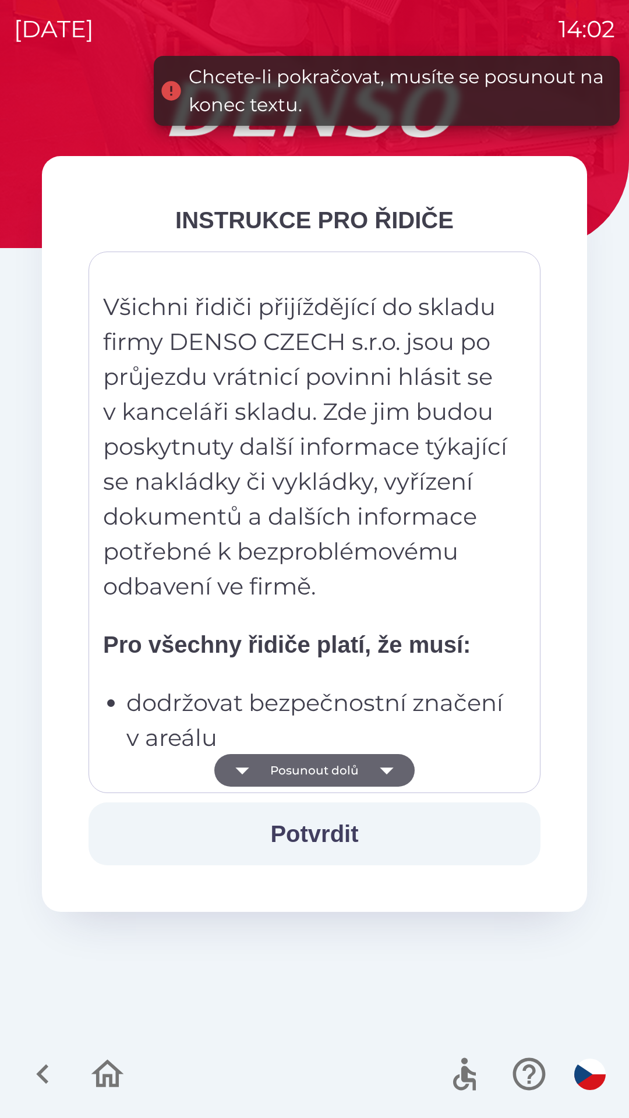
click at [360, 765] on button "Posunout dolů" at bounding box center [314, 770] width 200 height 33
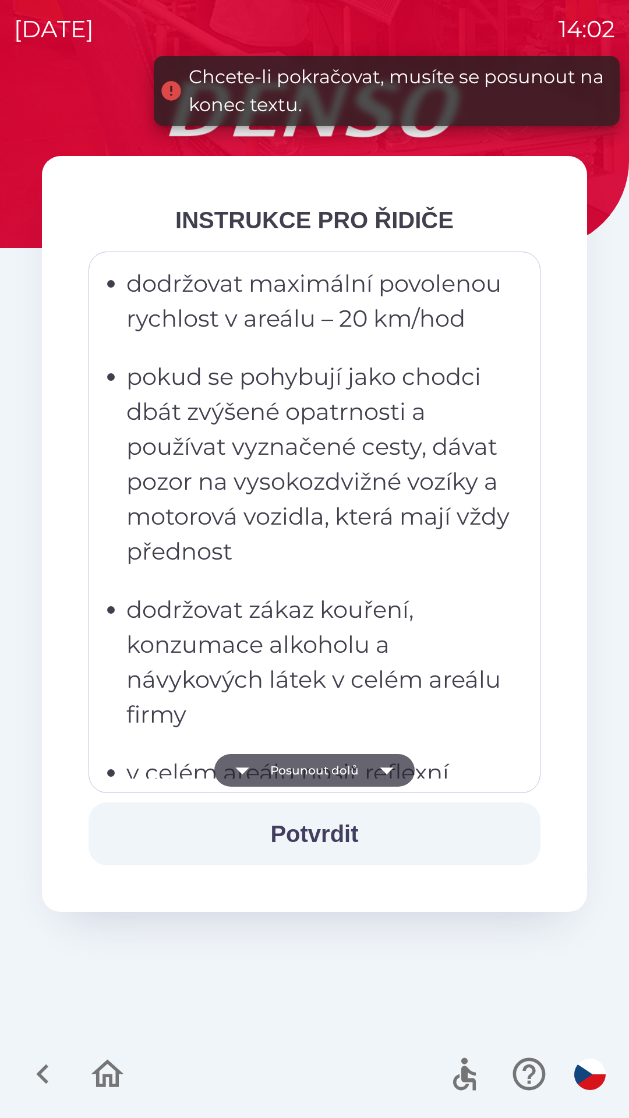
click at [340, 771] on button "Posunout dolů" at bounding box center [314, 770] width 200 height 33
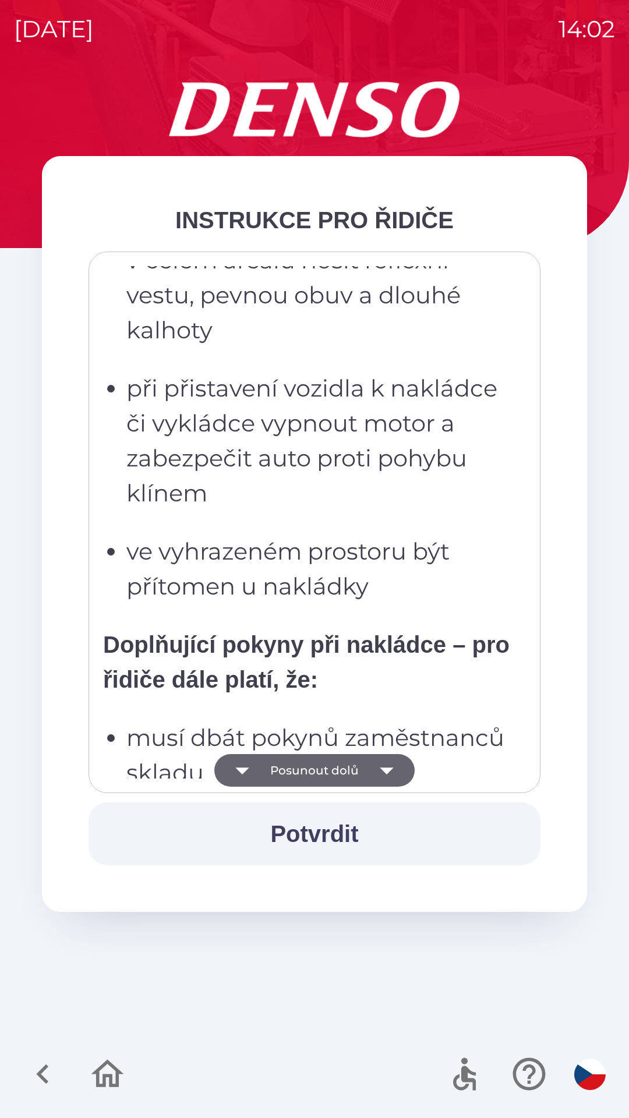
click at [344, 765] on button "Posunout dolů" at bounding box center [314, 770] width 200 height 33
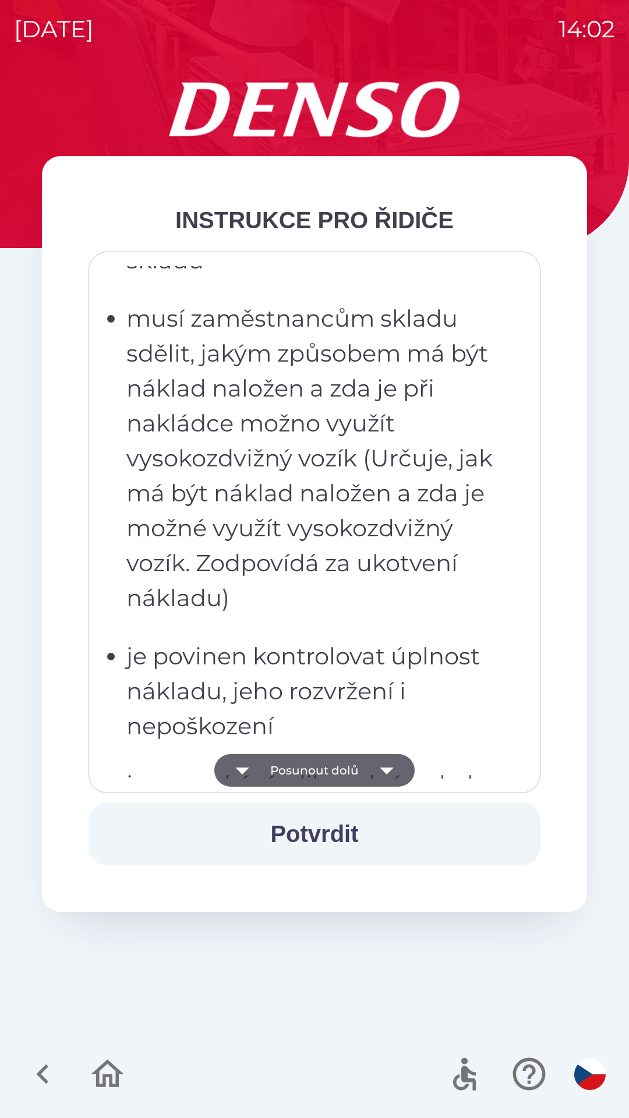
click at [337, 767] on button "Posunout dolů" at bounding box center [314, 770] width 200 height 33
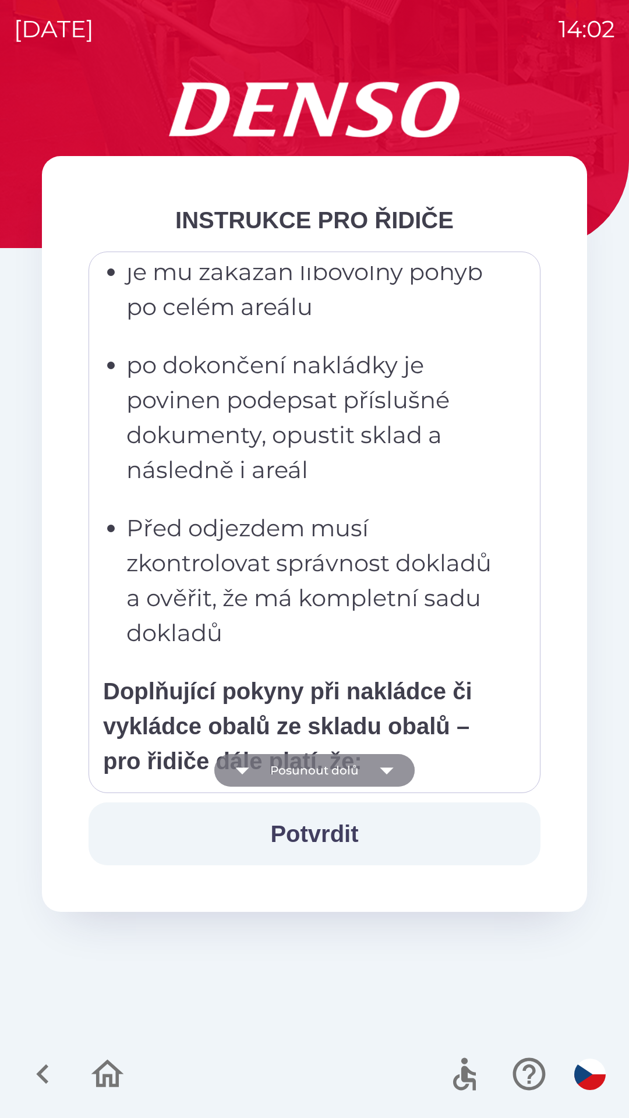
click at [333, 768] on button "Posunout dolů" at bounding box center [314, 770] width 200 height 33
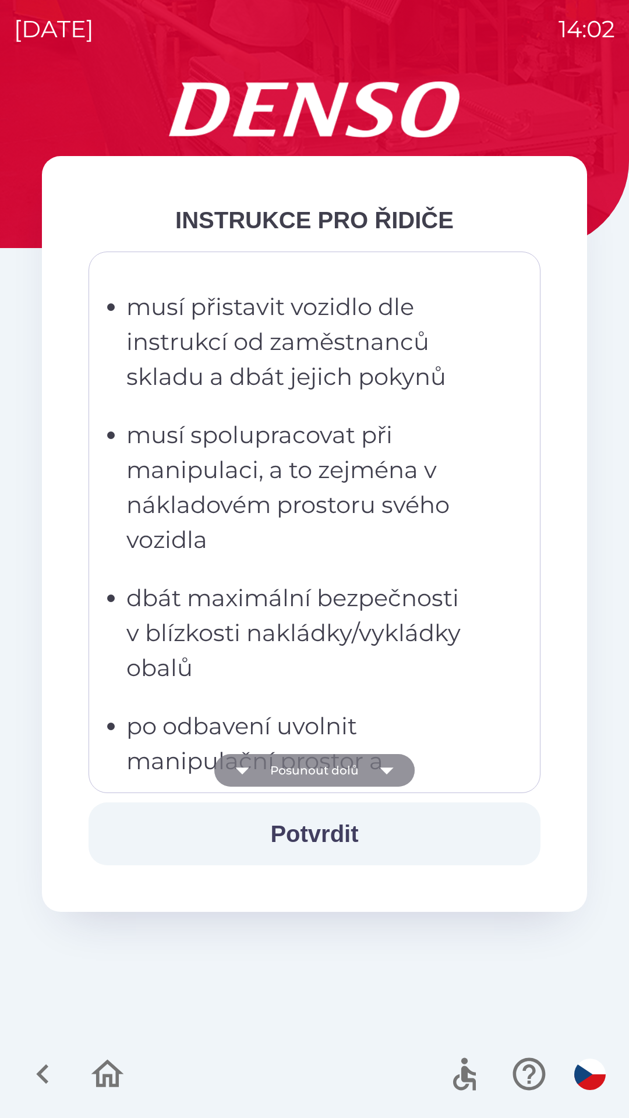
click at [337, 769] on button "Posunout dolů" at bounding box center [314, 770] width 200 height 33
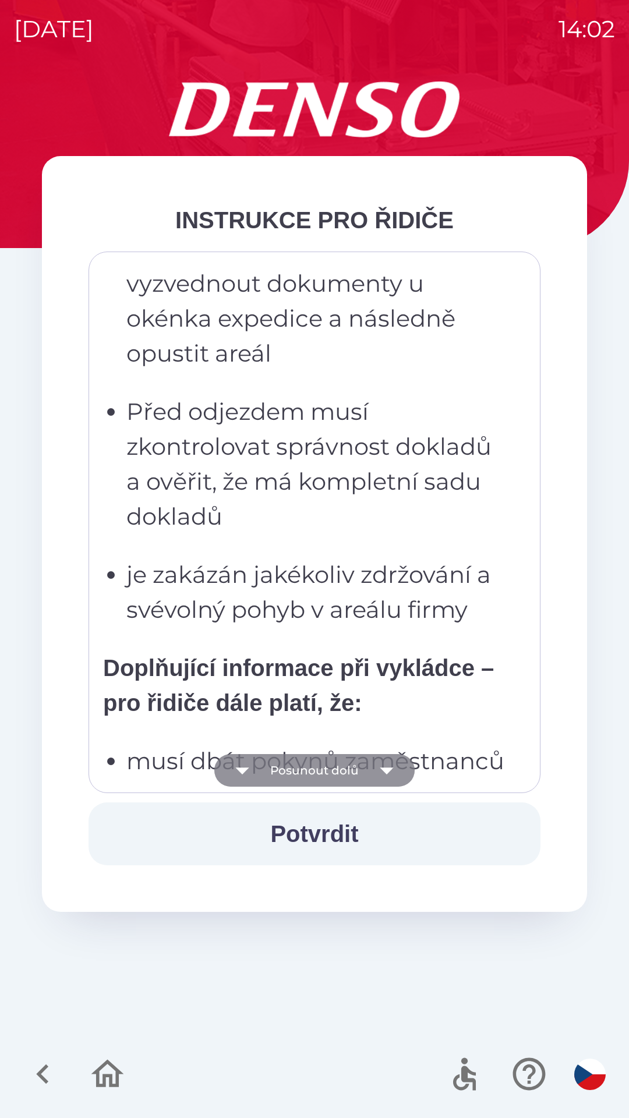
click at [340, 769] on button "Posunout dolů" at bounding box center [314, 770] width 200 height 33
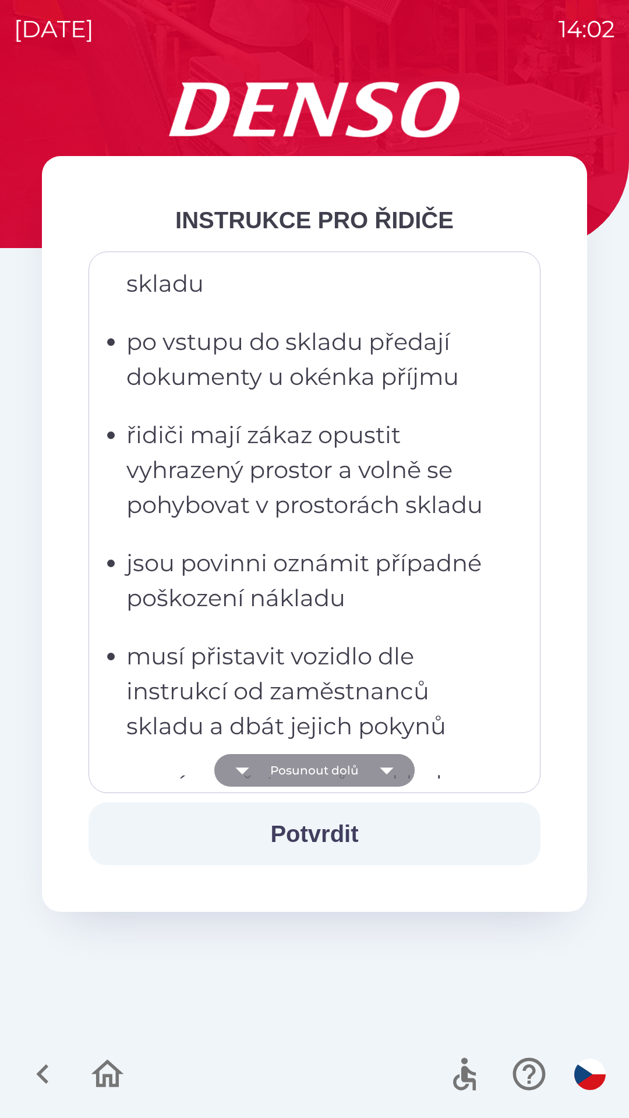
click at [340, 770] on button "Posunout dolů" at bounding box center [314, 770] width 200 height 33
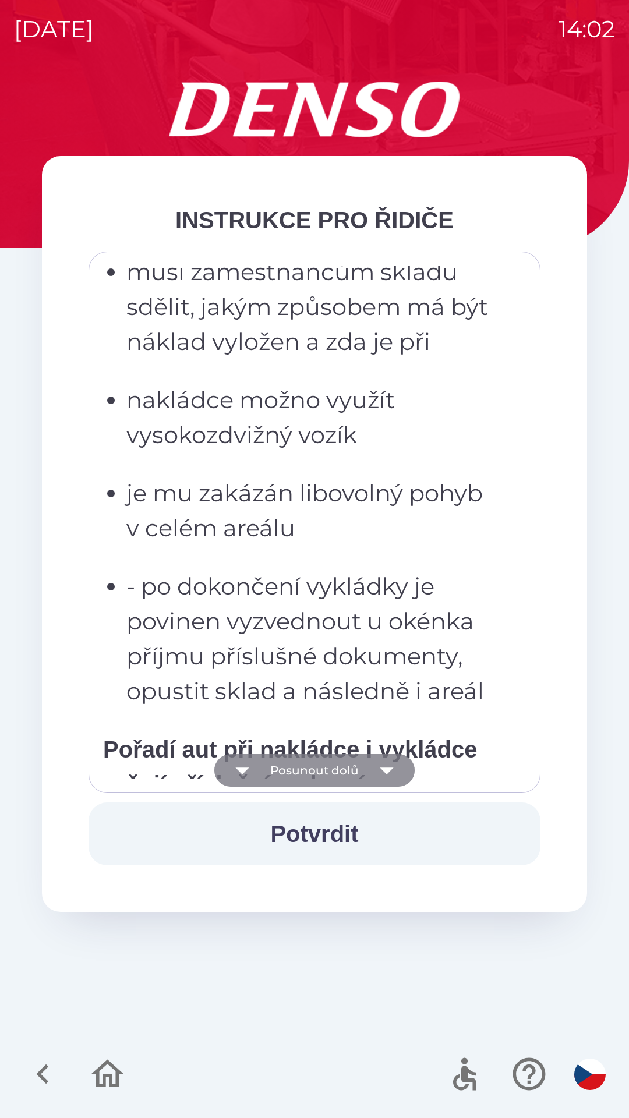
click at [343, 772] on button "Posunout dolů" at bounding box center [314, 770] width 200 height 33
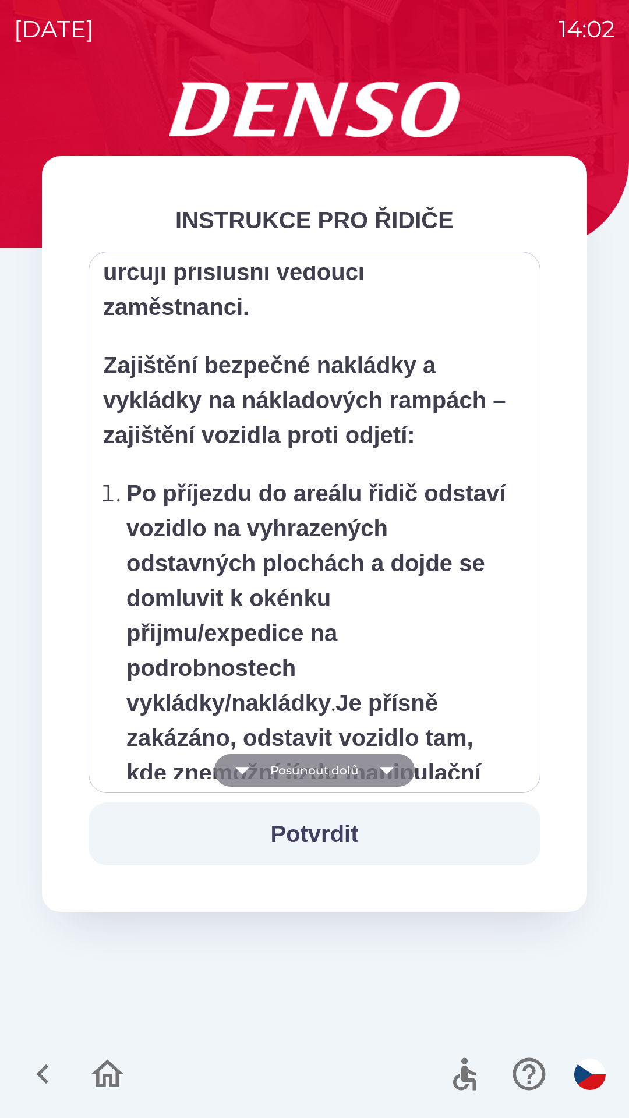
click at [348, 767] on button "Posunout dolů" at bounding box center [314, 770] width 200 height 33
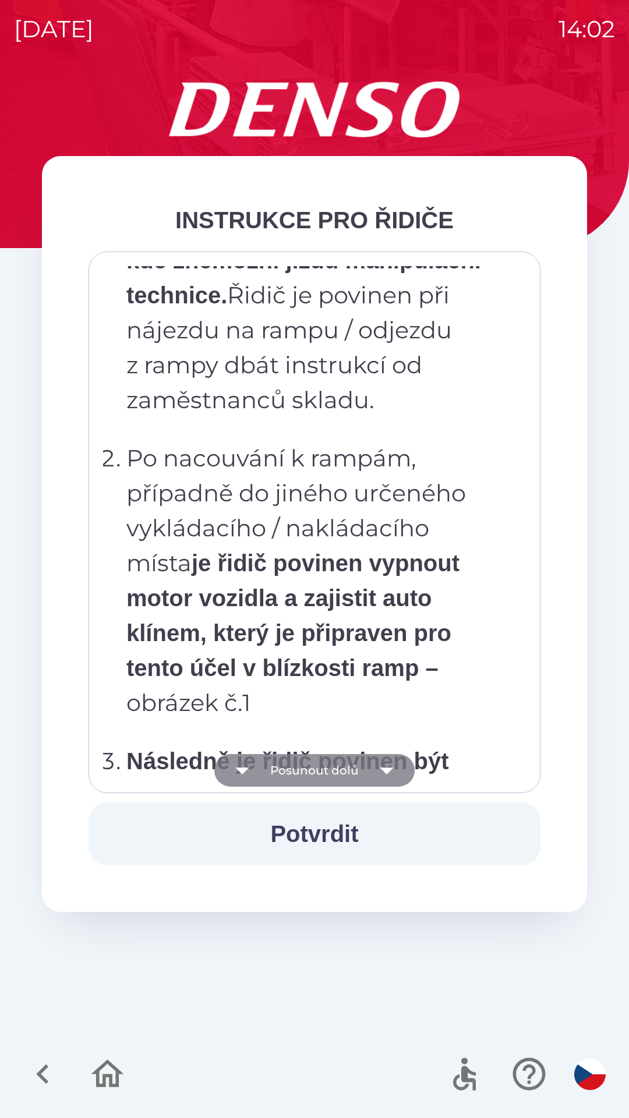
click at [330, 770] on button "Posunout dolů" at bounding box center [314, 770] width 200 height 33
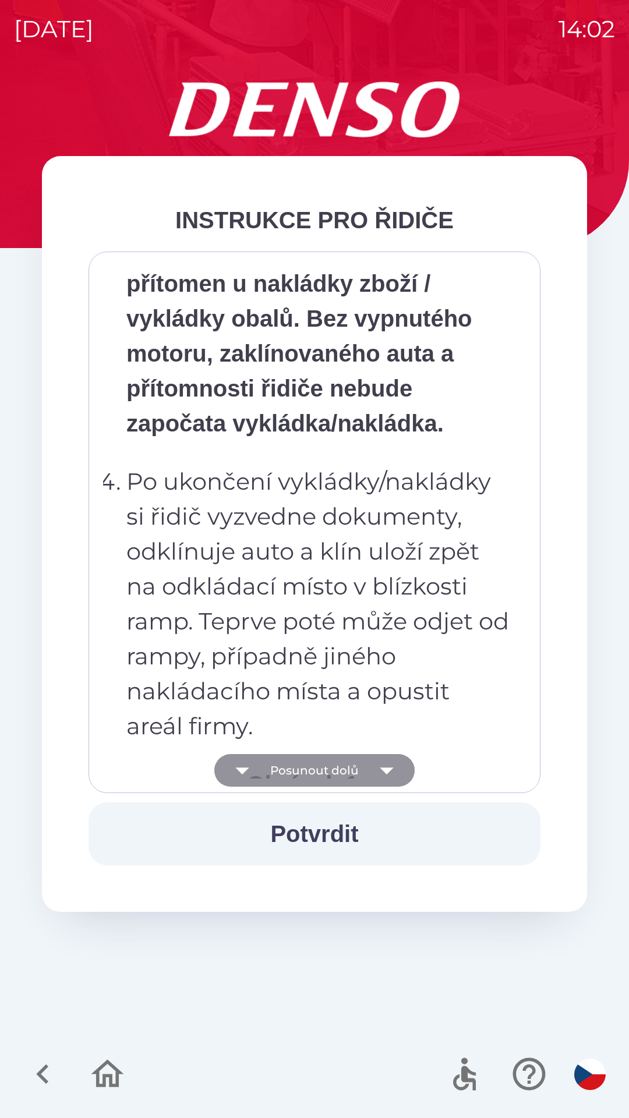
click at [355, 769] on button "Posunout dolů" at bounding box center [314, 770] width 200 height 33
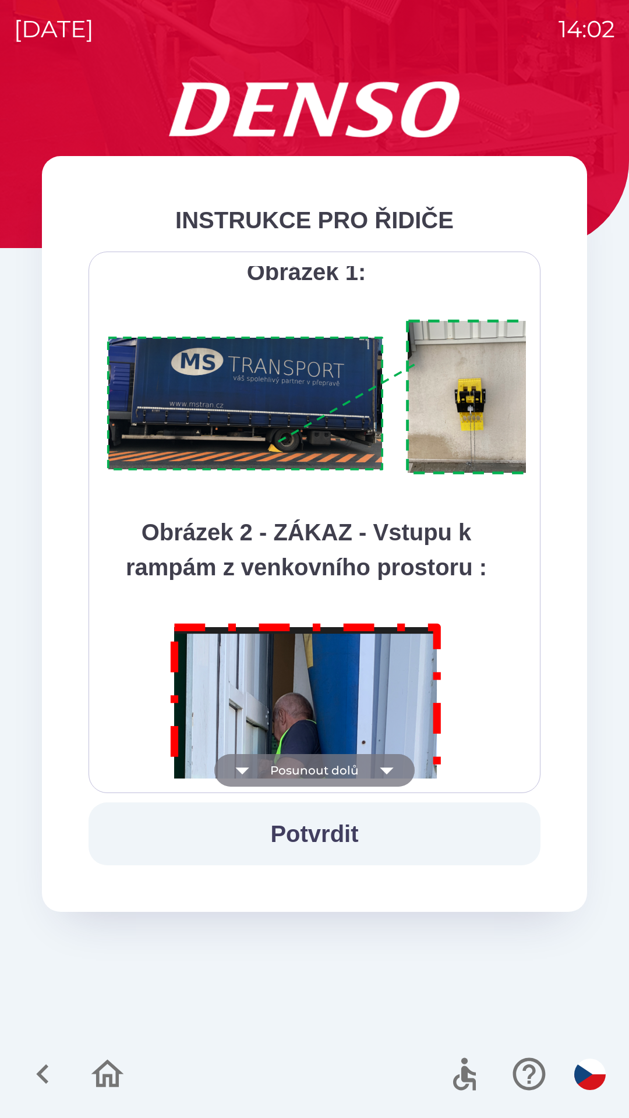
click at [358, 769] on button "Posunout dolů" at bounding box center [314, 770] width 200 height 33
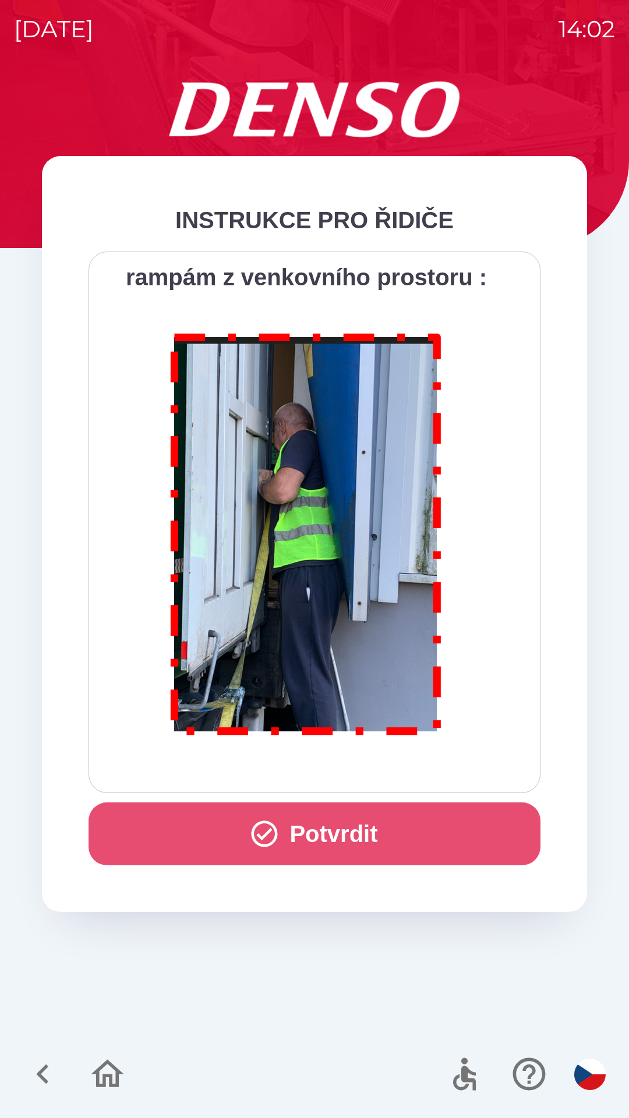
click at [354, 834] on button "Potvrdit" at bounding box center [315, 834] width 452 height 63
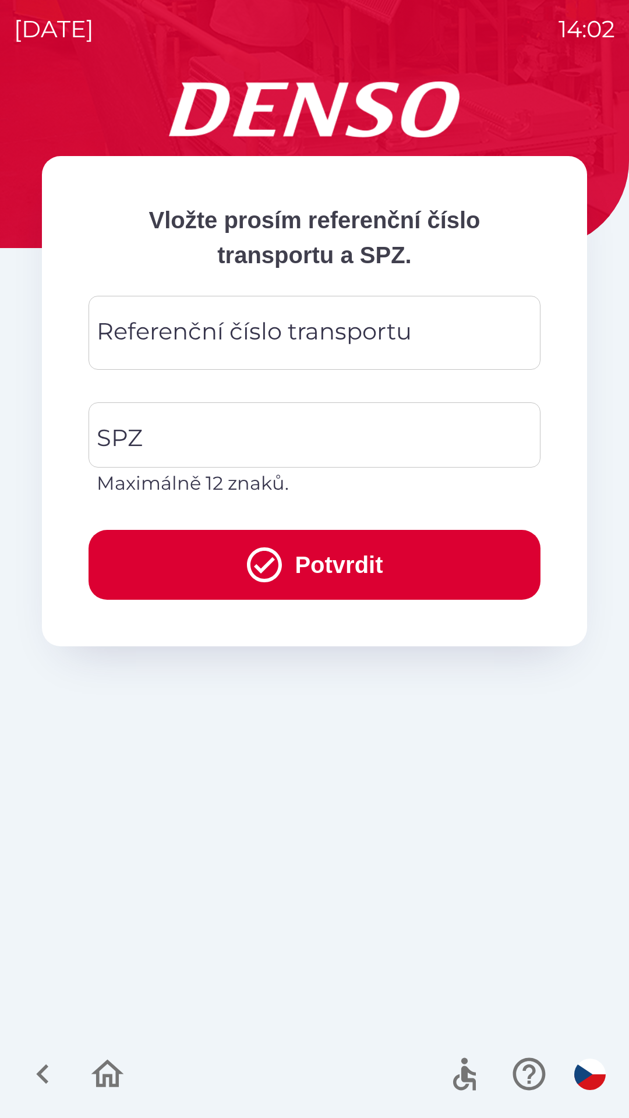
click at [457, 330] on input "Referenční číslo transportu" at bounding box center [315, 333] width 424 height 46
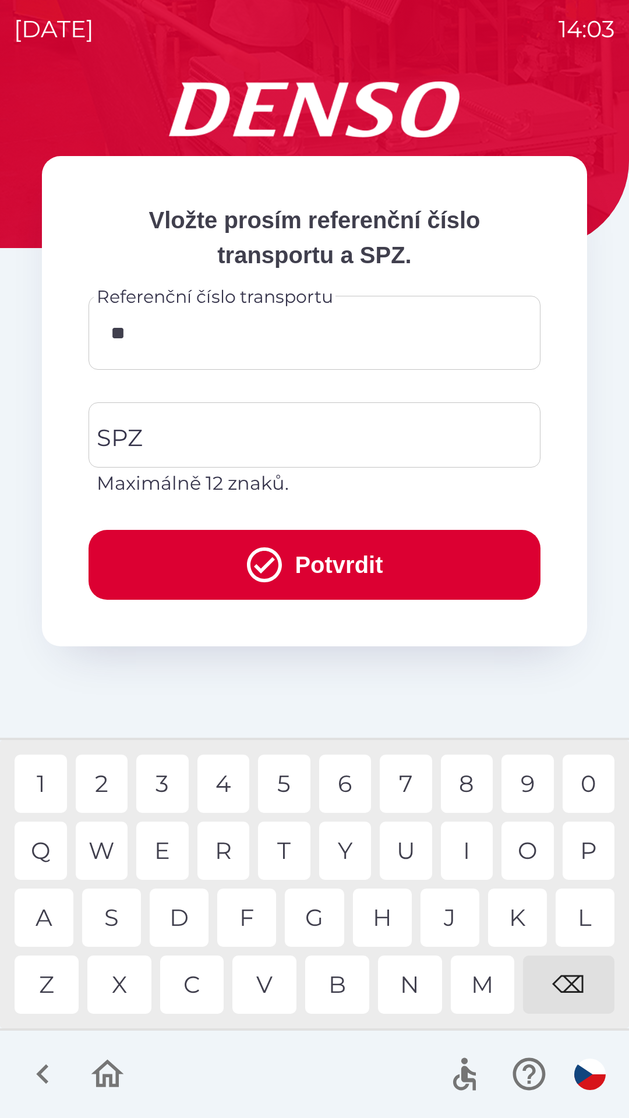
click at [586, 787] on div "0" at bounding box center [589, 784] width 52 height 58
click at [409, 786] on div "7" at bounding box center [406, 784] width 52 height 58
type input "*******"
click at [527, 780] on div "9" at bounding box center [527, 784] width 52 height 58
click at [341, 443] on input "SPZ" at bounding box center [306, 435] width 424 height 55
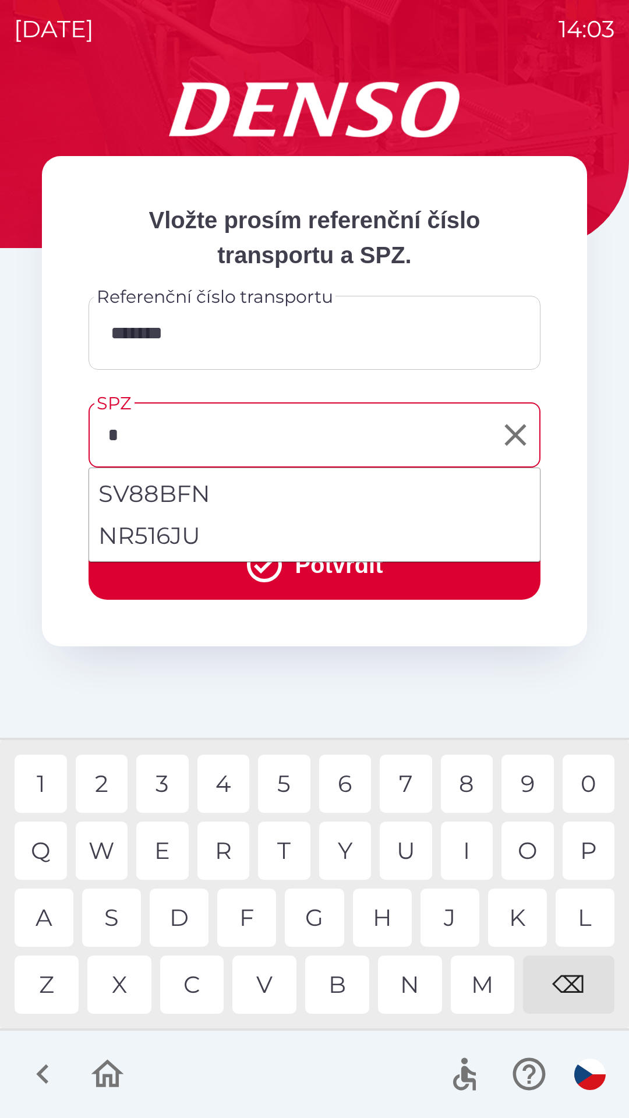
click at [411, 987] on div "N" at bounding box center [410, 985] width 64 height 58
type input "**"
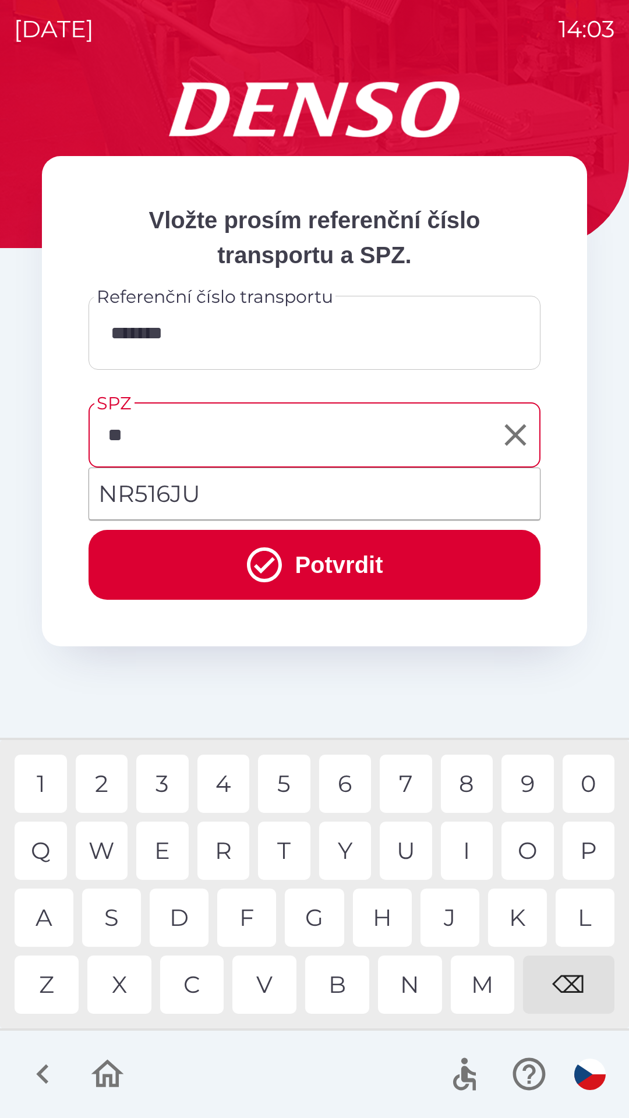
click at [289, 569] on button "Potvrdit" at bounding box center [315, 565] width 452 height 70
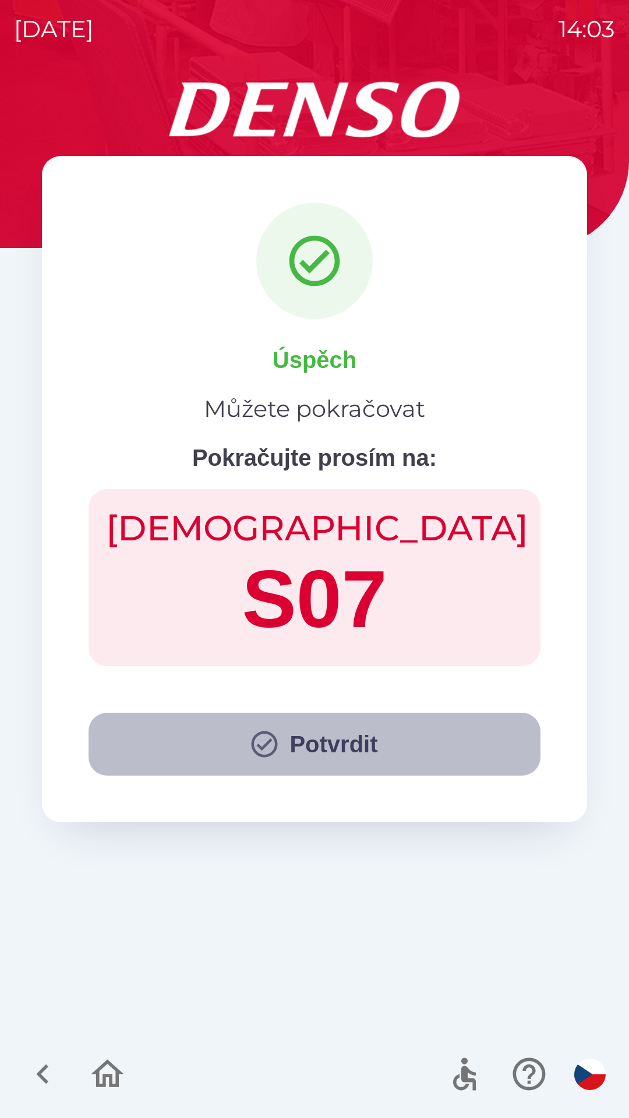
click at [269, 733] on icon "button" at bounding box center [264, 744] width 31 height 31
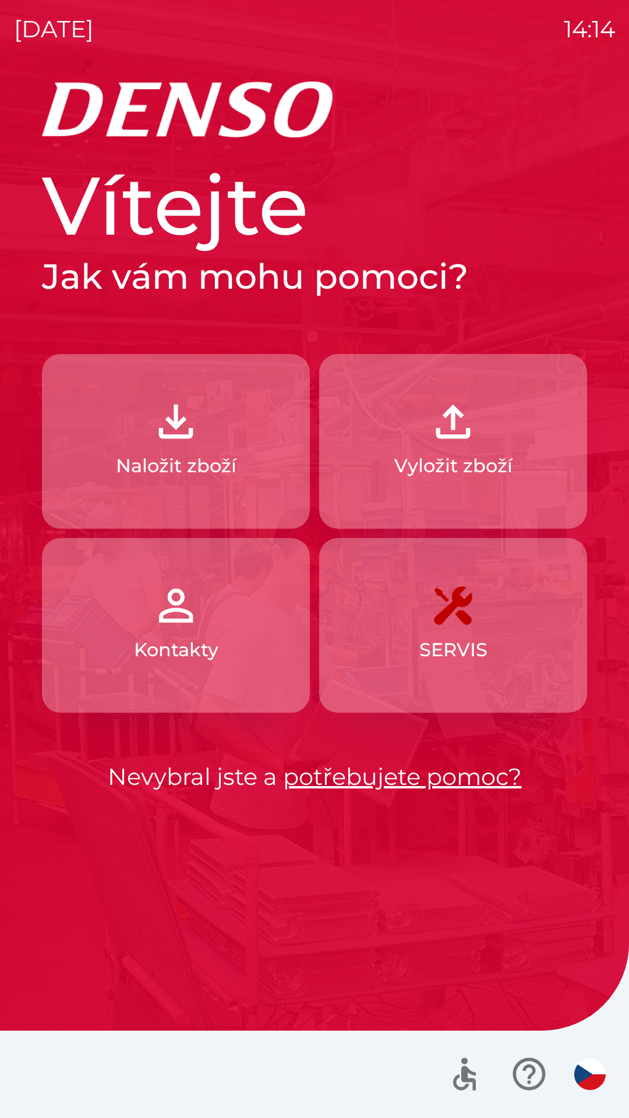
click at [195, 443] on img "button" at bounding box center [175, 421] width 51 height 51
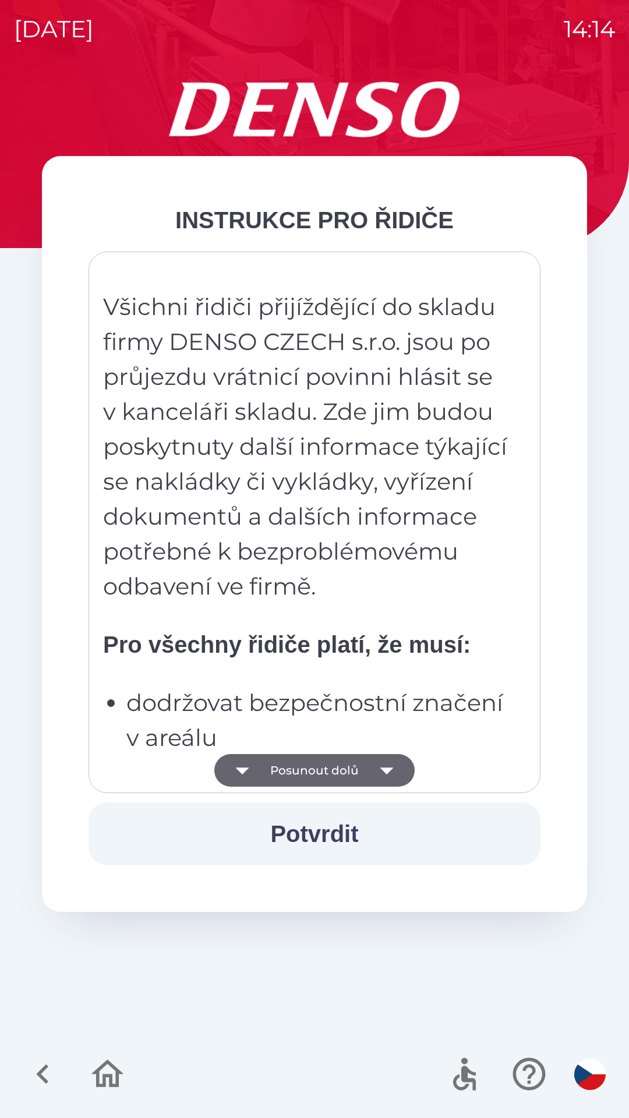
click at [327, 831] on button "Potvrdit" at bounding box center [315, 834] width 452 height 63
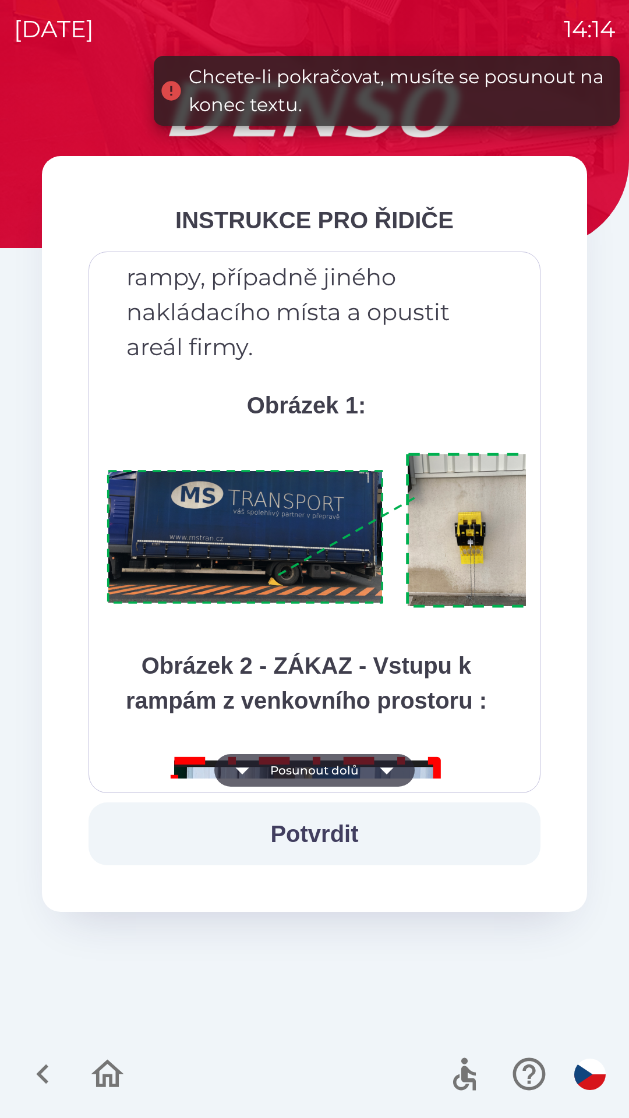
scroll to position [6545, 0]
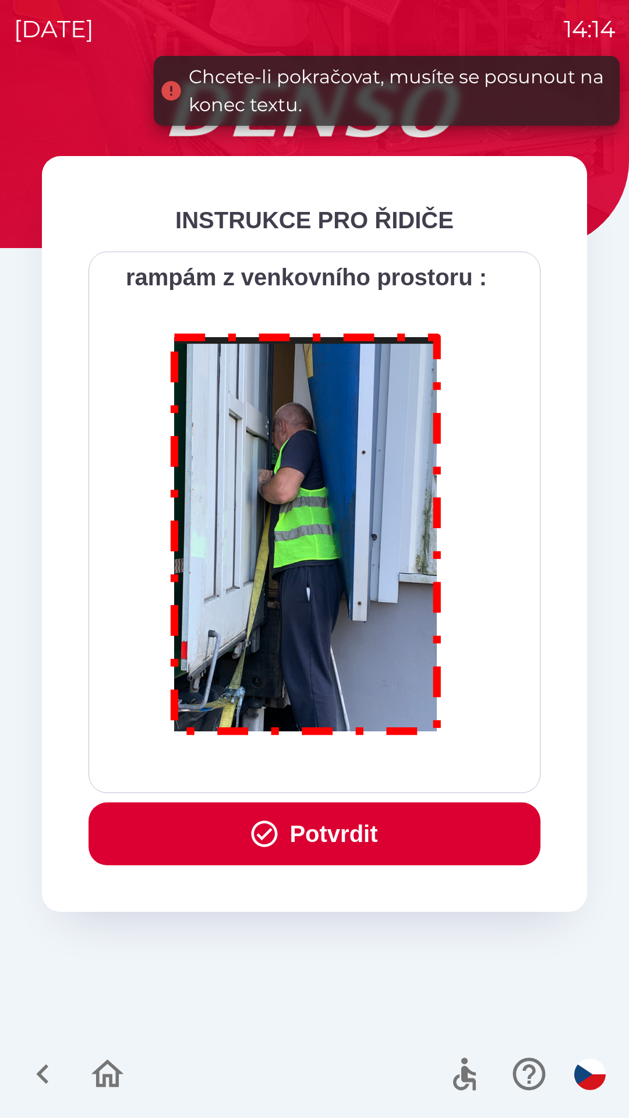
click at [323, 831] on button "Potvrdit" at bounding box center [315, 834] width 452 height 63
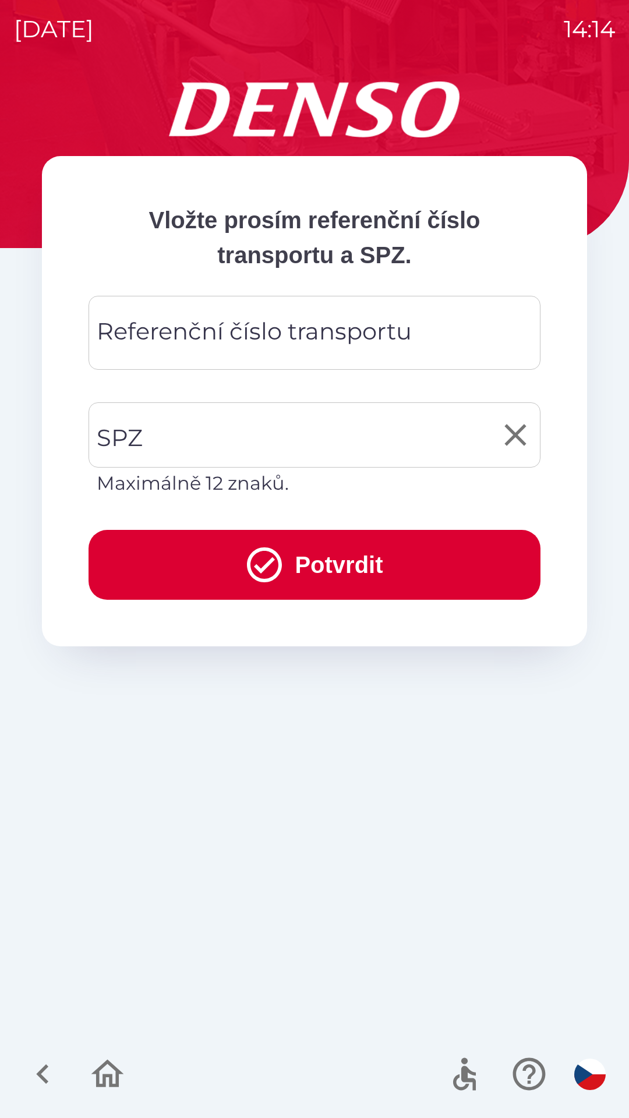
click at [206, 427] on input "SPZ" at bounding box center [306, 435] width 424 height 55
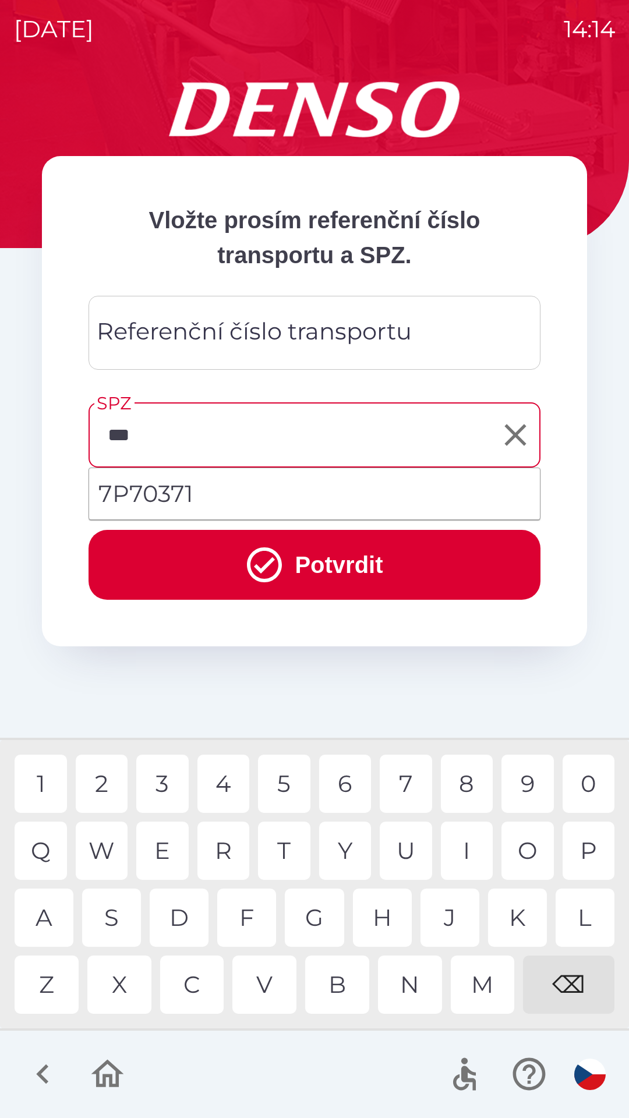
click at [416, 783] on div "7" at bounding box center [406, 784] width 52 height 58
click at [171, 789] on div "3" at bounding box center [162, 784] width 52 height 58
click at [415, 792] on div "7" at bounding box center [406, 784] width 52 height 58
type input "*******"
click at [335, 558] on button "Potvrdit" at bounding box center [315, 565] width 452 height 70
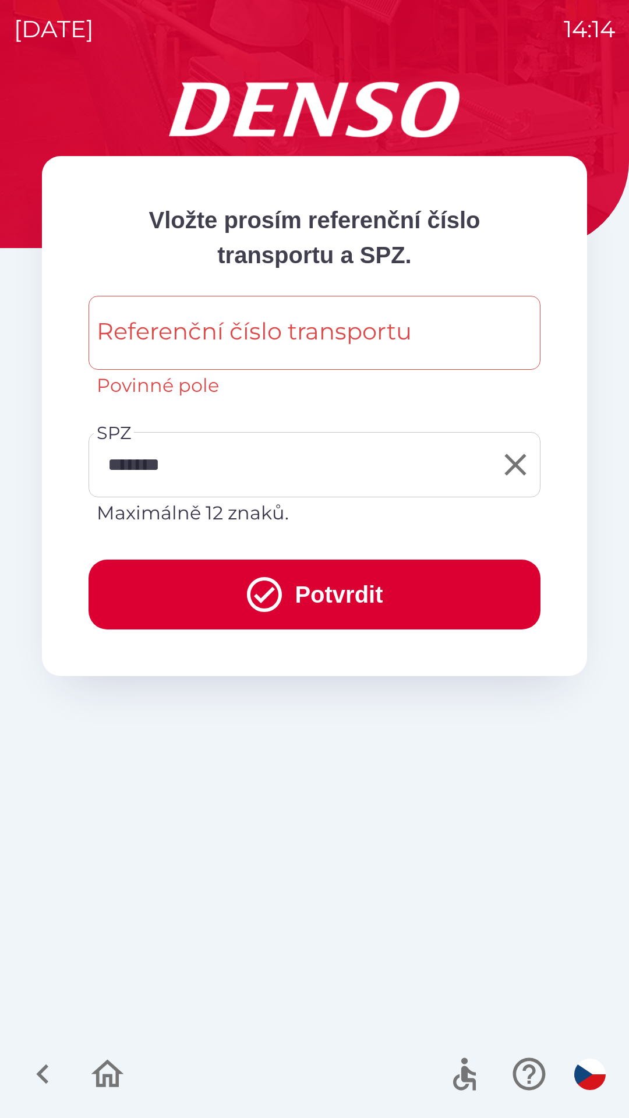
click at [278, 338] on div "Referenční číslo transportu Referenční číslo transportu Povinné pole" at bounding box center [315, 348] width 452 height 104
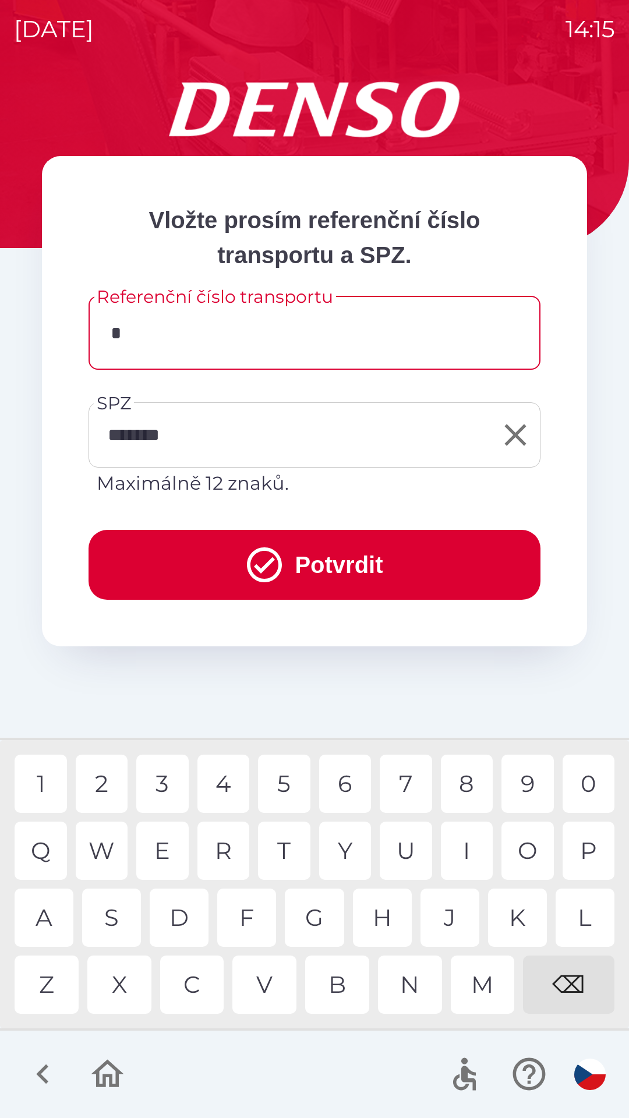
click at [166, 787] on div "3" at bounding box center [162, 784] width 52 height 58
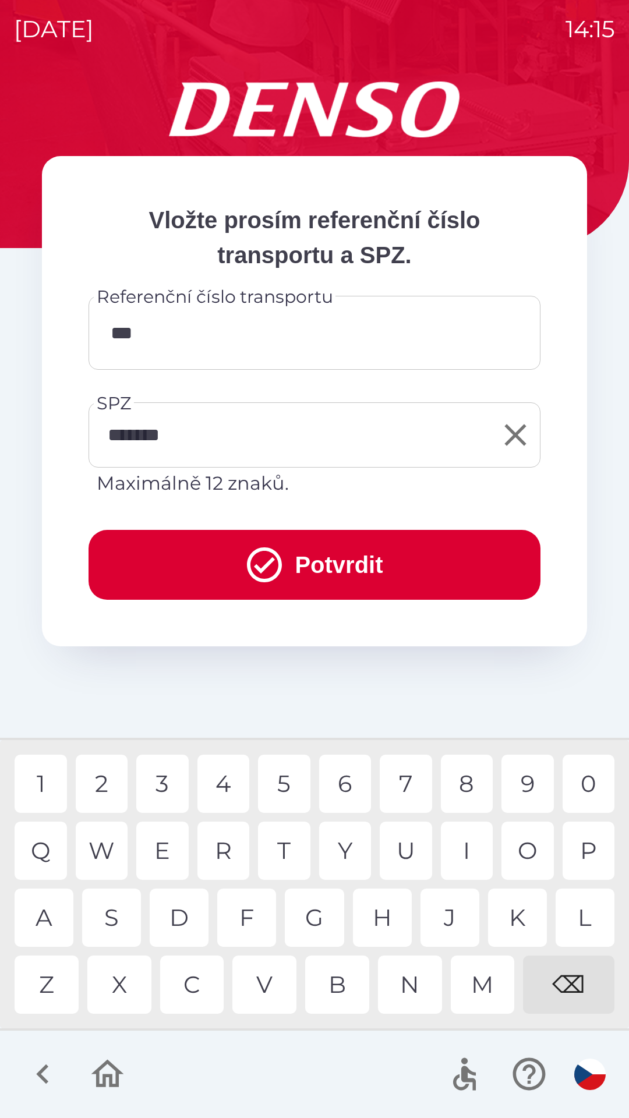
click at [407, 787] on div "7" at bounding box center [406, 784] width 52 height 58
click at [165, 790] on div "3" at bounding box center [162, 784] width 52 height 58
type input "******"
click at [406, 786] on div "7" at bounding box center [406, 784] width 52 height 58
click at [333, 564] on button "Potvrdit" at bounding box center [315, 565] width 452 height 70
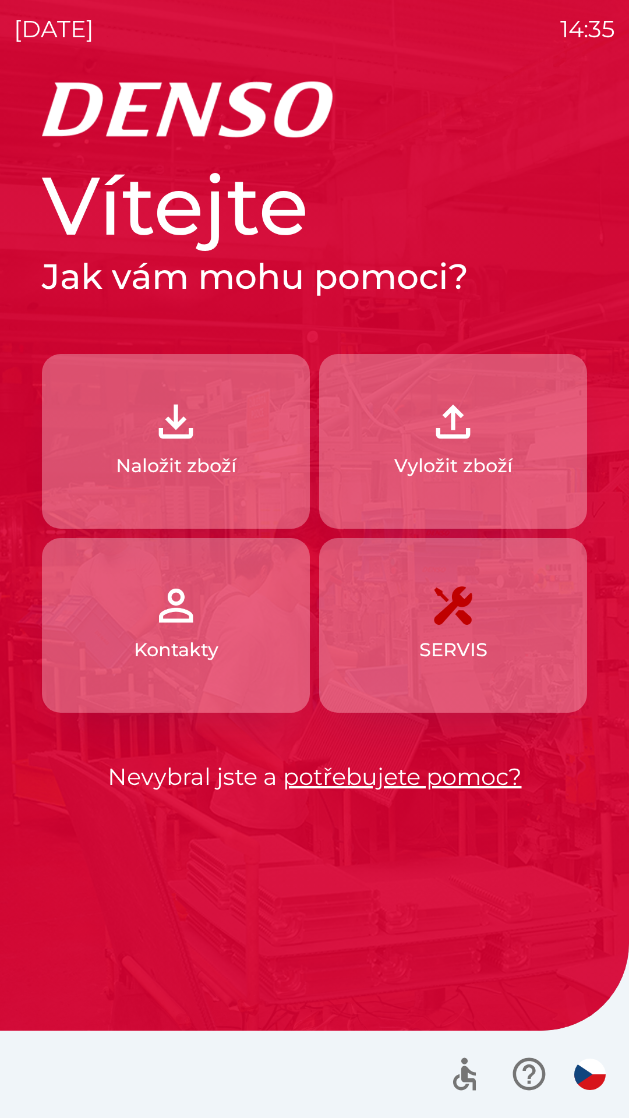
click at [197, 460] on p "Naložit zboží" at bounding box center [176, 466] width 121 height 28
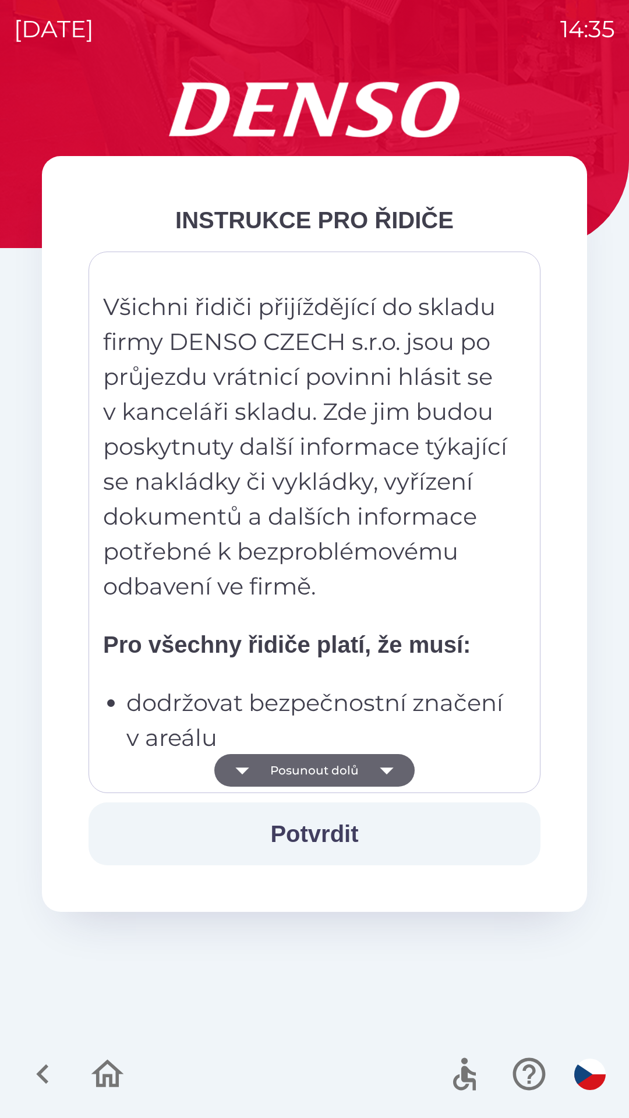
click at [327, 775] on button "Posunout dolů" at bounding box center [314, 770] width 200 height 33
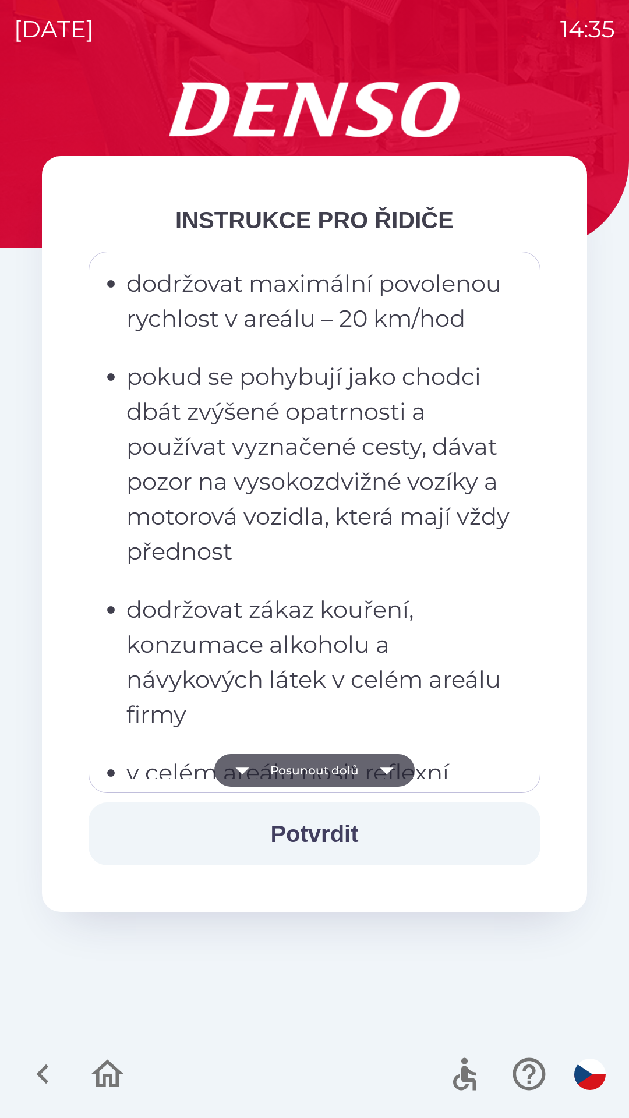
click at [342, 766] on button "Posunout dolů" at bounding box center [314, 770] width 200 height 33
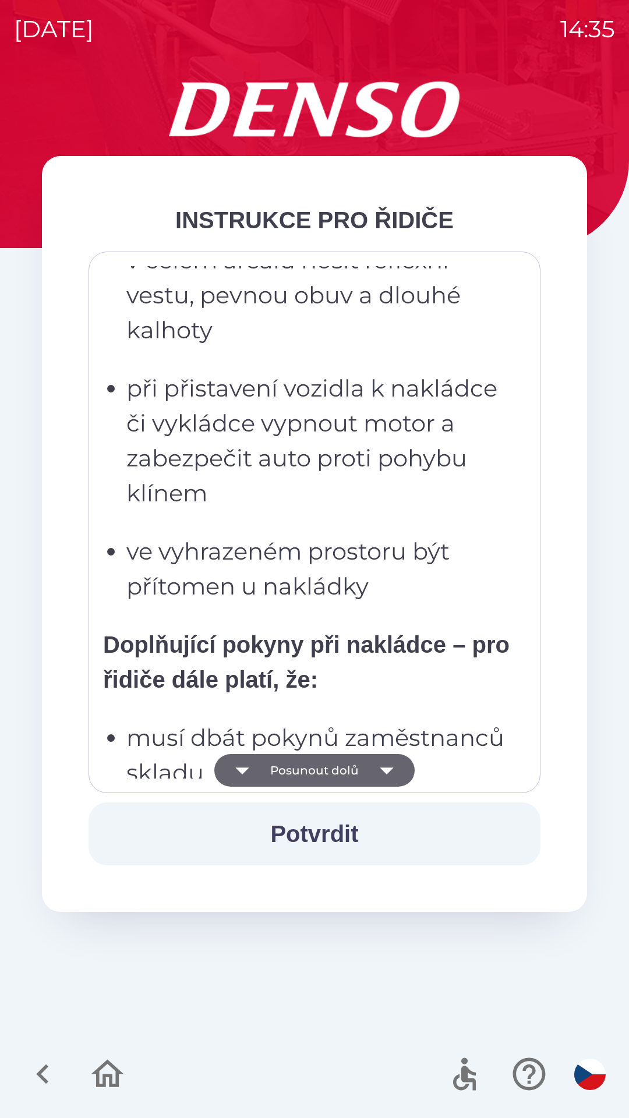
click at [342, 772] on button "Posunout dolů" at bounding box center [314, 770] width 200 height 33
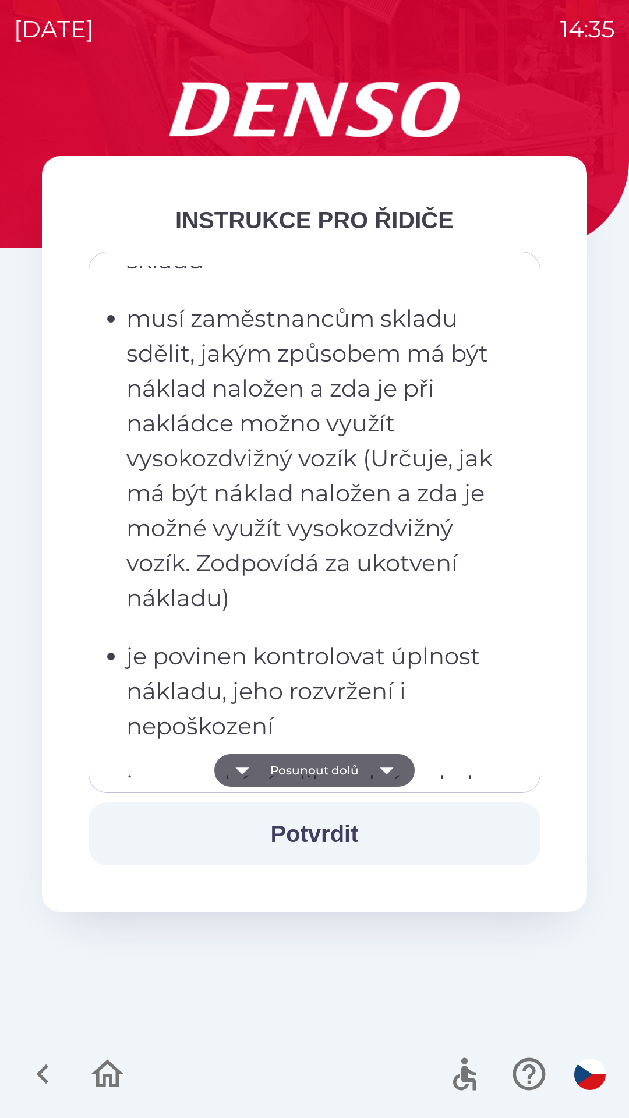
click at [344, 780] on button "Posunout dolů" at bounding box center [314, 770] width 200 height 33
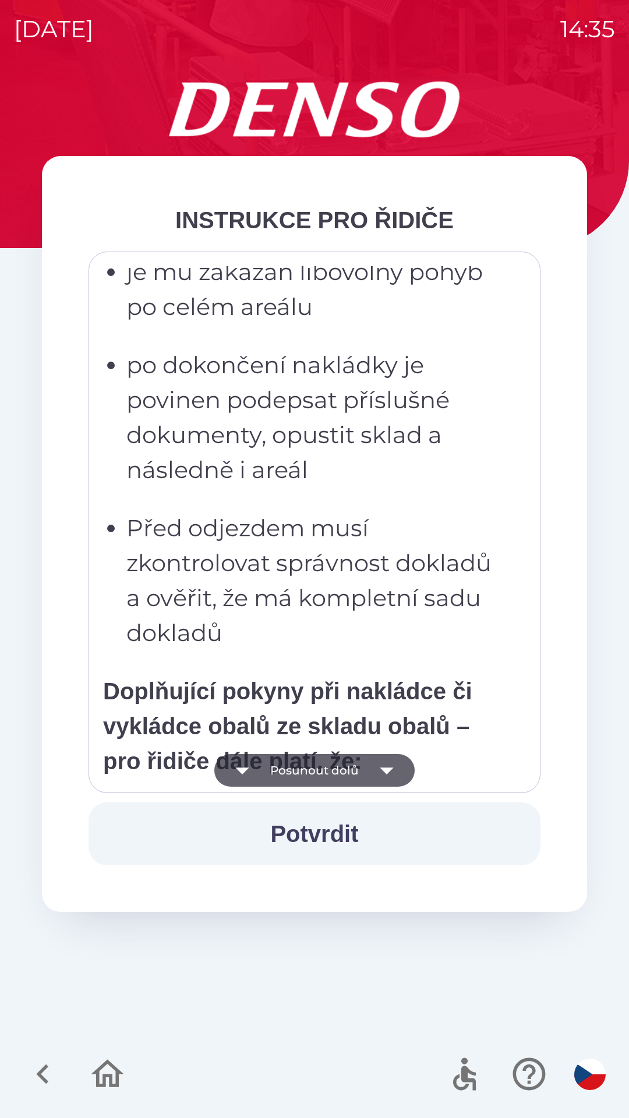
click at [348, 764] on button "Posunout dolů" at bounding box center [314, 770] width 200 height 33
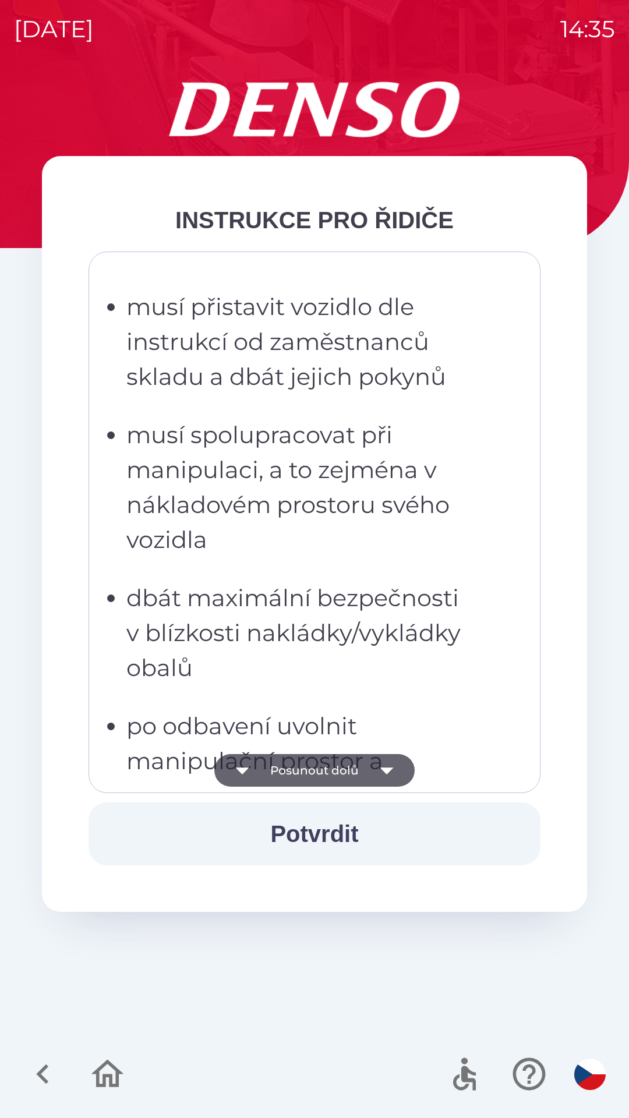
click at [352, 771] on button "Posunout dolů" at bounding box center [314, 770] width 200 height 33
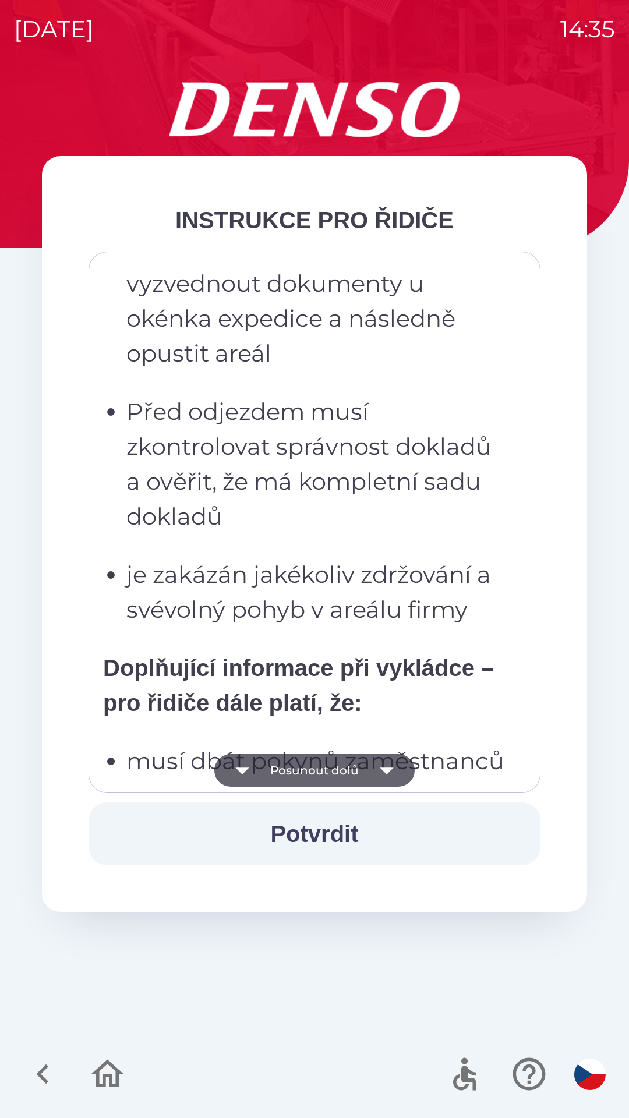
click at [351, 768] on button "Posunout dolů" at bounding box center [314, 770] width 200 height 33
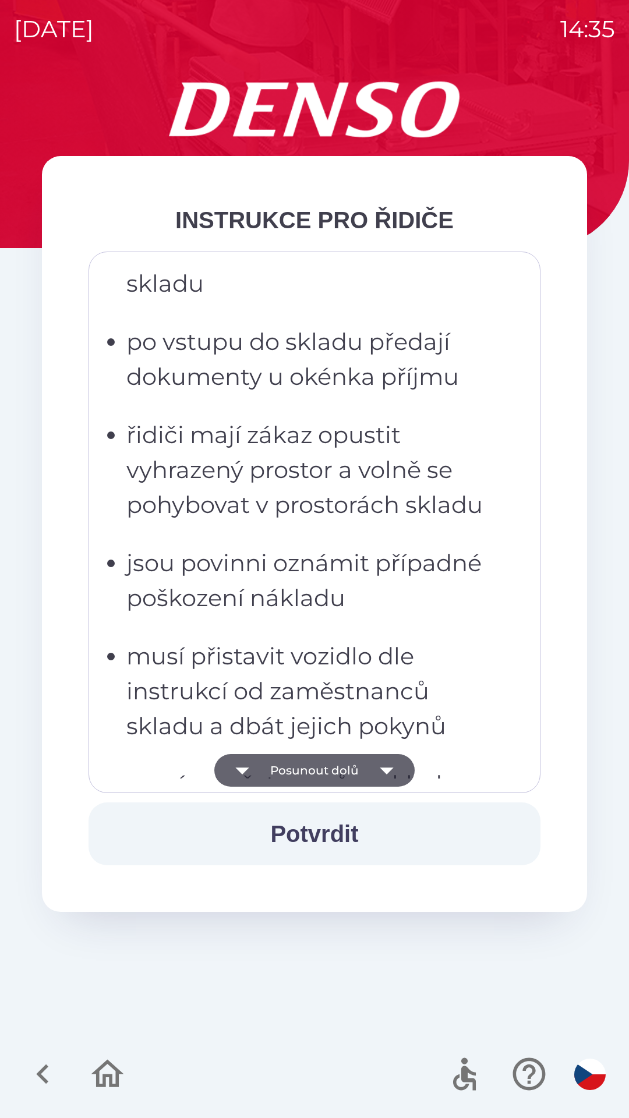
click at [354, 761] on button "Posunout dolů" at bounding box center [314, 770] width 200 height 33
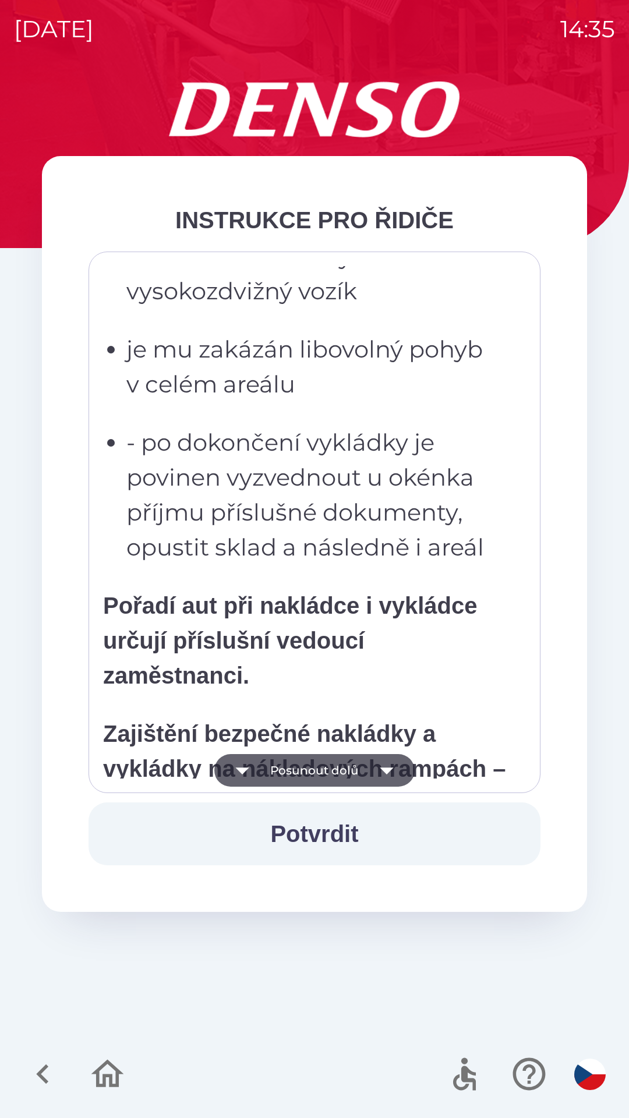
click at [351, 769] on button "Posunout dolů" at bounding box center [314, 770] width 200 height 33
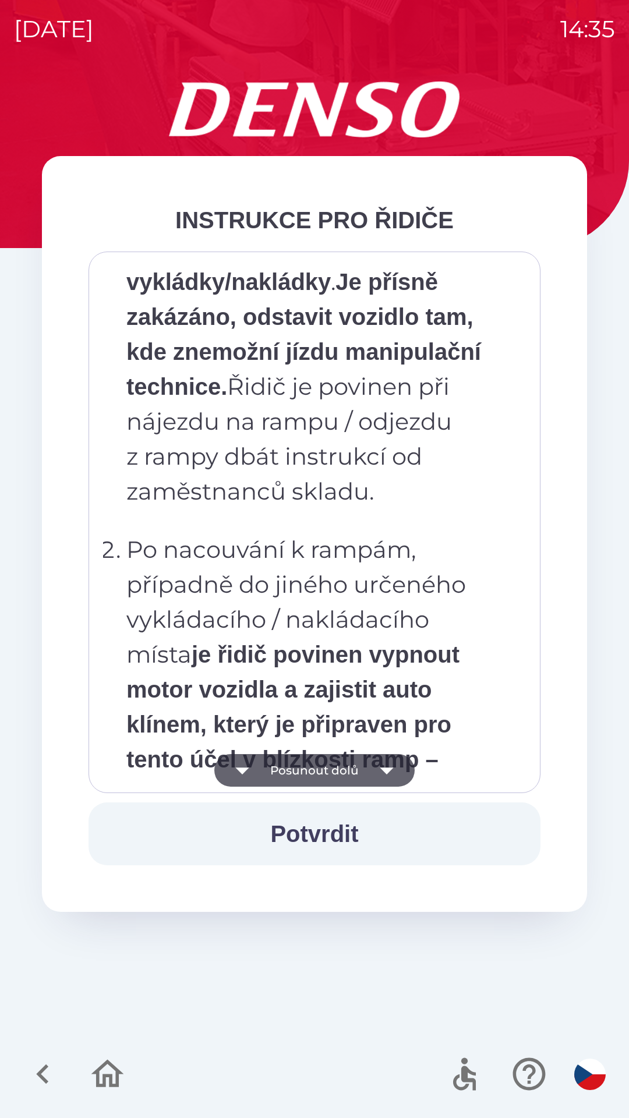
click at [352, 765] on button "Posunout dolů" at bounding box center [314, 770] width 200 height 33
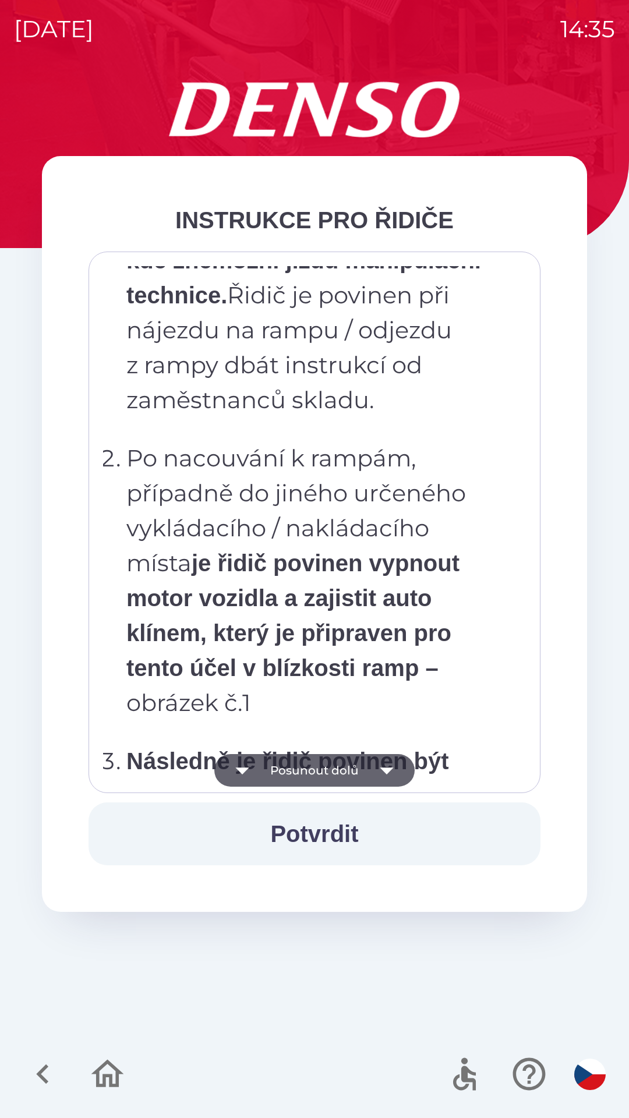
click at [356, 760] on button "Posunout dolů" at bounding box center [314, 770] width 200 height 33
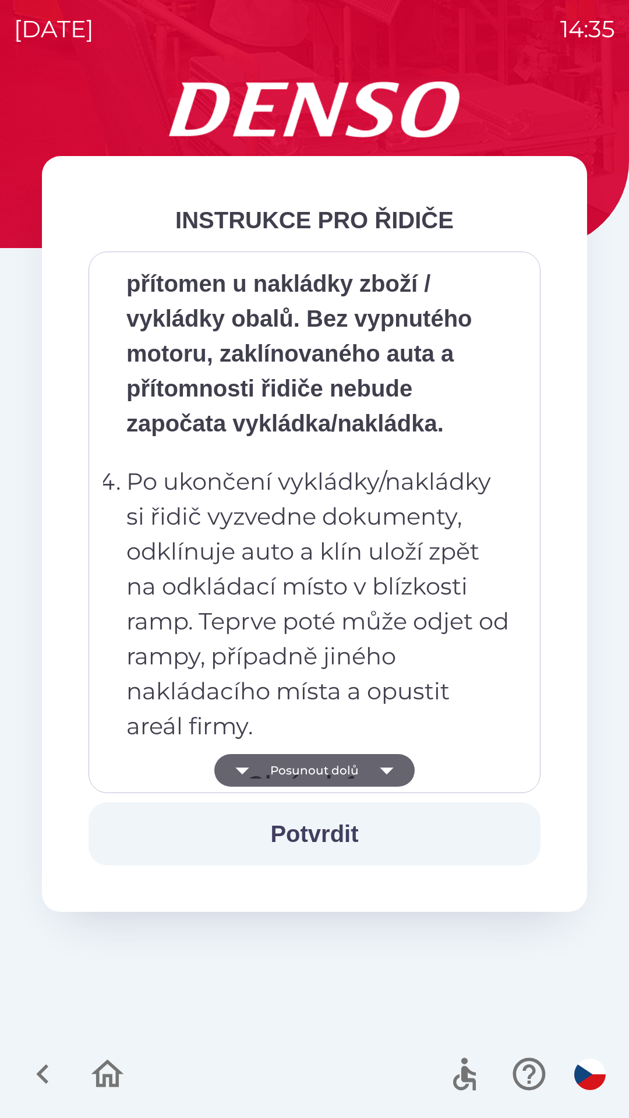
click at [351, 769] on button "Posunout dolů" at bounding box center [314, 770] width 200 height 33
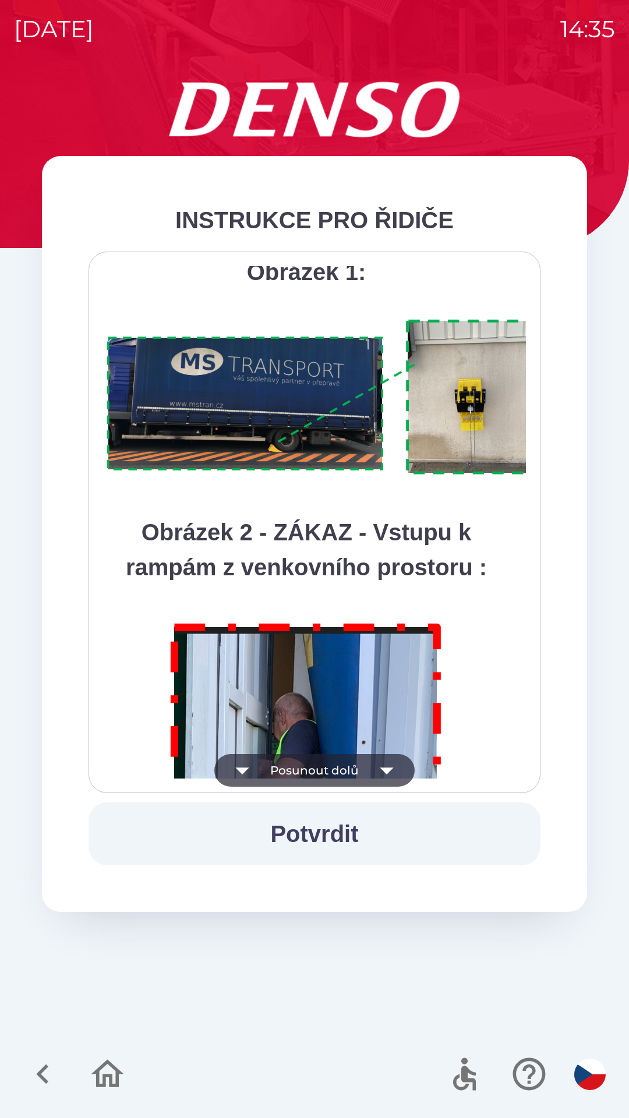
click at [363, 768] on button "Posunout dolů" at bounding box center [314, 770] width 200 height 33
click at [366, 771] on div "Všichni řidiči přijíždějící do skladu firmy DENSO CZECH s.r.o. jsou po průjezdu…" at bounding box center [314, 522] width 423 height 513
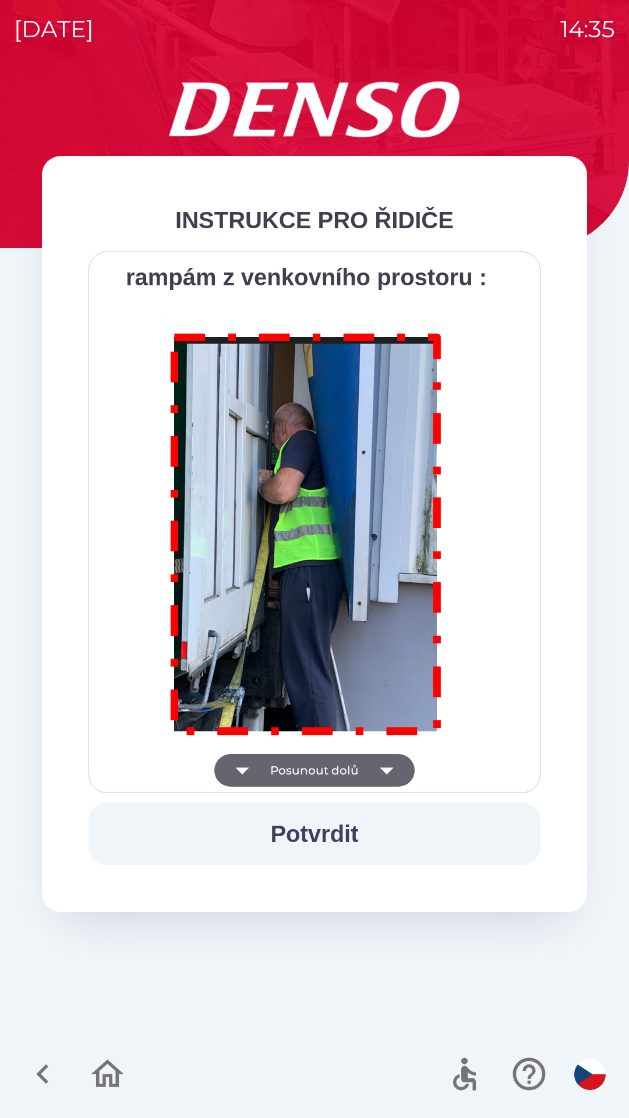
click at [367, 773] on div "Všichni řidiči přijíždějící do skladu firmy DENSO CZECH s.r.o. jsou po průjezdu…" at bounding box center [314, 522] width 423 height 513
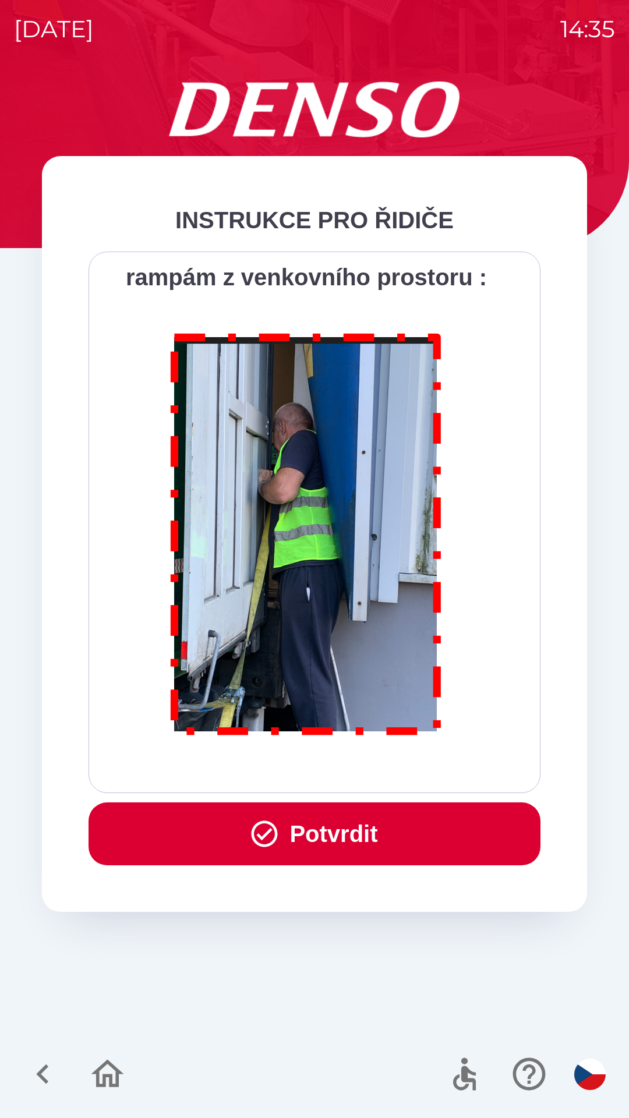
click at [342, 845] on button "Potvrdit" at bounding box center [315, 834] width 452 height 63
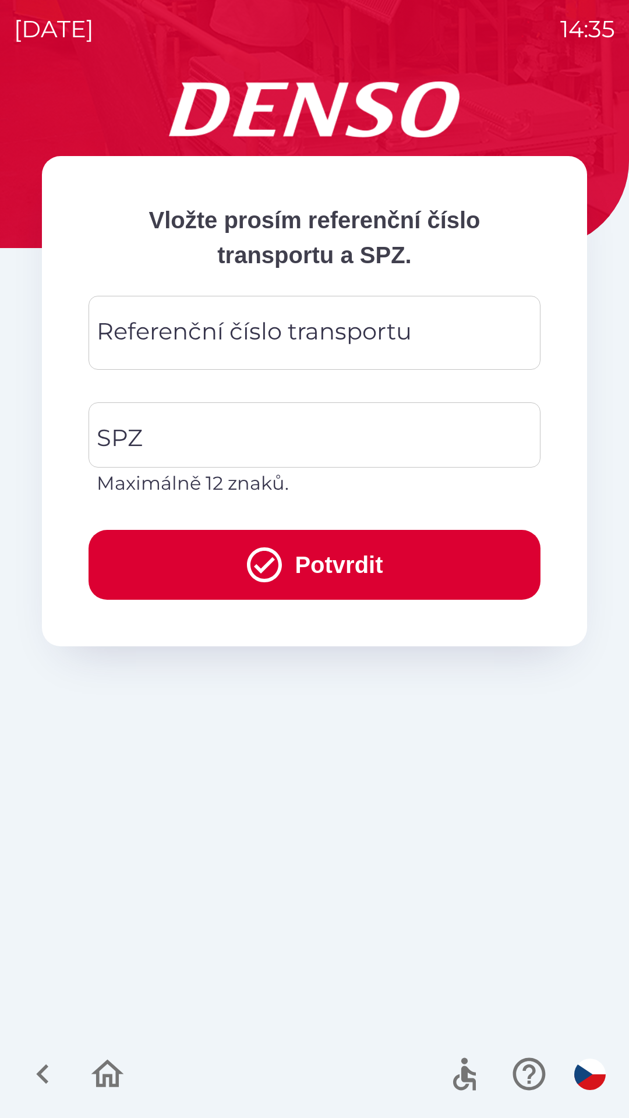
click at [285, 337] on div "Referenční číslo transportu Referenční číslo transportu" at bounding box center [315, 333] width 452 height 74
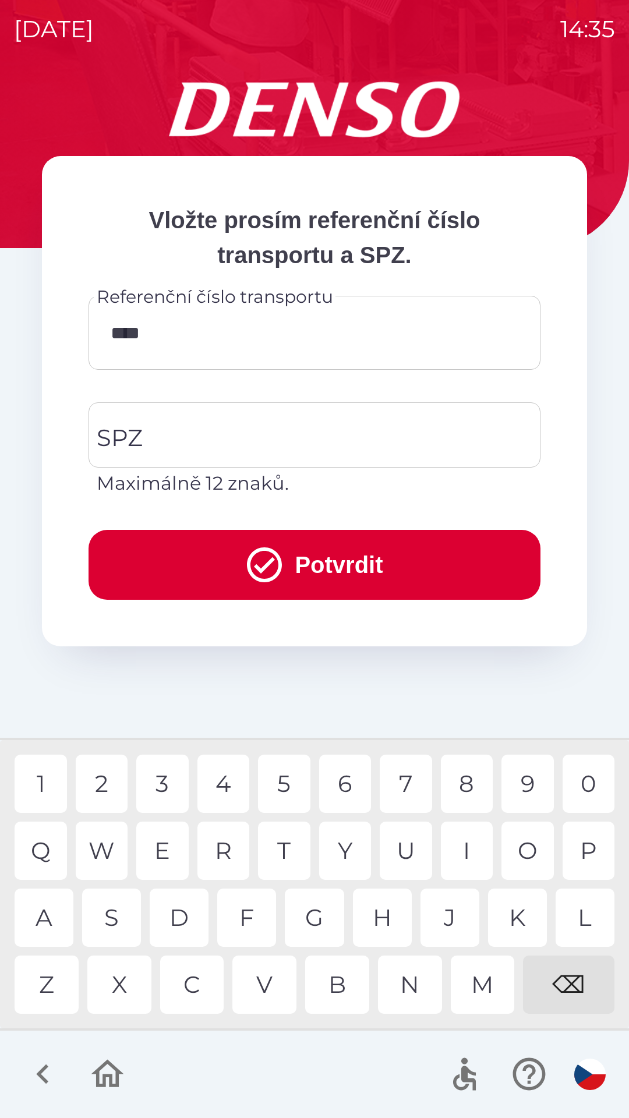
click at [560, 980] on div "⌫" at bounding box center [568, 985] width 91 height 58
click at [165, 780] on div "3" at bounding box center [162, 784] width 52 height 58
click at [162, 786] on div "3" at bounding box center [162, 784] width 52 height 58
type input "*********"
click at [280, 430] on input "SPZ" at bounding box center [306, 435] width 424 height 55
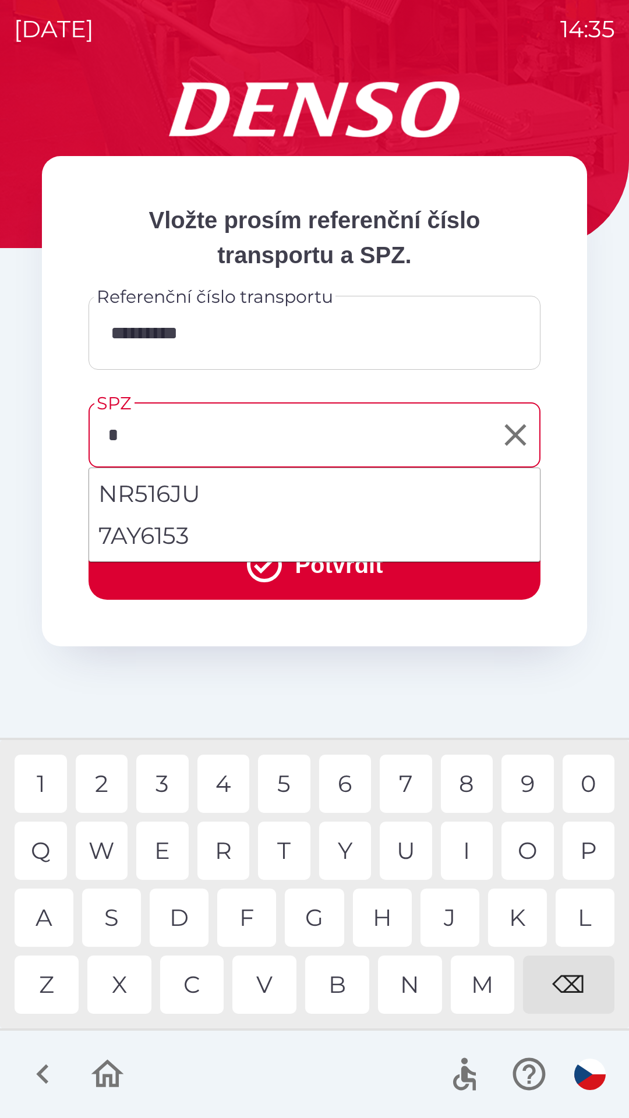
click at [288, 778] on div "5" at bounding box center [284, 784] width 52 height 58
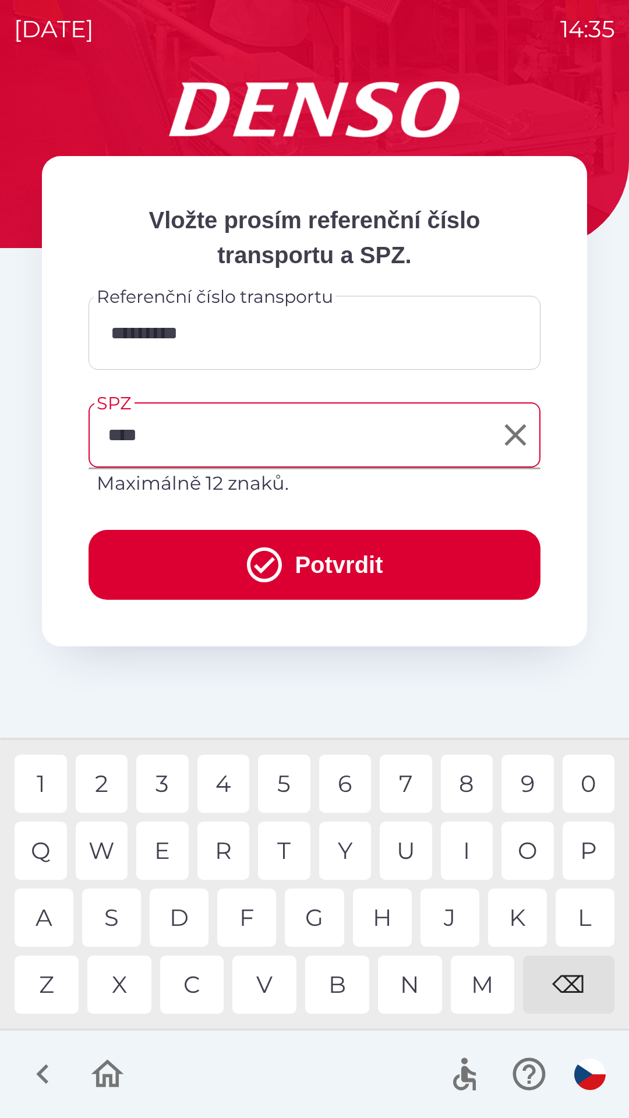
click at [587, 778] on div "0" at bounding box center [589, 784] width 52 height 58
type input "*******"
click at [232, 782] on div "4" at bounding box center [223, 784] width 52 height 58
click at [333, 562] on button "Potvrdit" at bounding box center [315, 565] width 452 height 70
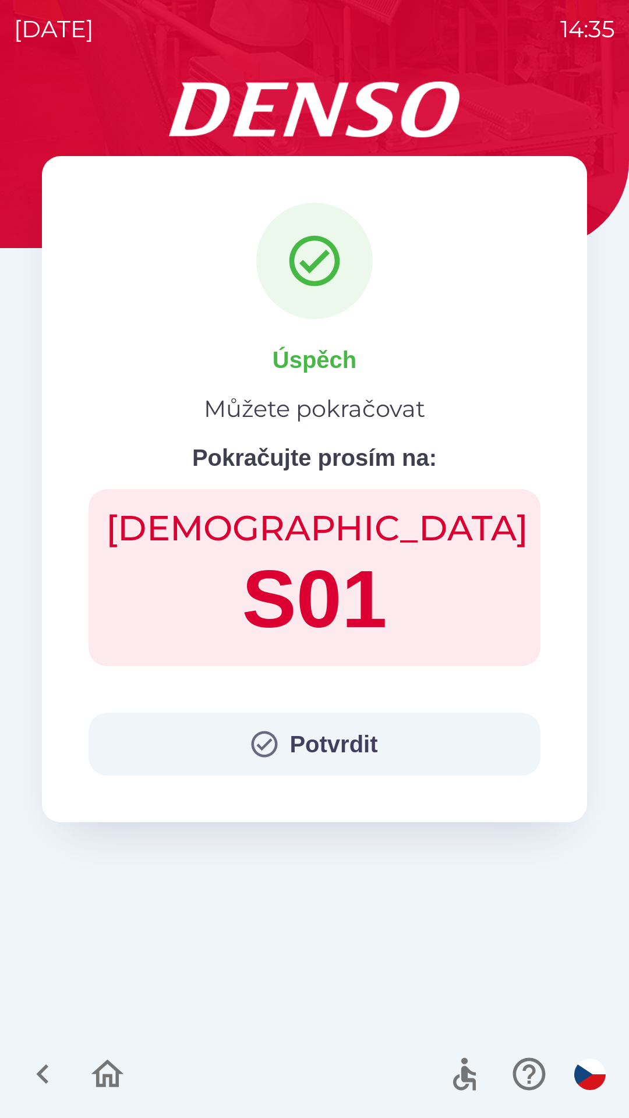
click at [329, 754] on button "Potvrdit" at bounding box center [315, 744] width 452 height 63
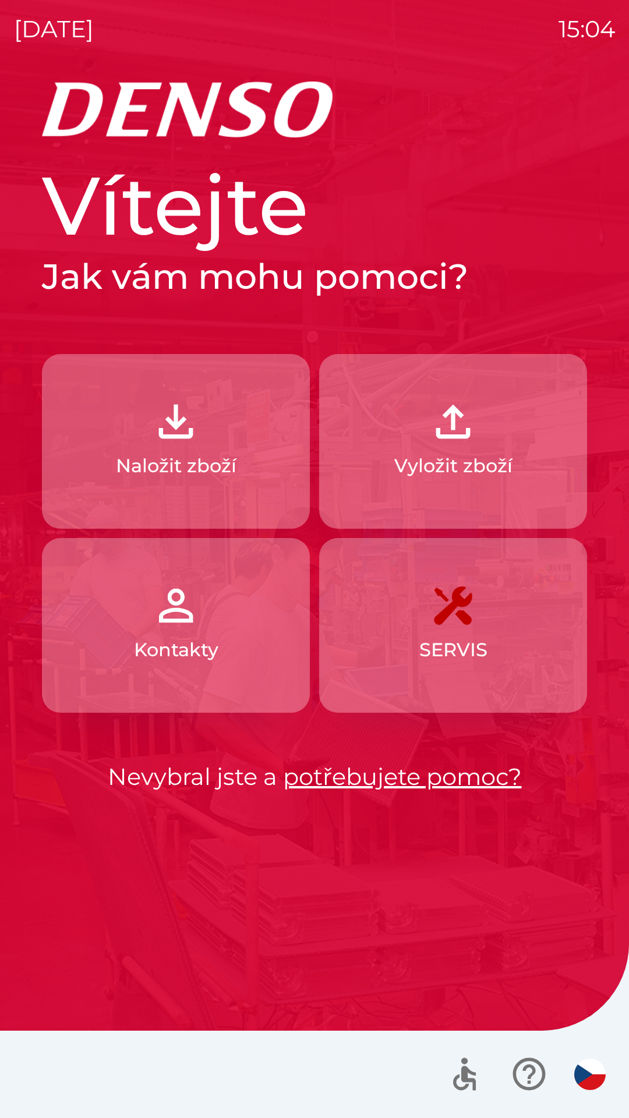
click at [206, 449] on button "Naložit zboží" at bounding box center [176, 441] width 268 height 175
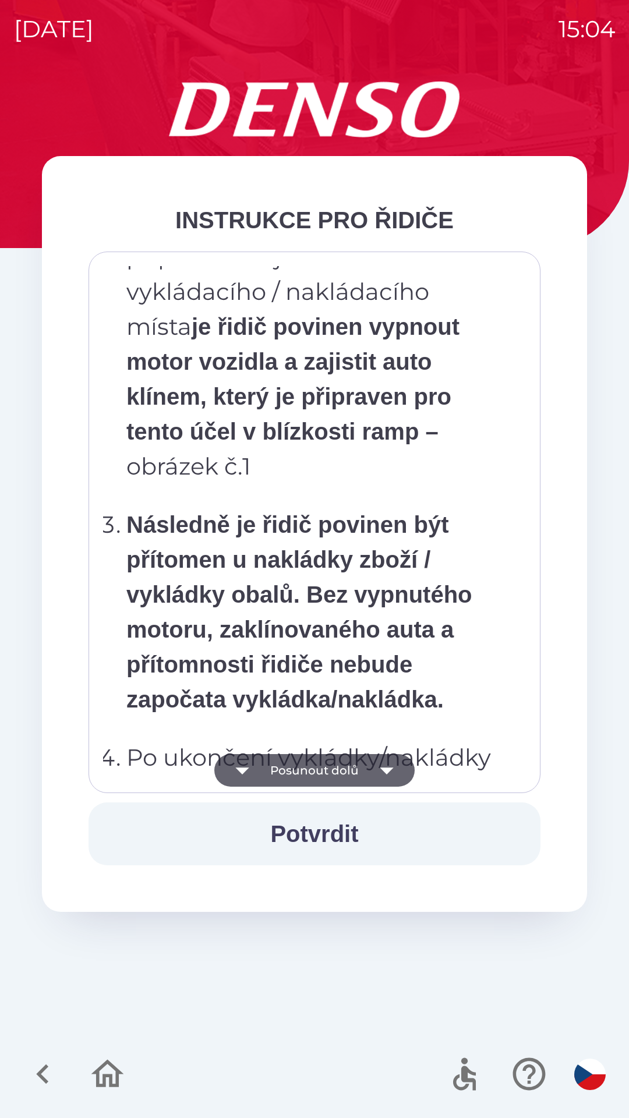
scroll to position [6545, 0]
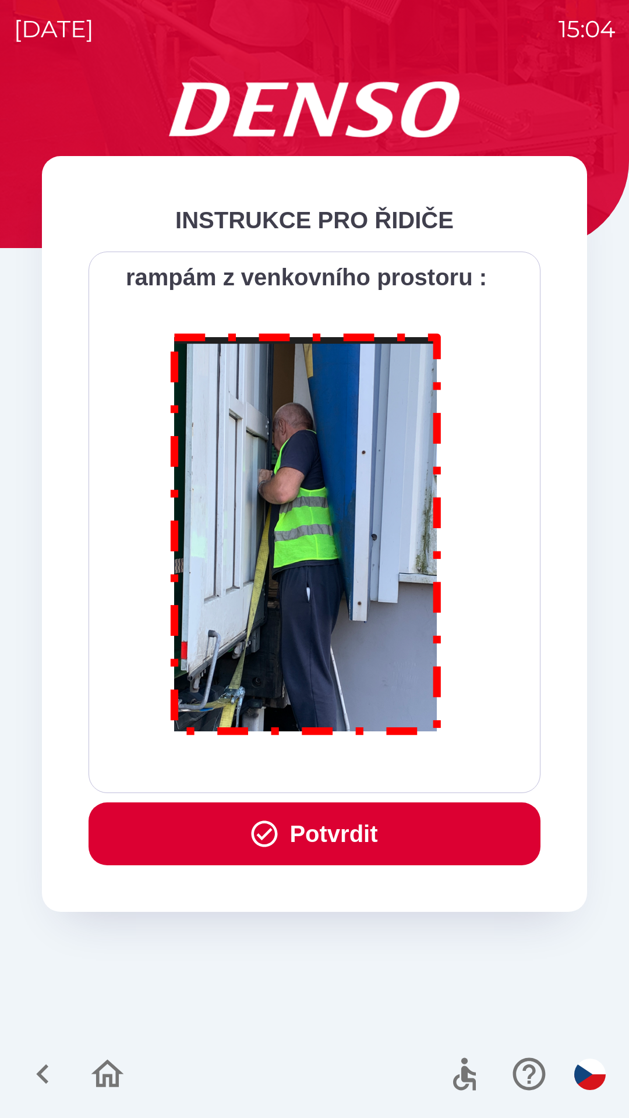
click at [359, 830] on button "Potvrdit" at bounding box center [315, 834] width 452 height 63
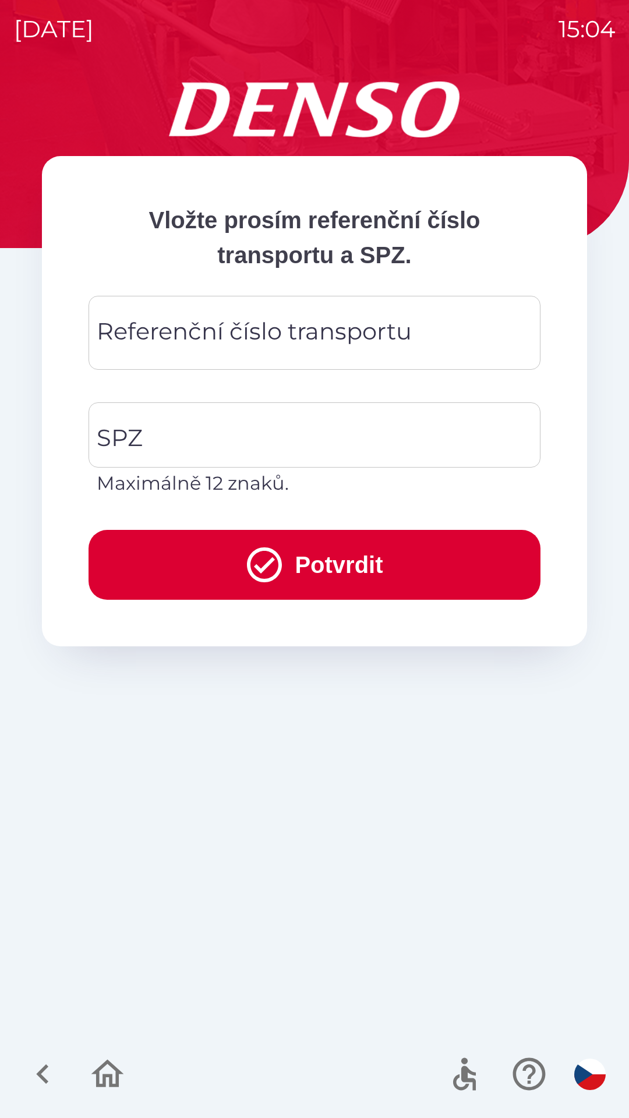
click at [287, 333] on div "Referenční číslo transportu Referenční číslo transportu" at bounding box center [315, 333] width 452 height 74
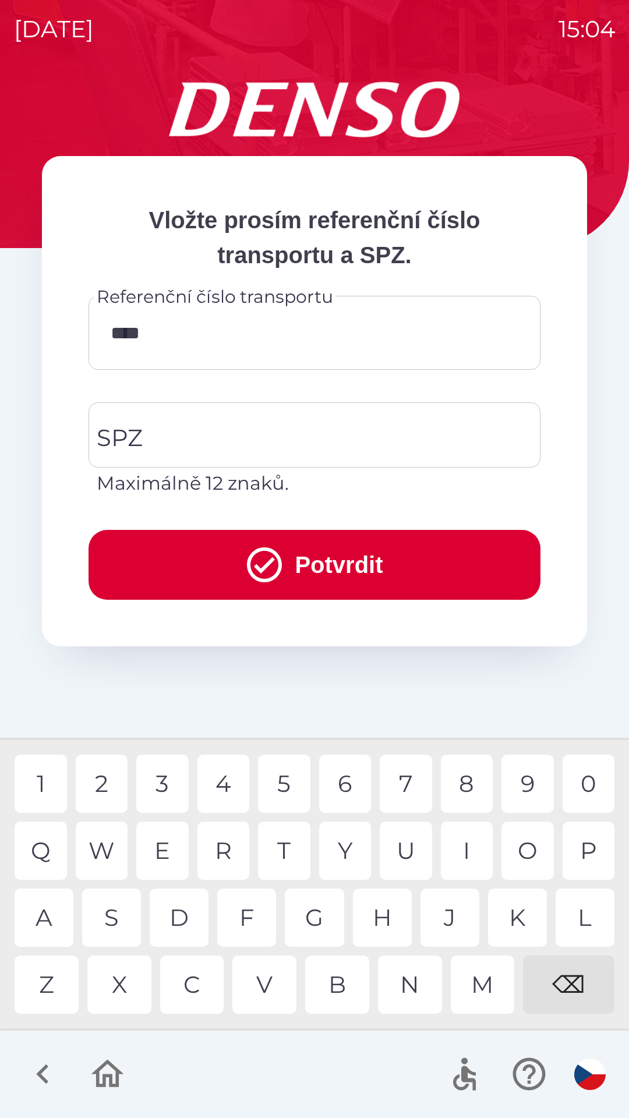
click at [476, 782] on div "8" at bounding box center [467, 784] width 52 height 58
click at [581, 776] on div "0" at bounding box center [589, 784] width 52 height 58
type input "******"
click at [50, 778] on div "1" at bounding box center [41, 784] width 52 height 58
click at [201, 440] on input "SPZ" at bounding box center [306, 435] width 424 height 55
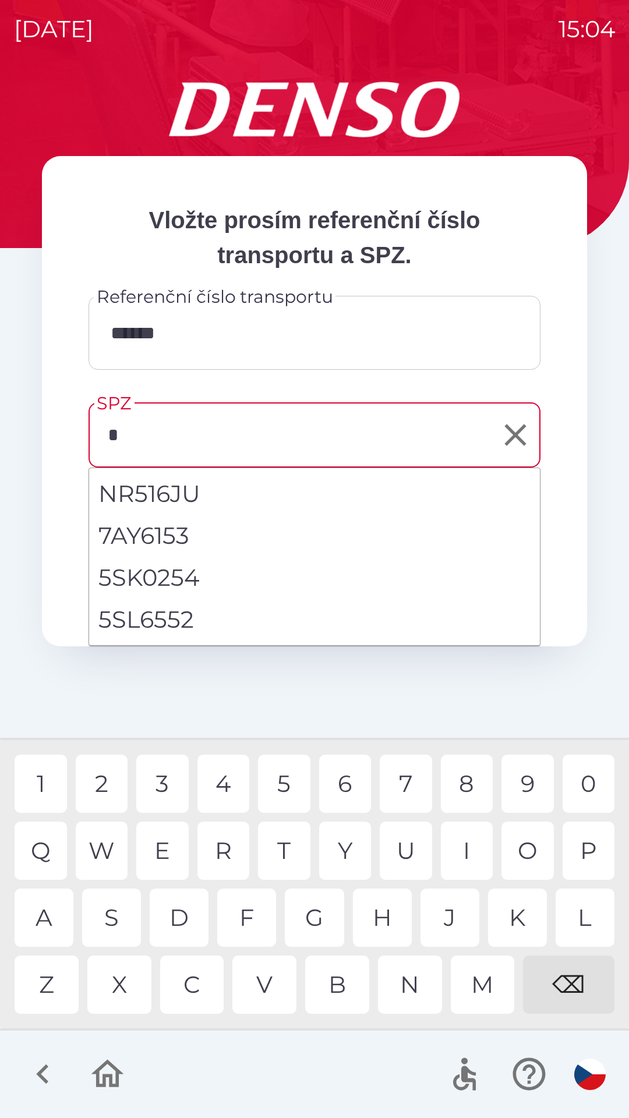
click at [165, 619] on li "5SL6552" at bounding box center [314, 620] width 451 height 42
type input "*******"
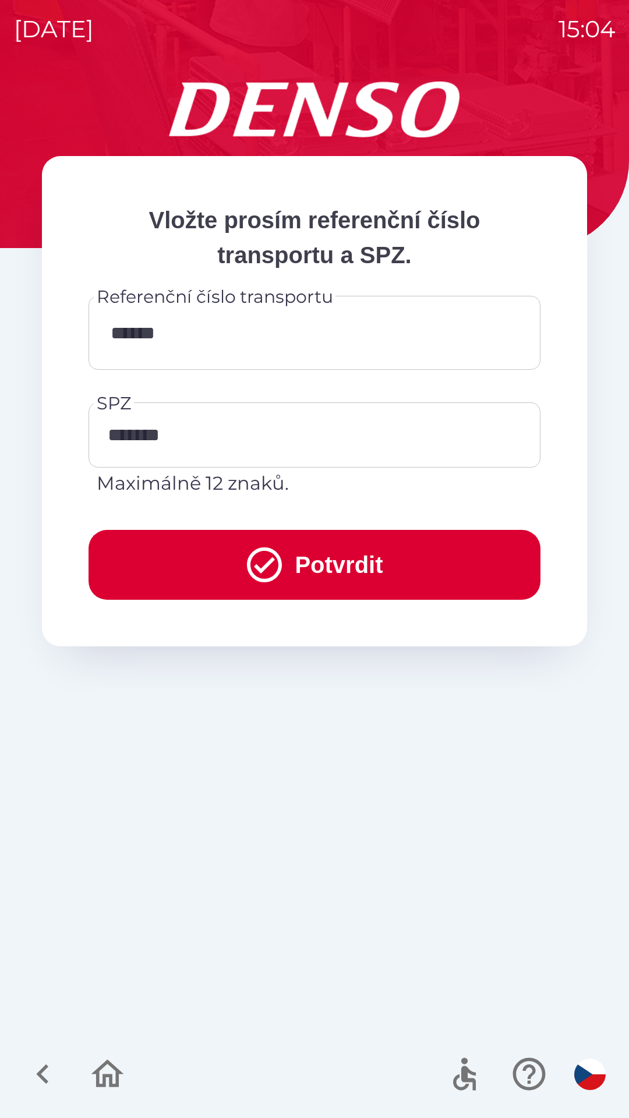
click at [223, 559] on button "Potvrdit" at bounding box center [315, 565] width 452 height 70
